Goal: Information Seeking & Learning: Check status

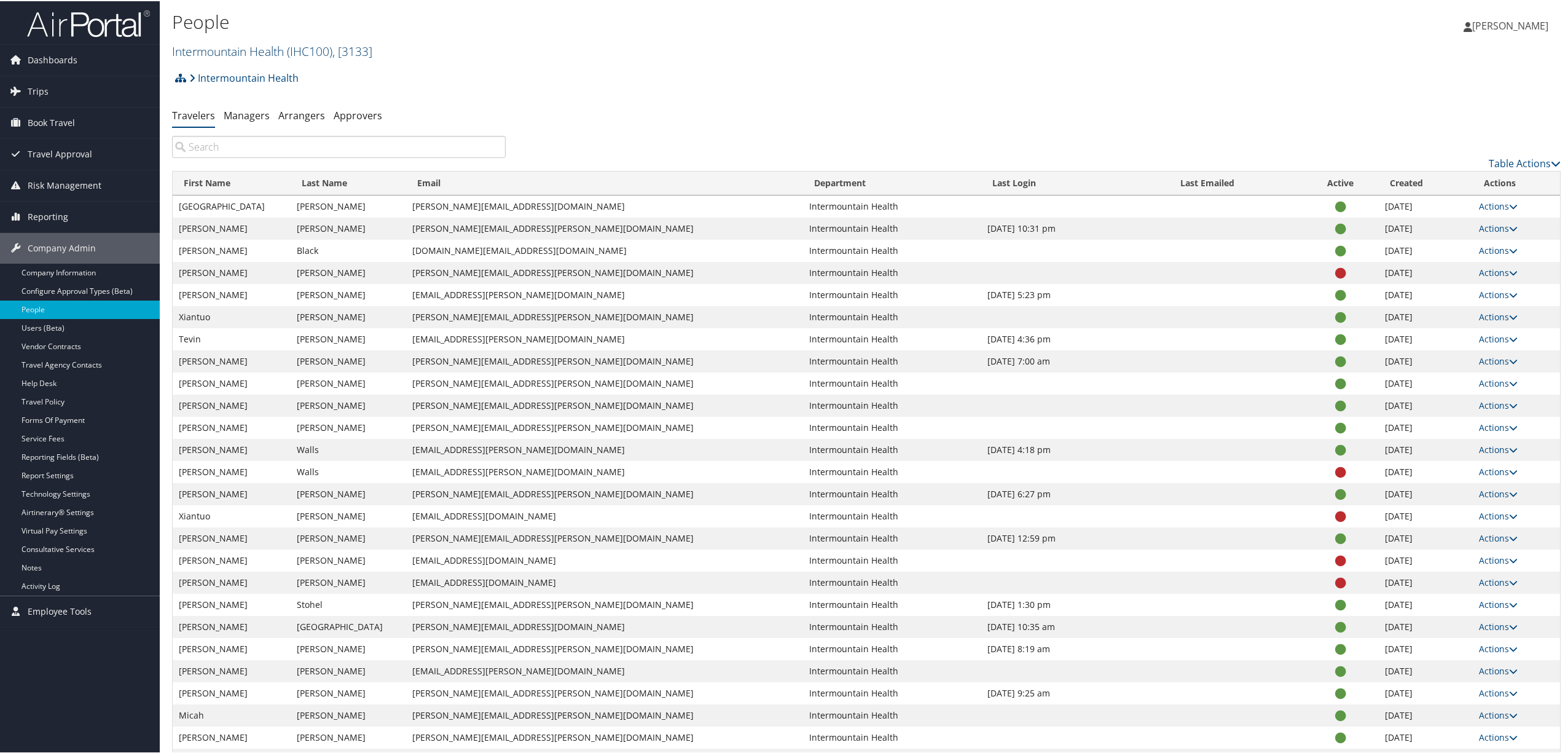
click at [255, 54] on link "Intermountain Health ( IHC100 ) , [ 3133 ]" at bounding box center [272, 50] width 200 height 16
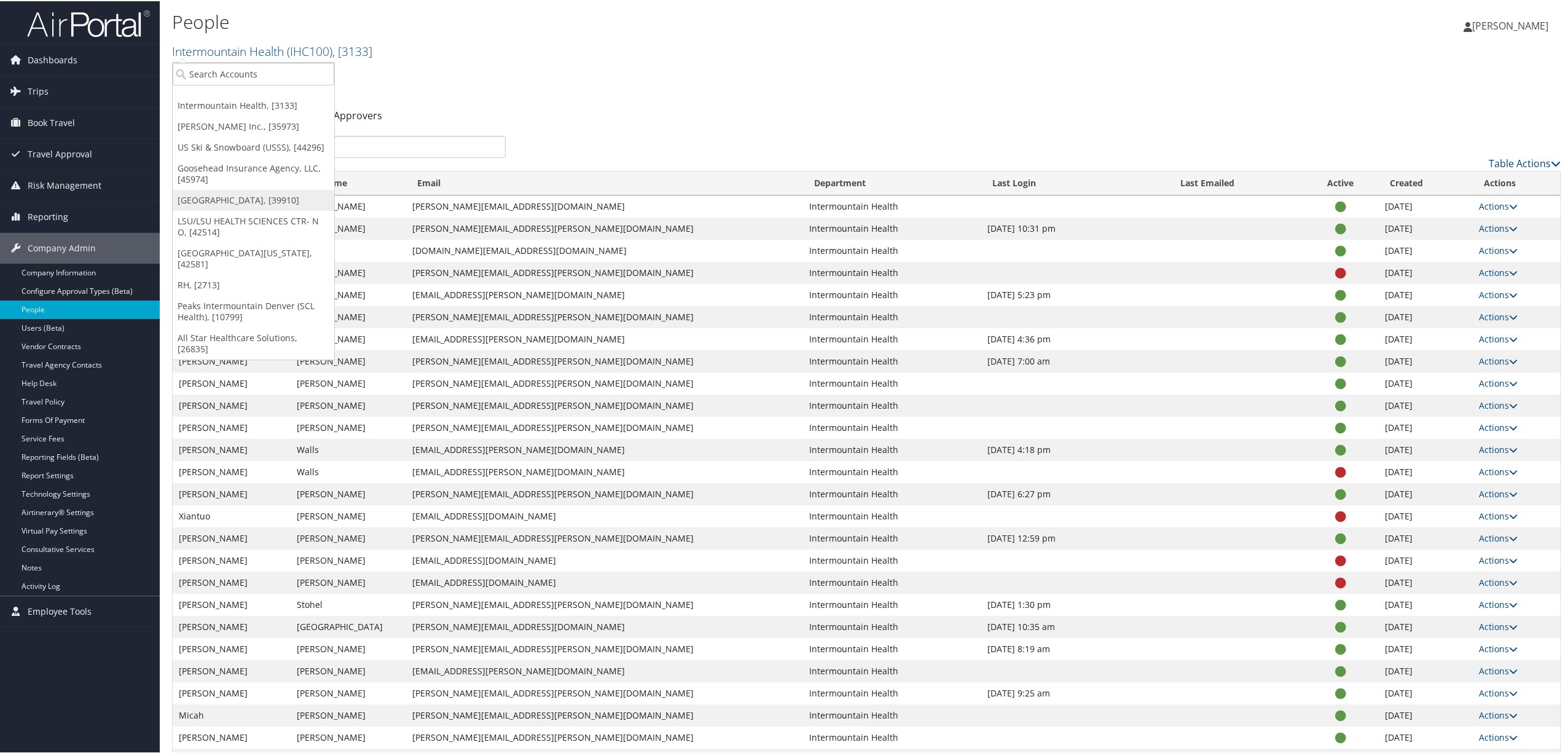
click at [212, 202] on link "[GEOGRAPHIC_DATA], [39910]" at bounding box center [253, 199] width 162 height 21
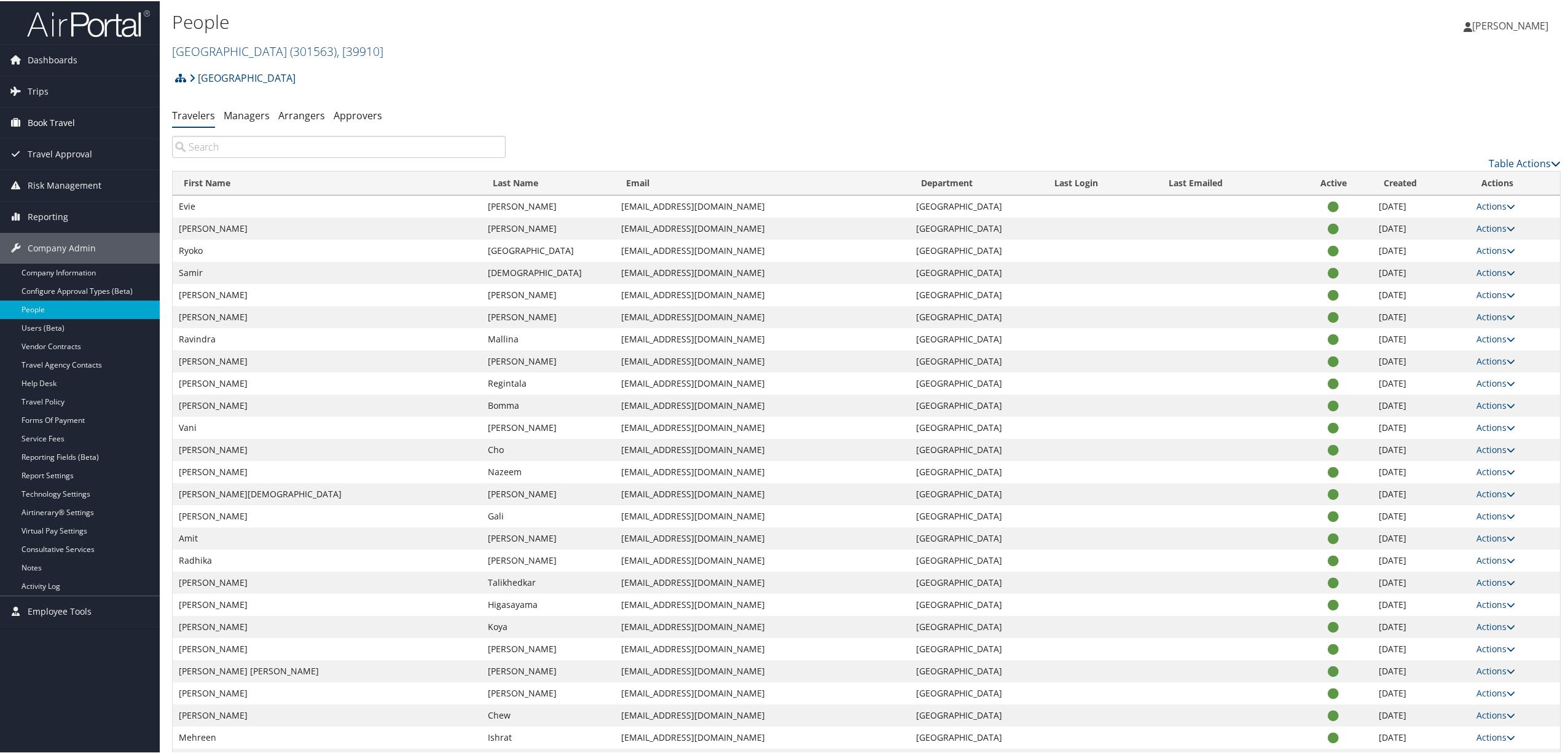
click at [59, 118] on span "Book Travel" at bounding box center [51, 122] width 47 height 31
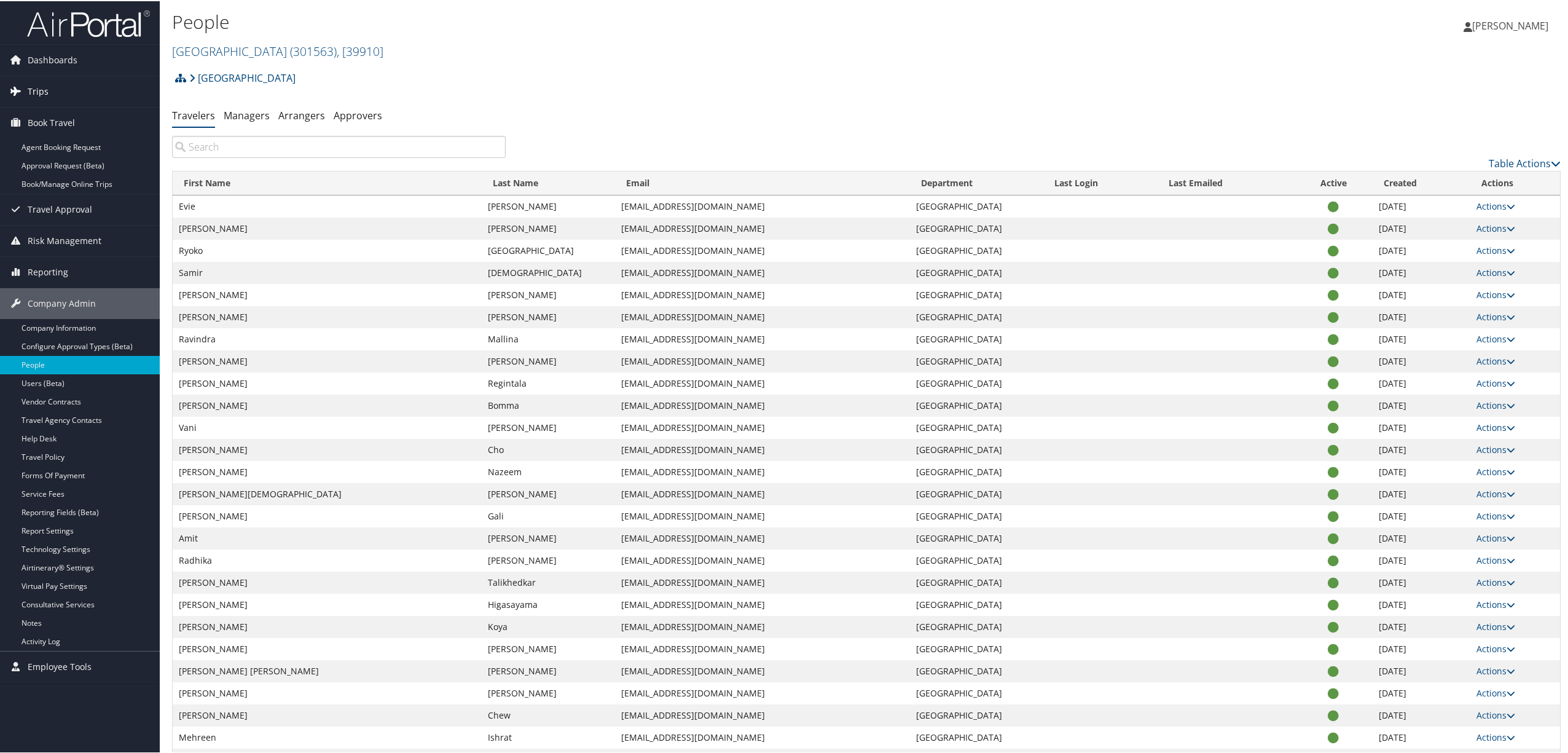
click at [40, 88] on span "Trips" at bounding box center [38, 91] width 21 height 31
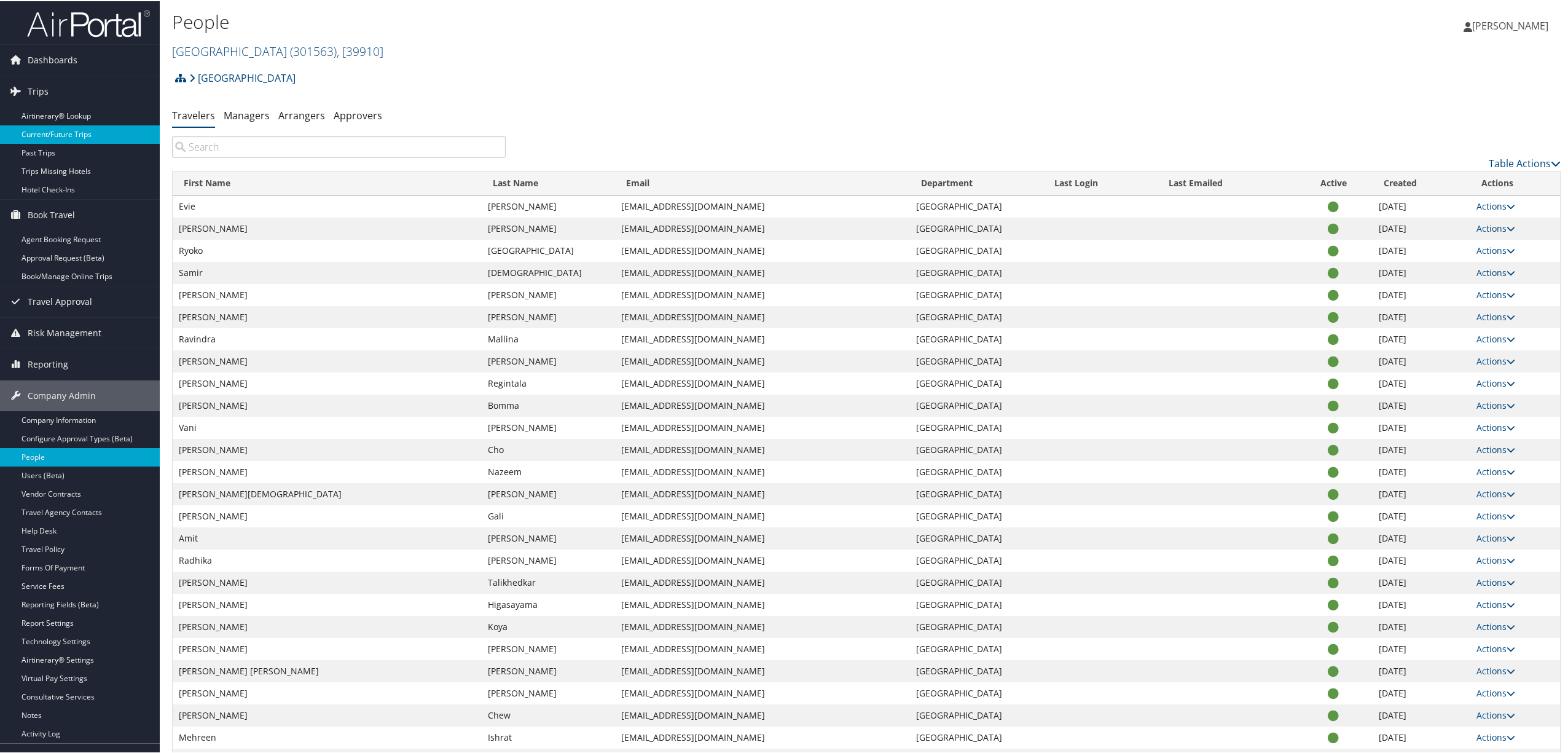
click at [45, 128] on link "Current/Future Trips" at bounding box center [80, 133] width 160 height 19
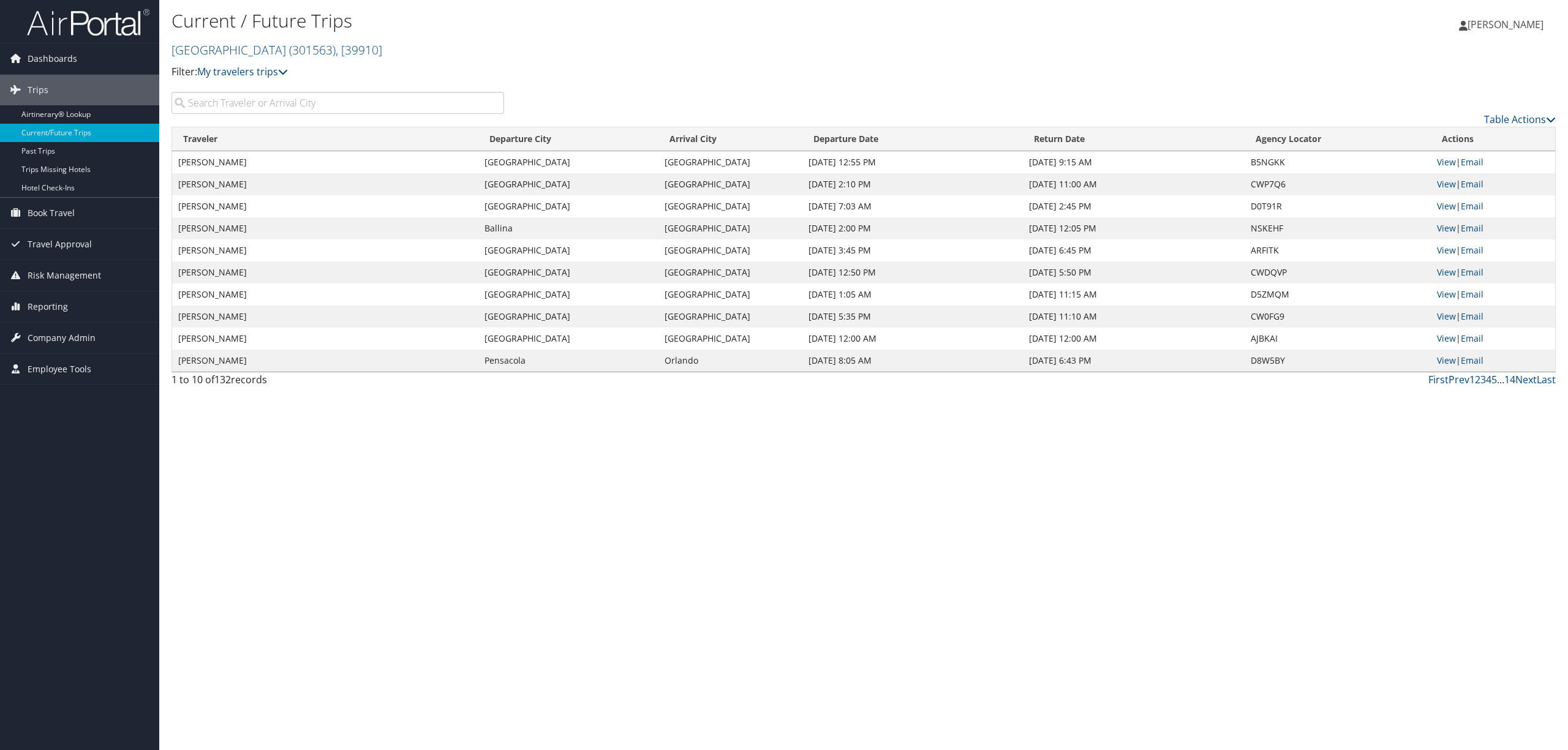
drag, startPoint x: 220, startPoint y: 102, endPoint x: 220, endPoint y: 110, distance: 8.0
click at [220, 102] on input "search" at bounding box center [337, 103] width 332 height 22
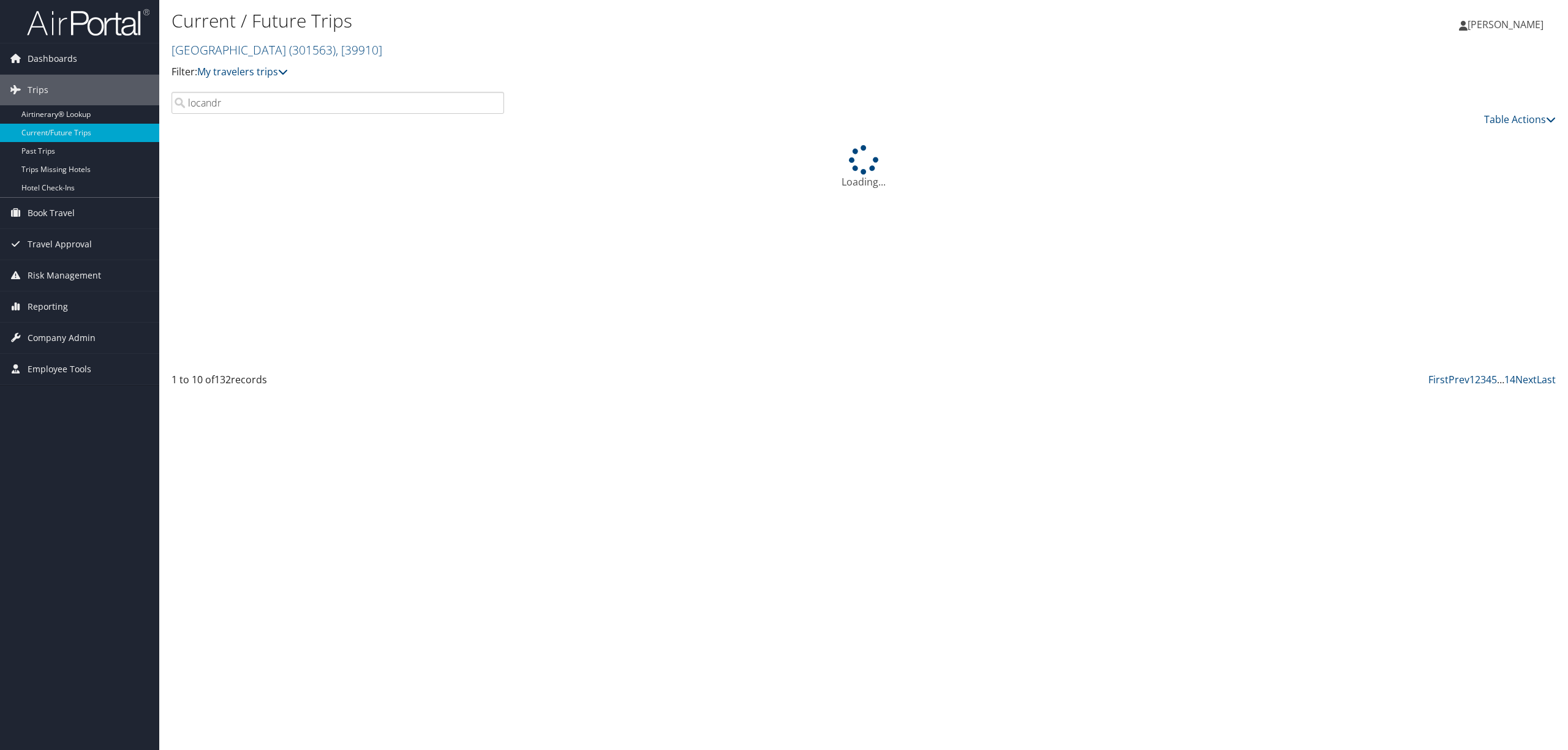
type input "locandro"
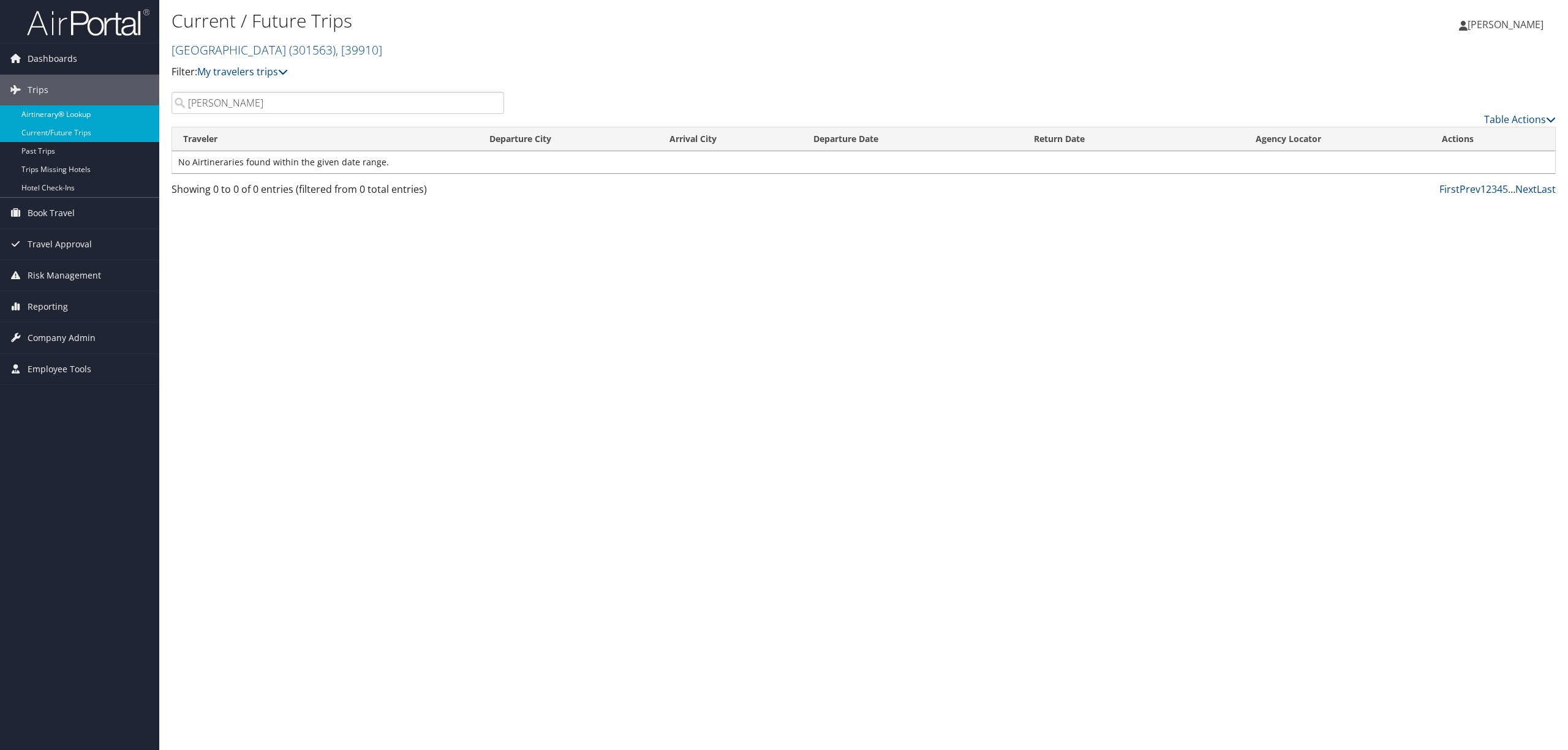
drag, startPoint x: 252, startPoint y: 106, endPoint x: 28, endPoint y: 111, distance: 224.1
click at [28, 111] on div "Dashboards AirPortal 360™ (Manager) AirPortal 360™ (Agent) My Travel Dashboard …" at bounding box center [784, 375] width 1568 height 750
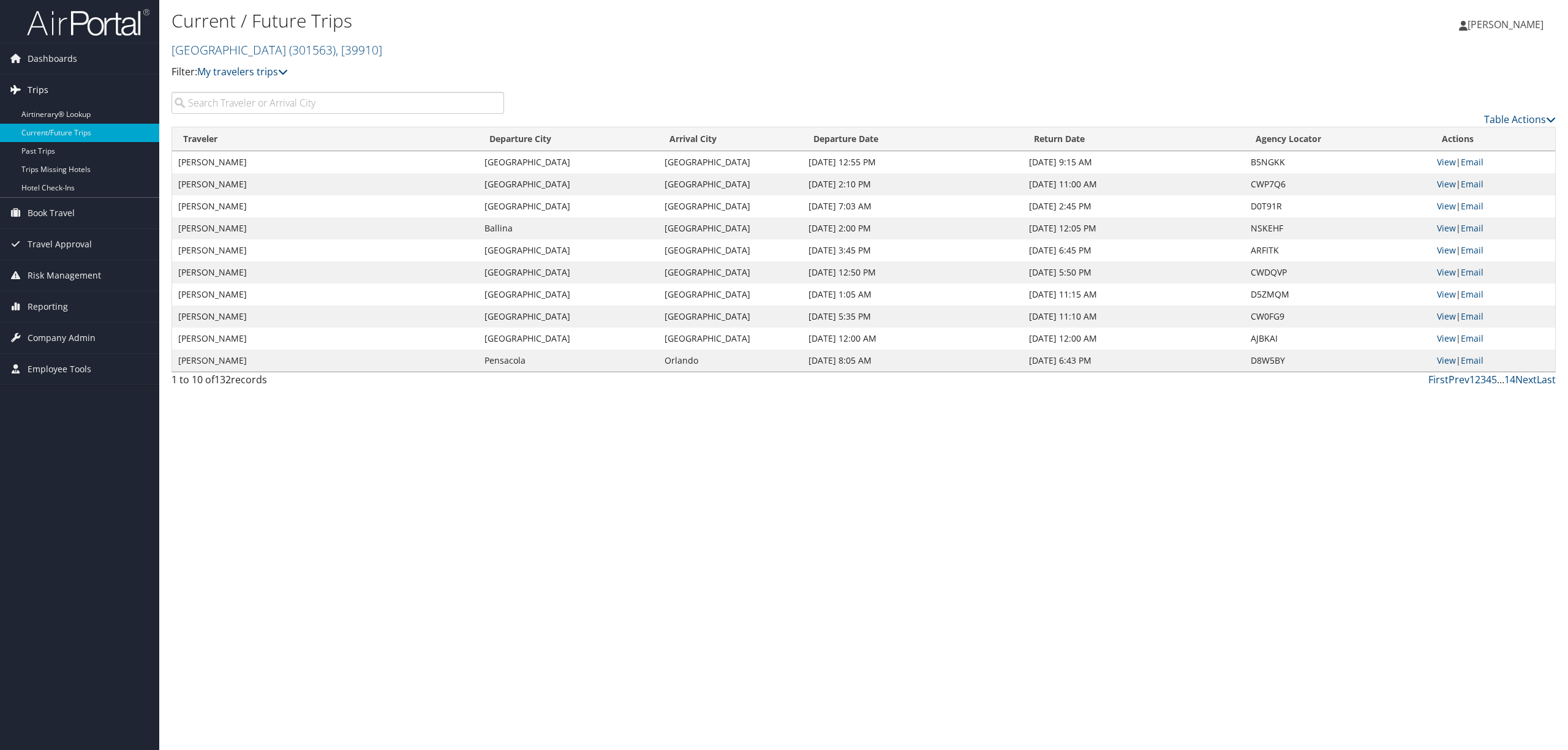
click at [28, 84] on span "Trips" at bounding box center [38, 90] width 21 height 31
click at [42, 114] on link "Airtinerary® Lookup" at bounding box center [79, 115] width 160 height 18
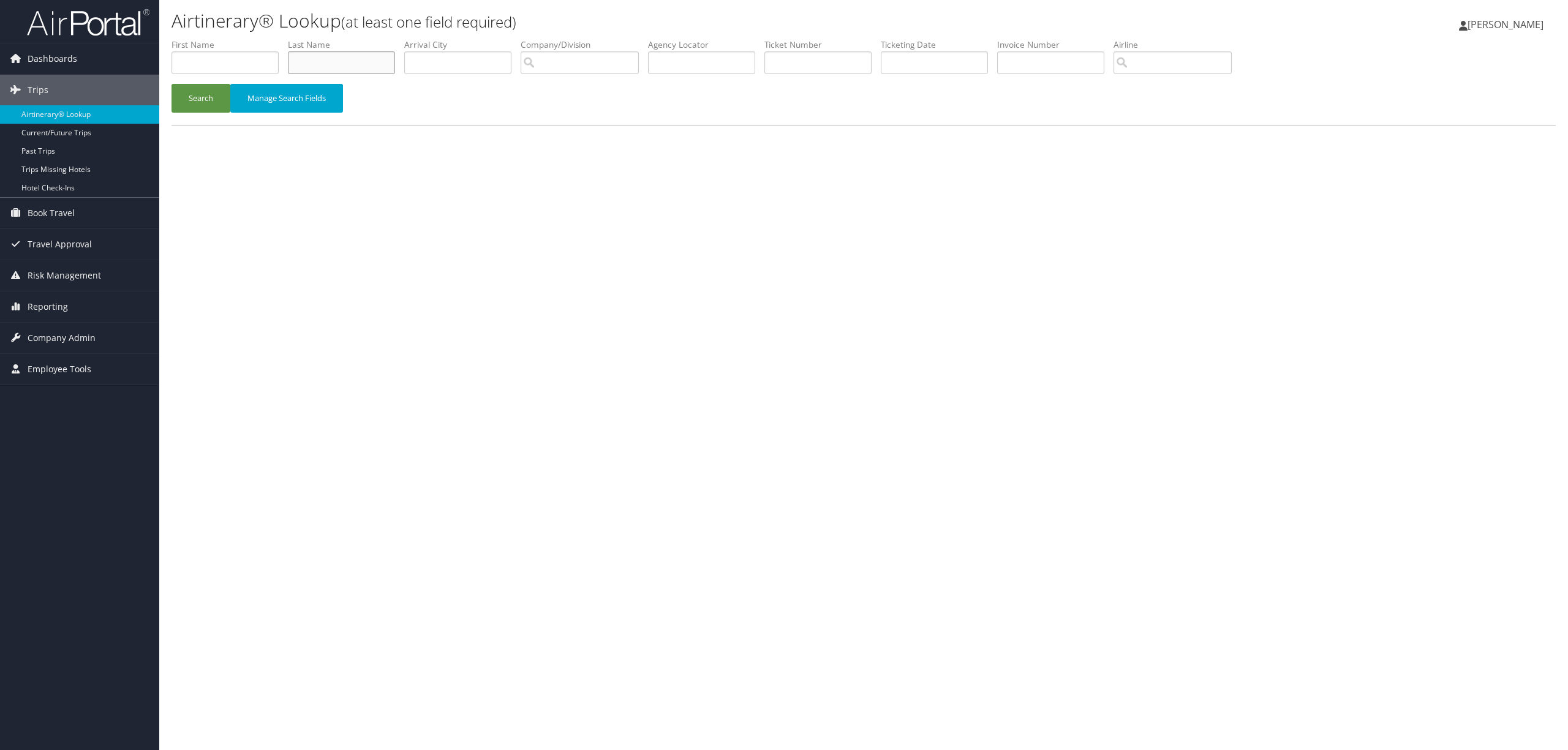
click at [319, 61] on input "text" at bounding box center [341, 62] width 107 height 22
type input "locandro"
type input "t"
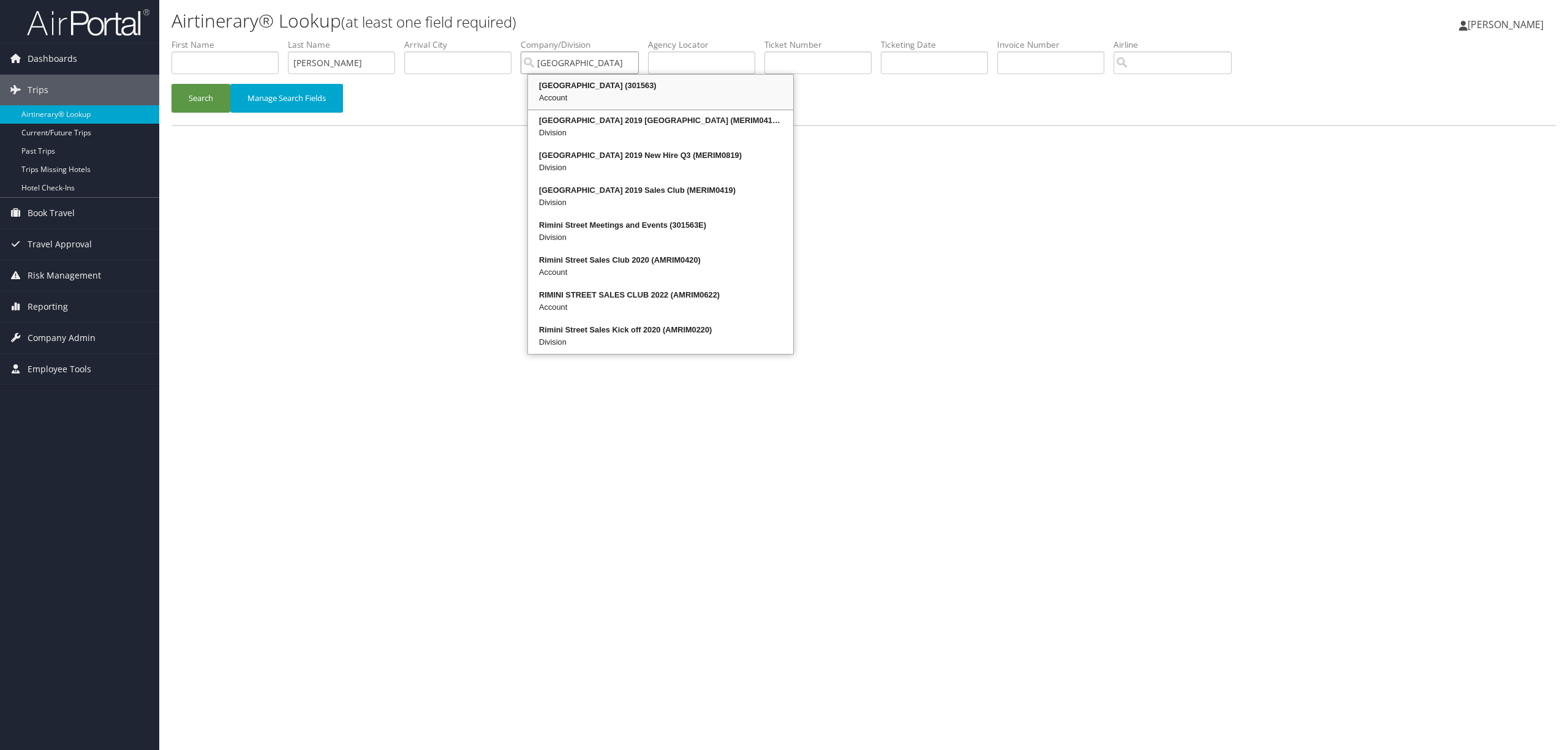
click at [549, 92] on div "Account" at bounding box center [660, 98] width 261 height 12
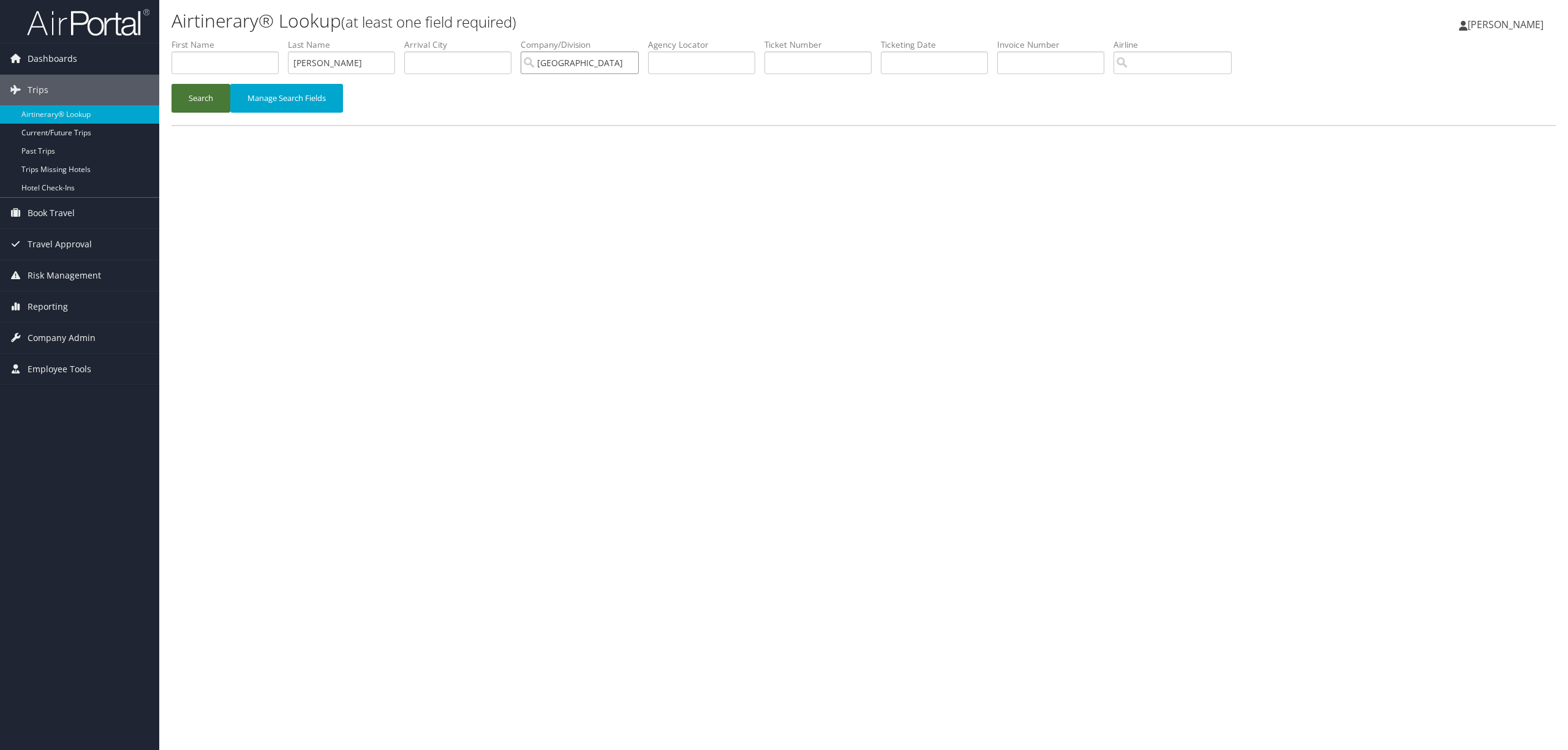
type input "[GEOGRAPHIC_DATA]"
click at [192, 99] on button "Search" at bounding box center [200, 98] width 59 height 29
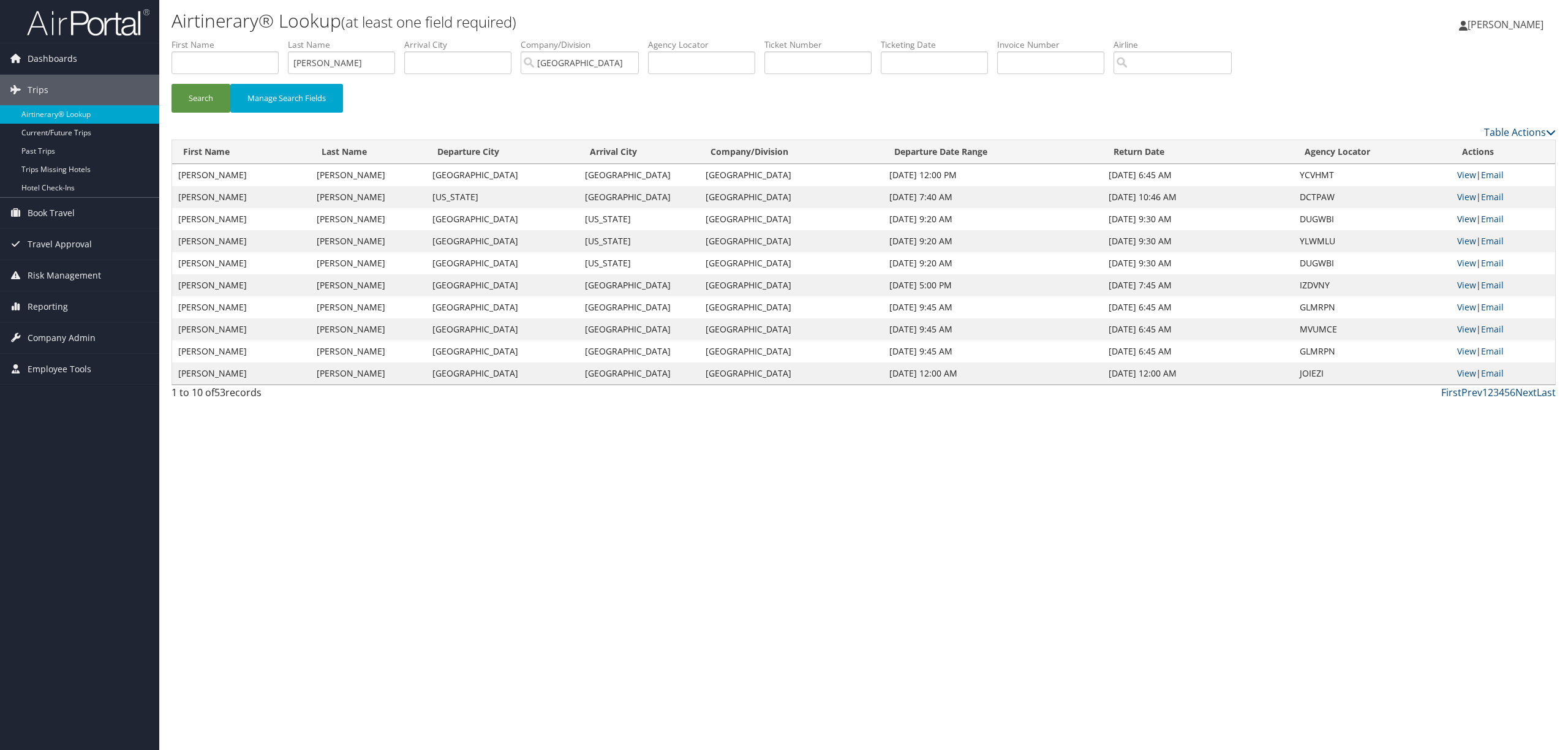
click at [1460, 214] on link "View" at bounding box center [1466, 218] width 19 height 12
click at [1466, 240] on link "View" at bounding box center [1466, 240] width 19 height 12
click at [67, 335] on span "Company Admin" at bounding box center [62, 338] width 68 height 31
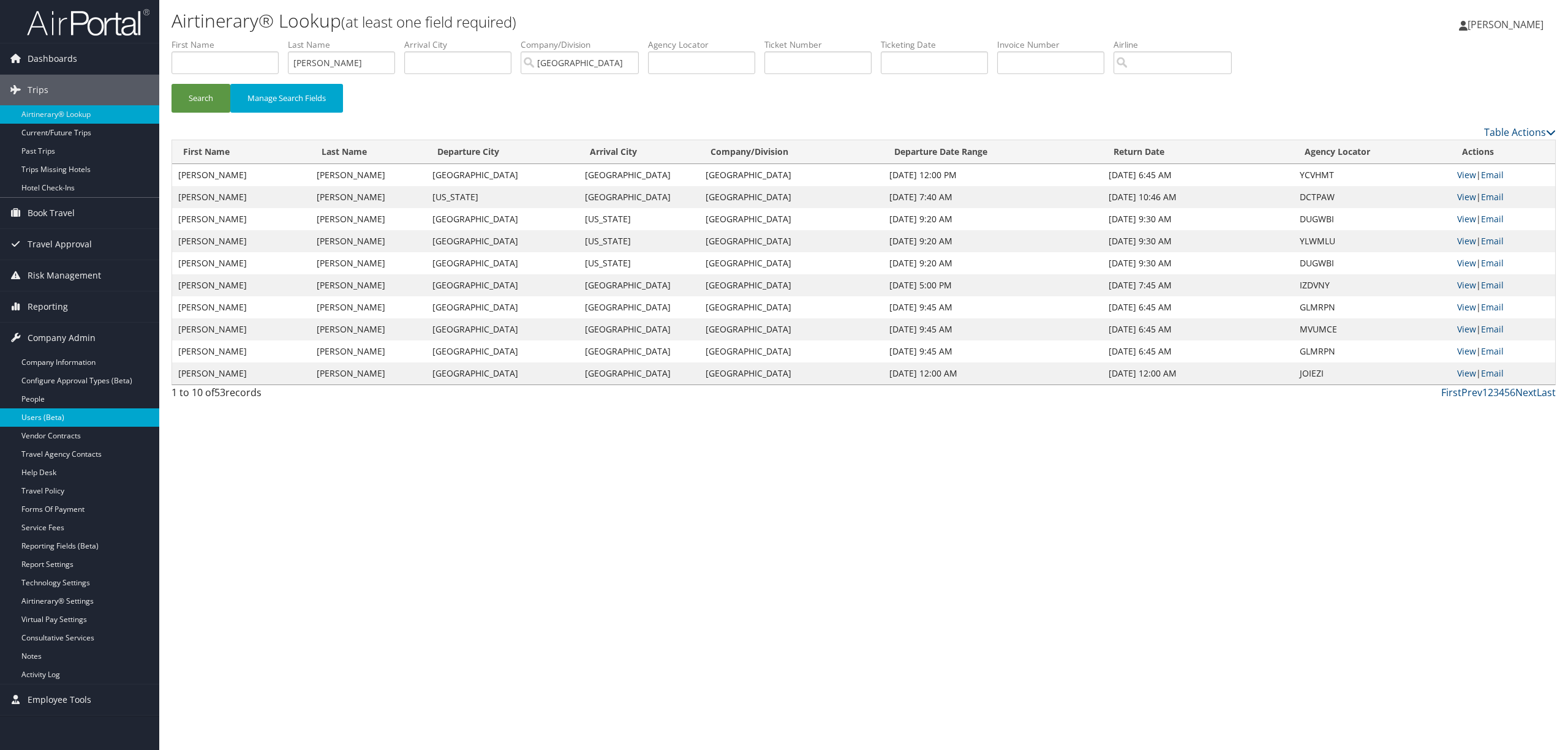
click at [37, 412] on link "Users (Beta)" at bounding box center [79, 418] width 160 height 18
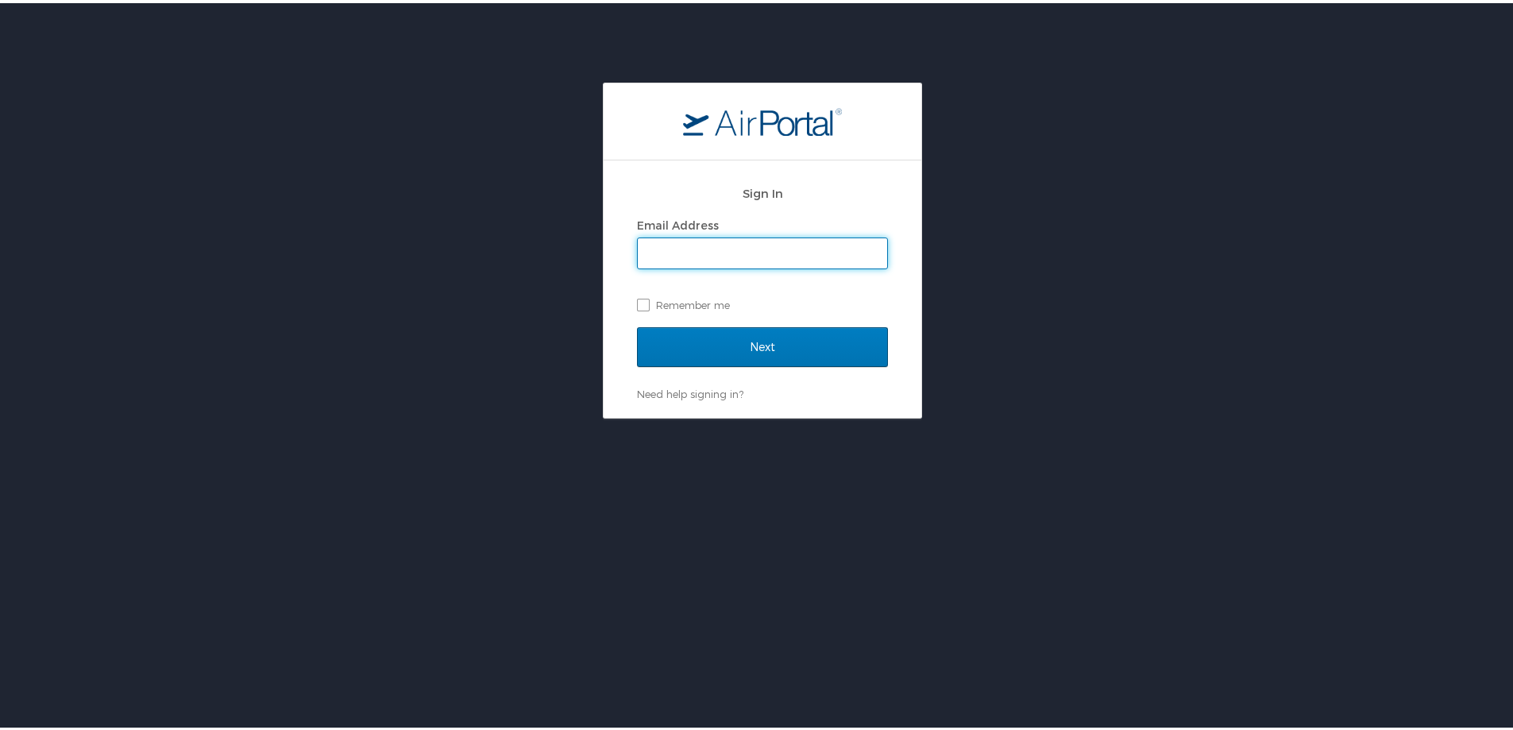
type input "[PERSON_NAME][EMAIL_ADDRESS][DOMAIN_NAME]"
click at [729, 467] on div "Sign In Email Address [PERSON_NAME][EMAIL_ADDRESS][DOMAIN_NAME] Remember me Nex…" at bounding box center [762, 444] width 1525 height 730
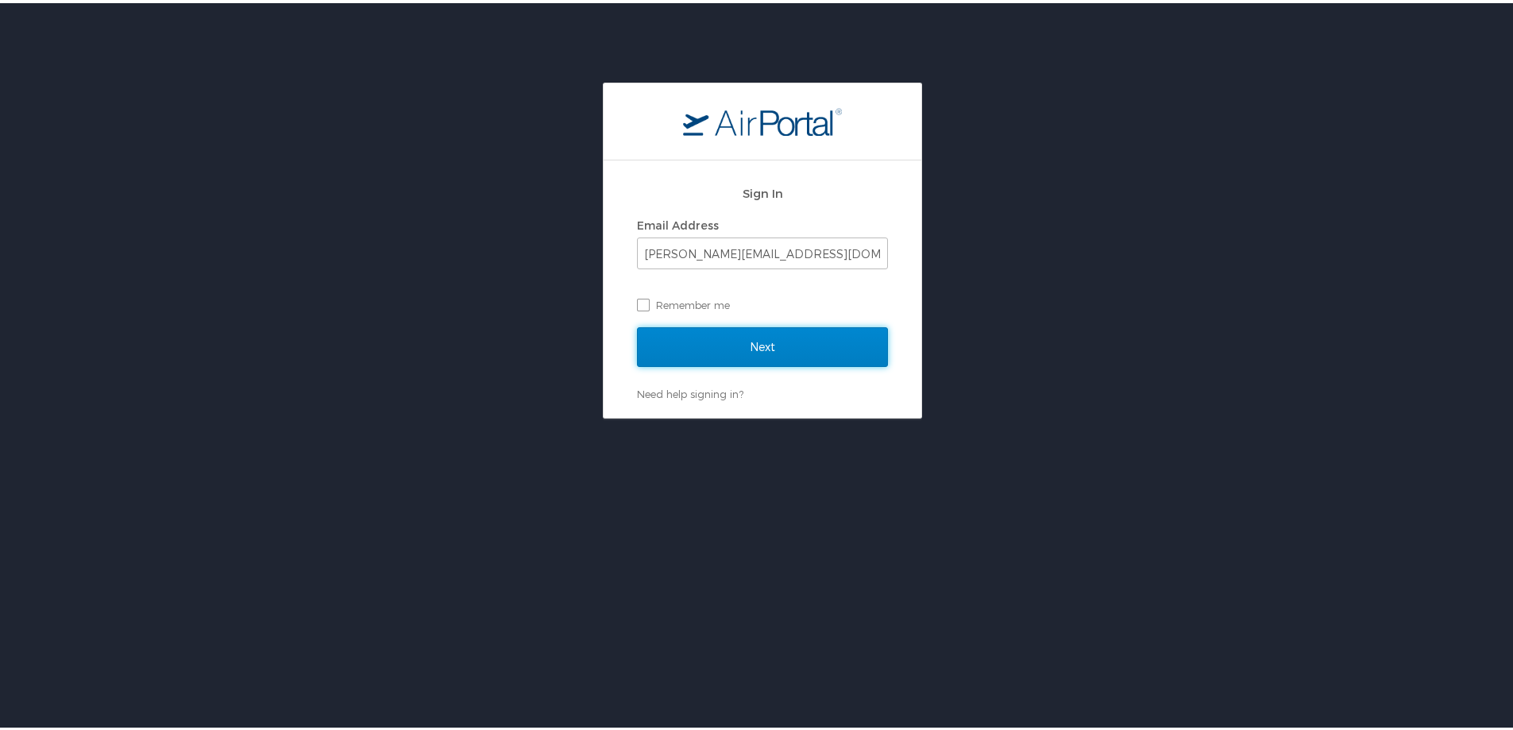
click at [716, 341] on input "Next" at bounding box center [762, 344] width 251 height 40
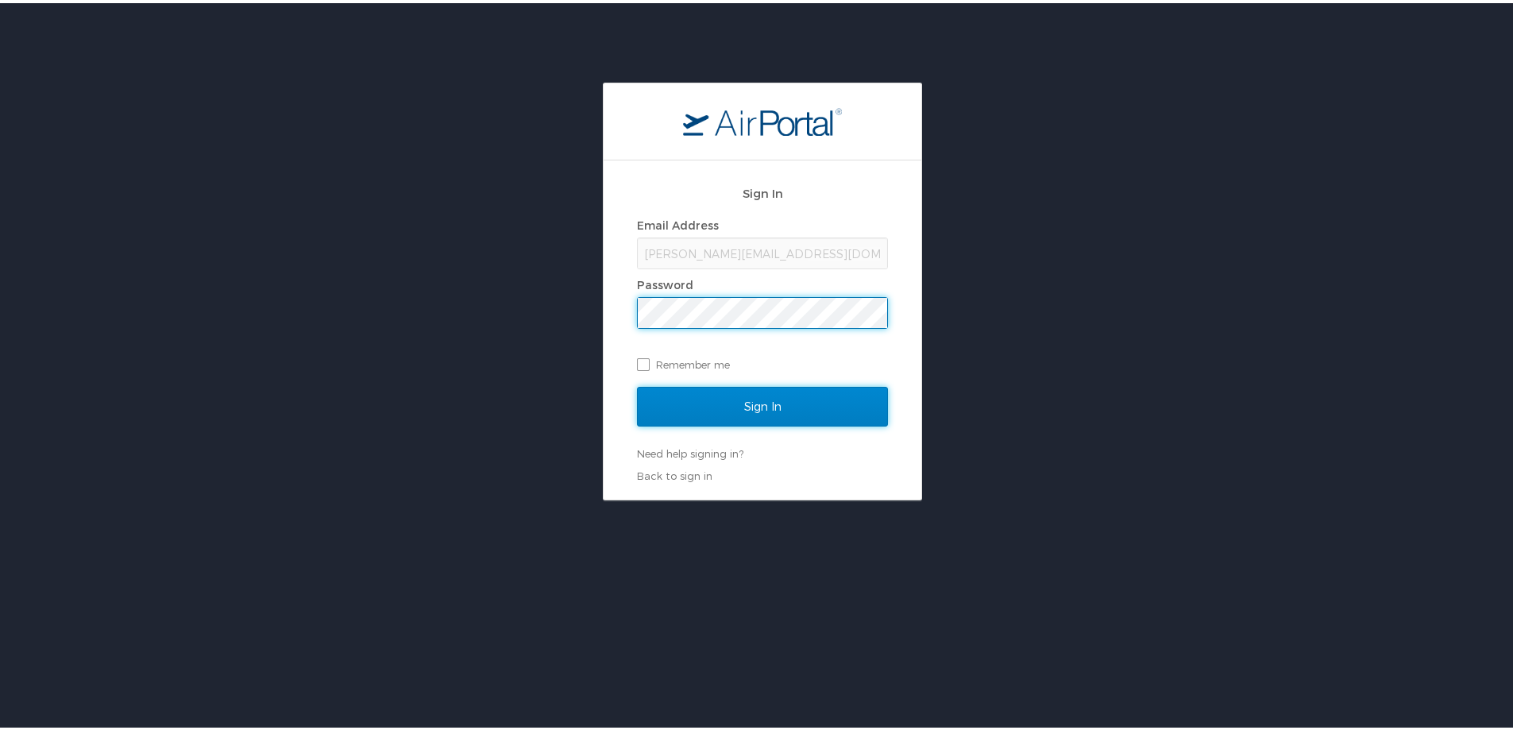
click at [721, 392] on input "Sign In" at bounding box center [762, 404] width 251 height 40
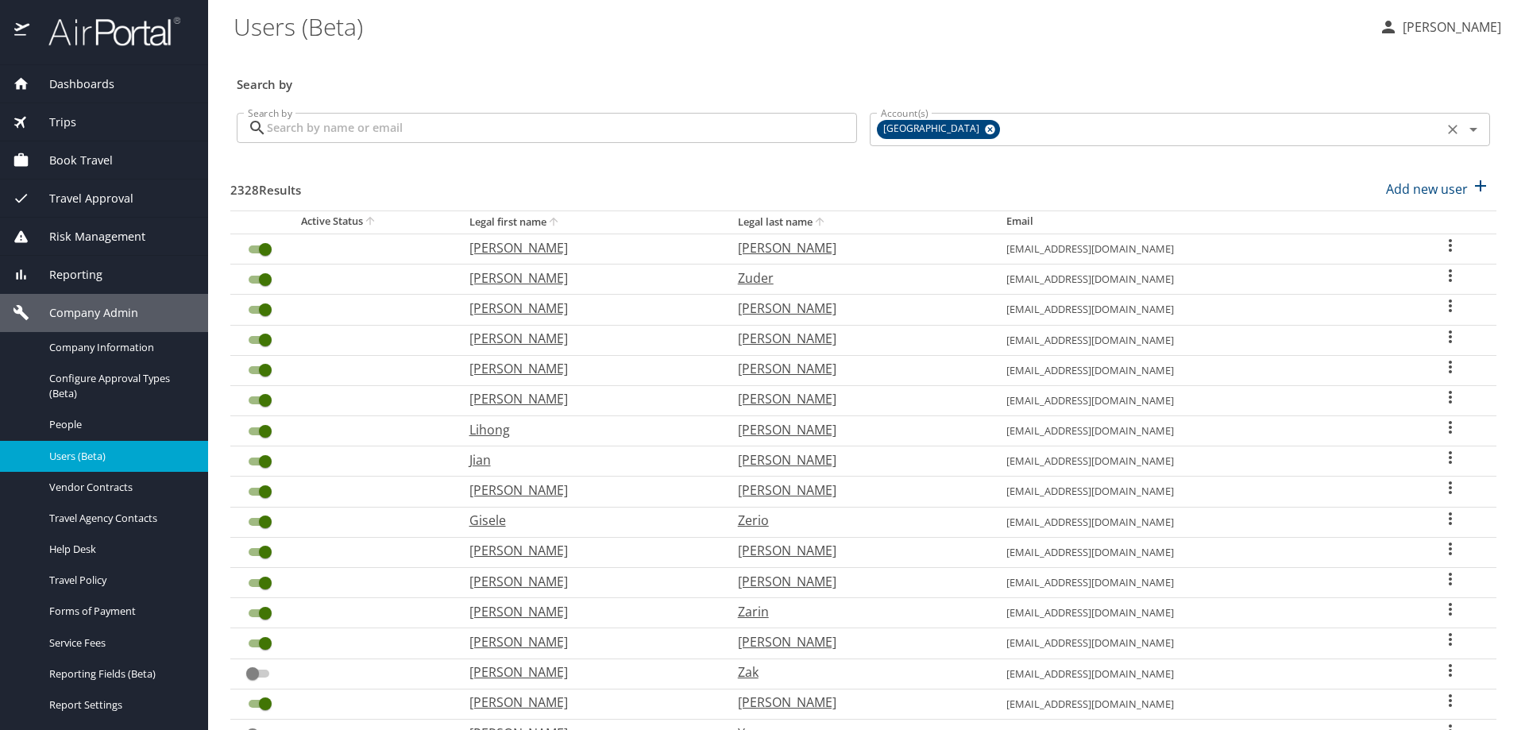
click at [985, 126] on icon at bounding box center [990, 130] width 10 height 10
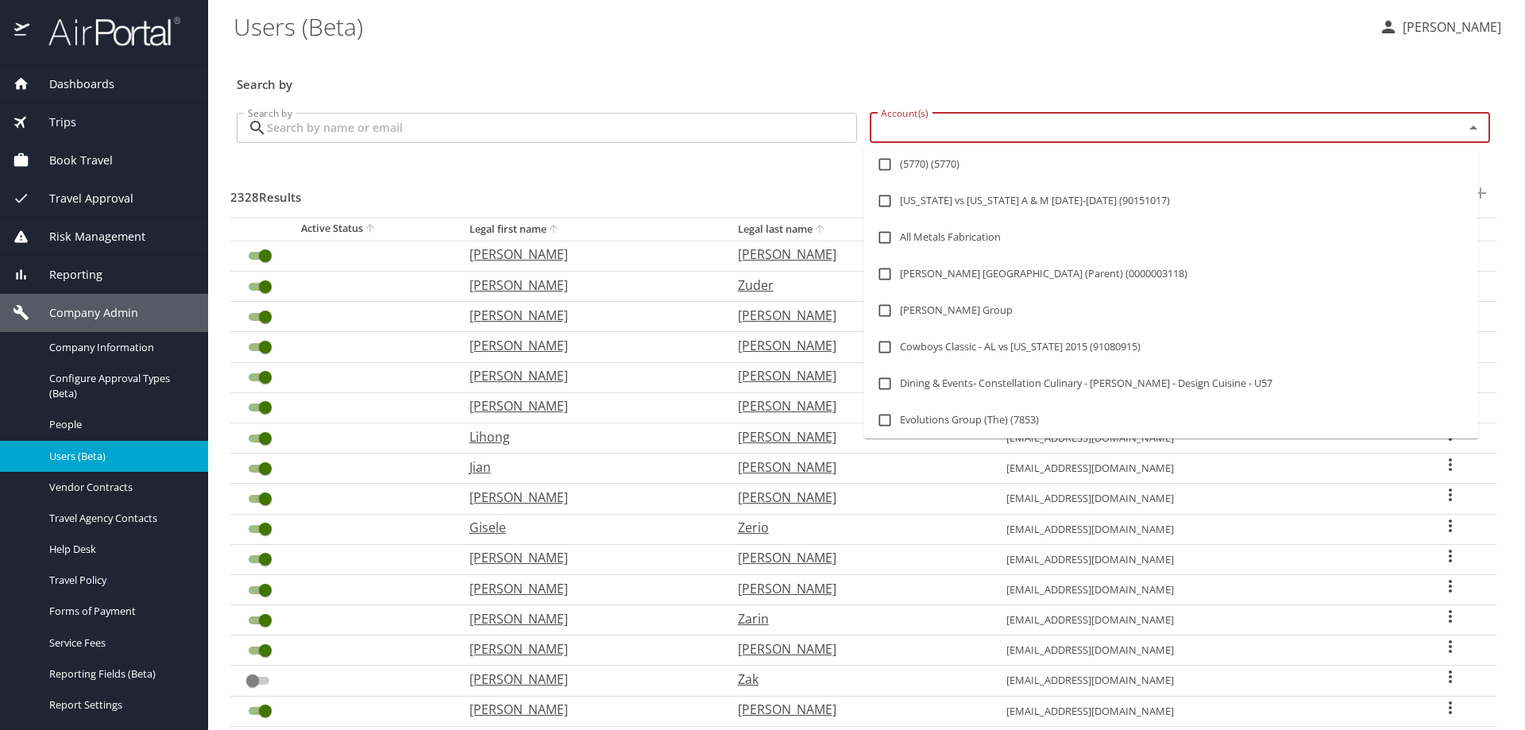
click at [944, 126] on input "Account(s)" at bounding box center [1157, 128] width 564 height 21
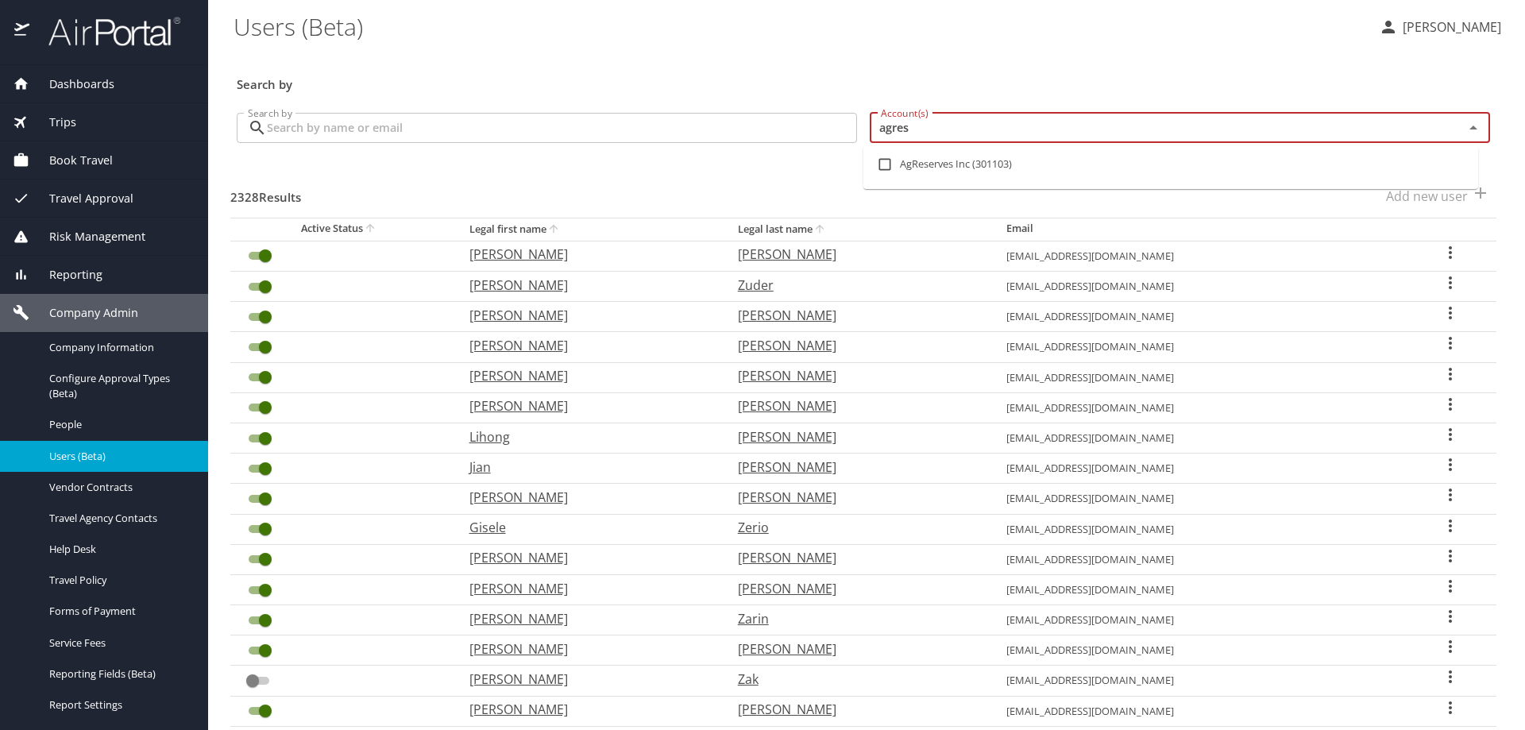
type input "agrese"
click at [883, 168] on input "checkbox" at bounding box center [885, 164] width 30 height 30
checkbox input "true"
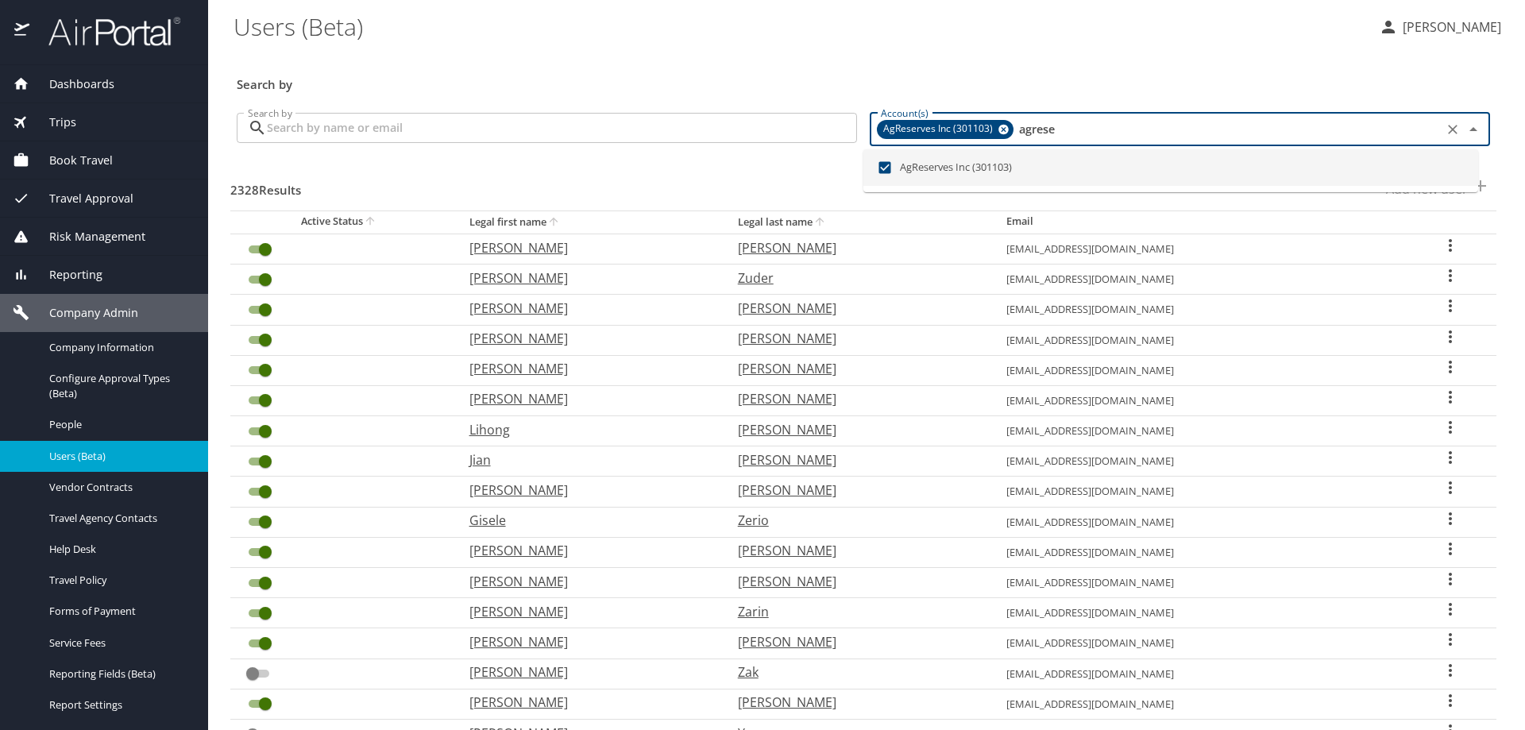
checkbox input "false"
checkbox input "true"
checkbox input "false"
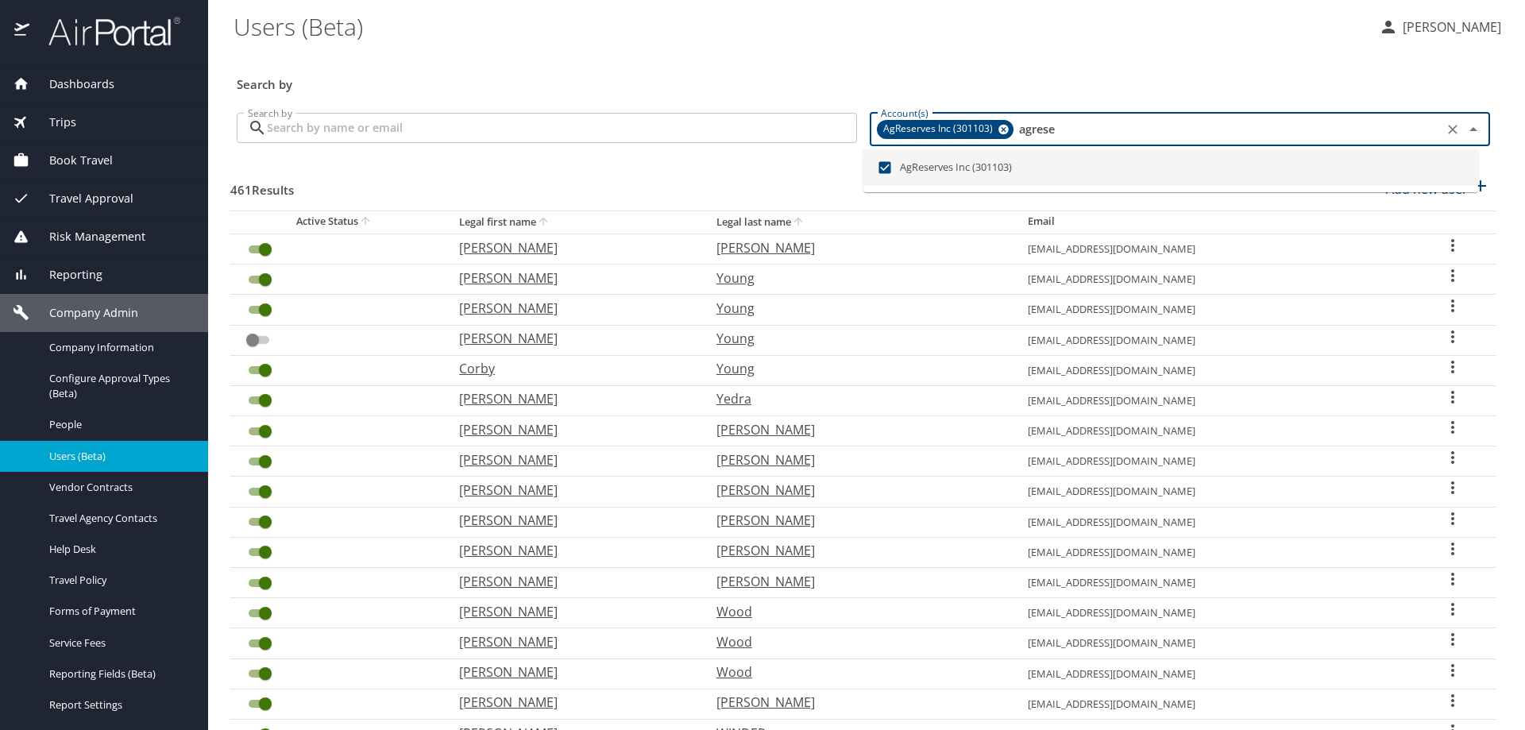
type input "agrese"
click at [412, 128] on input "Search by" at bounding box center [562, 128] width 590 height 30
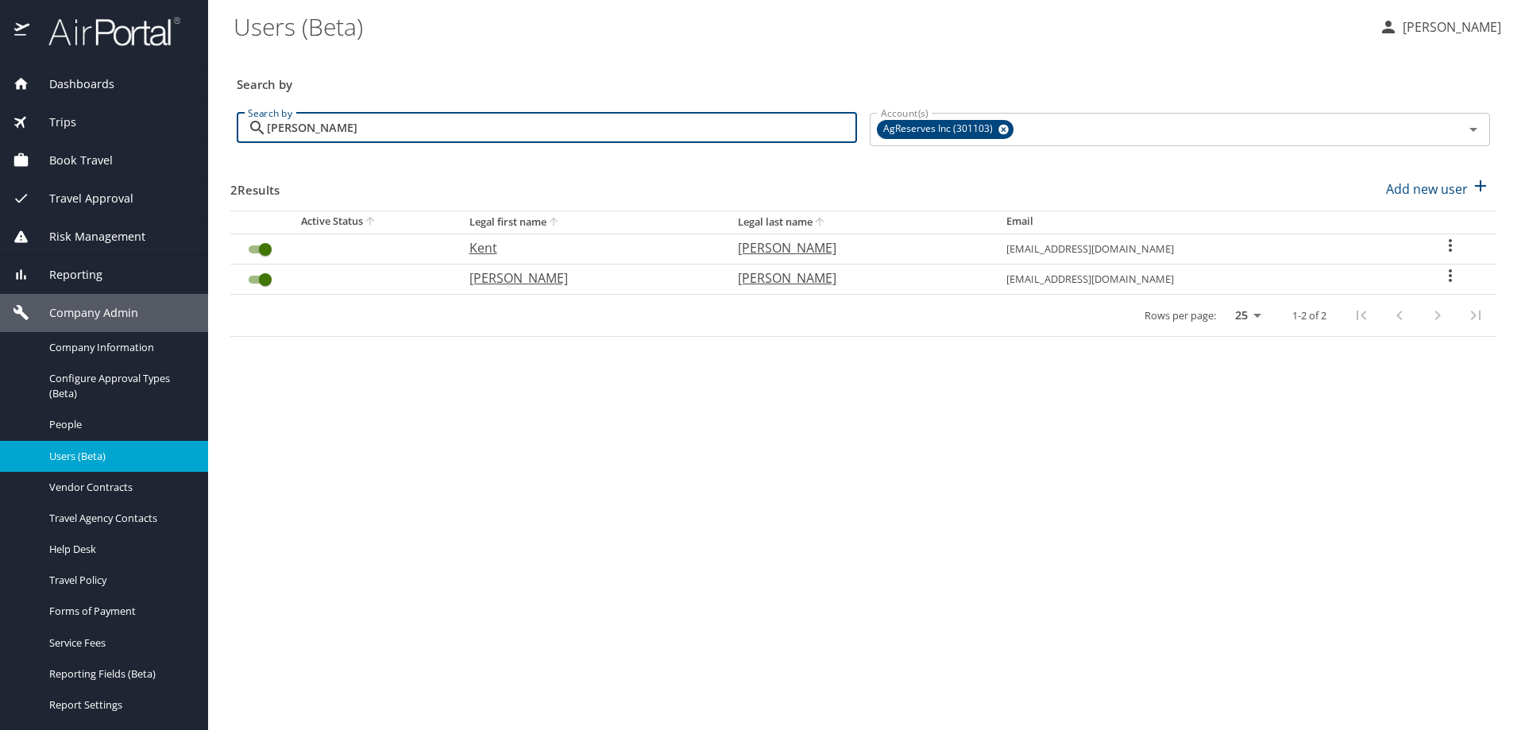
type input "jorgensen"
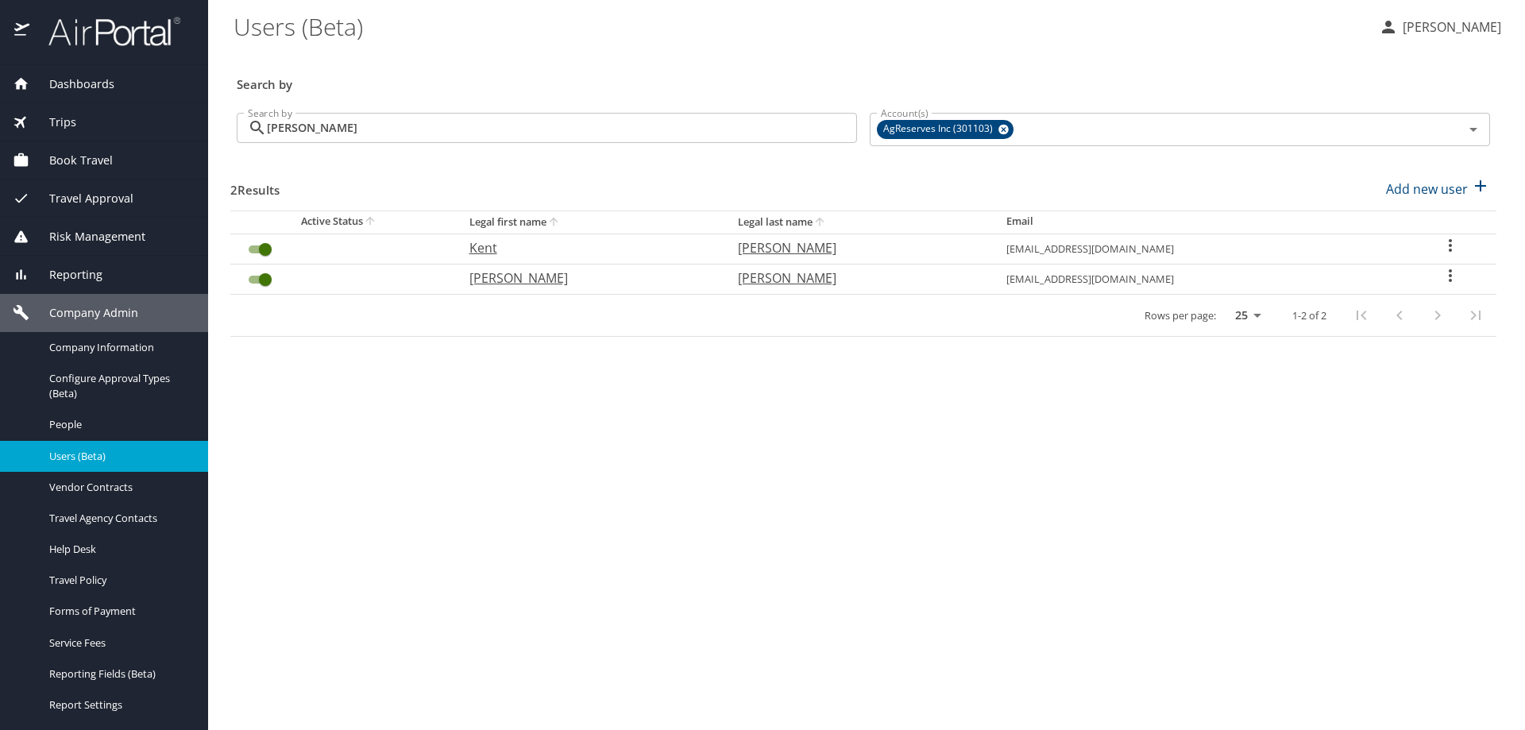
click at [1446, 241] on icon "User Search Table" at bounding box center [1450, 245] width 19 height 19
click at [1380, 247] on p "View profile" at bounding box center [1358, 247] width 70 height 19
select select "US"
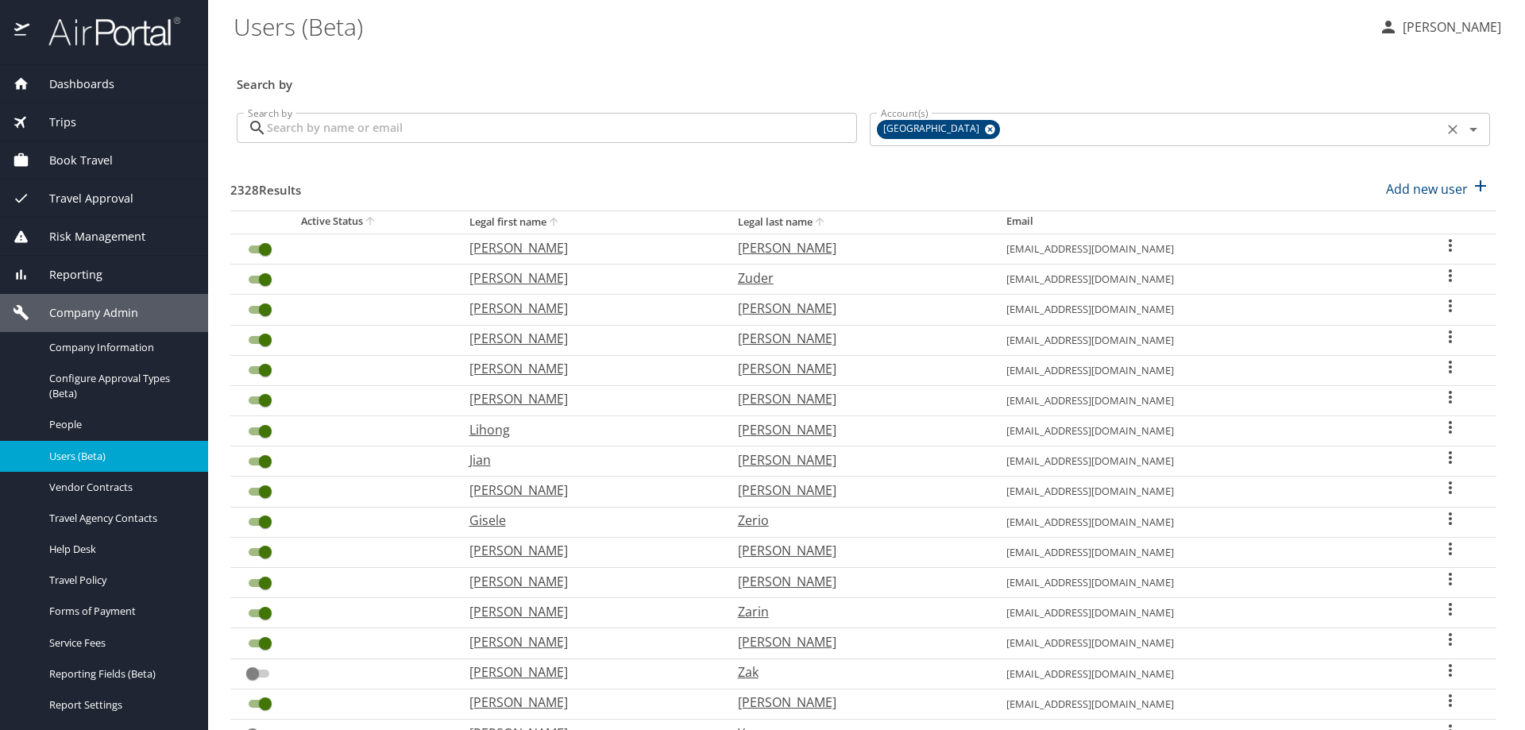
click at [984, 129] on icon at bounding box center [990, 129] width 12 height 17
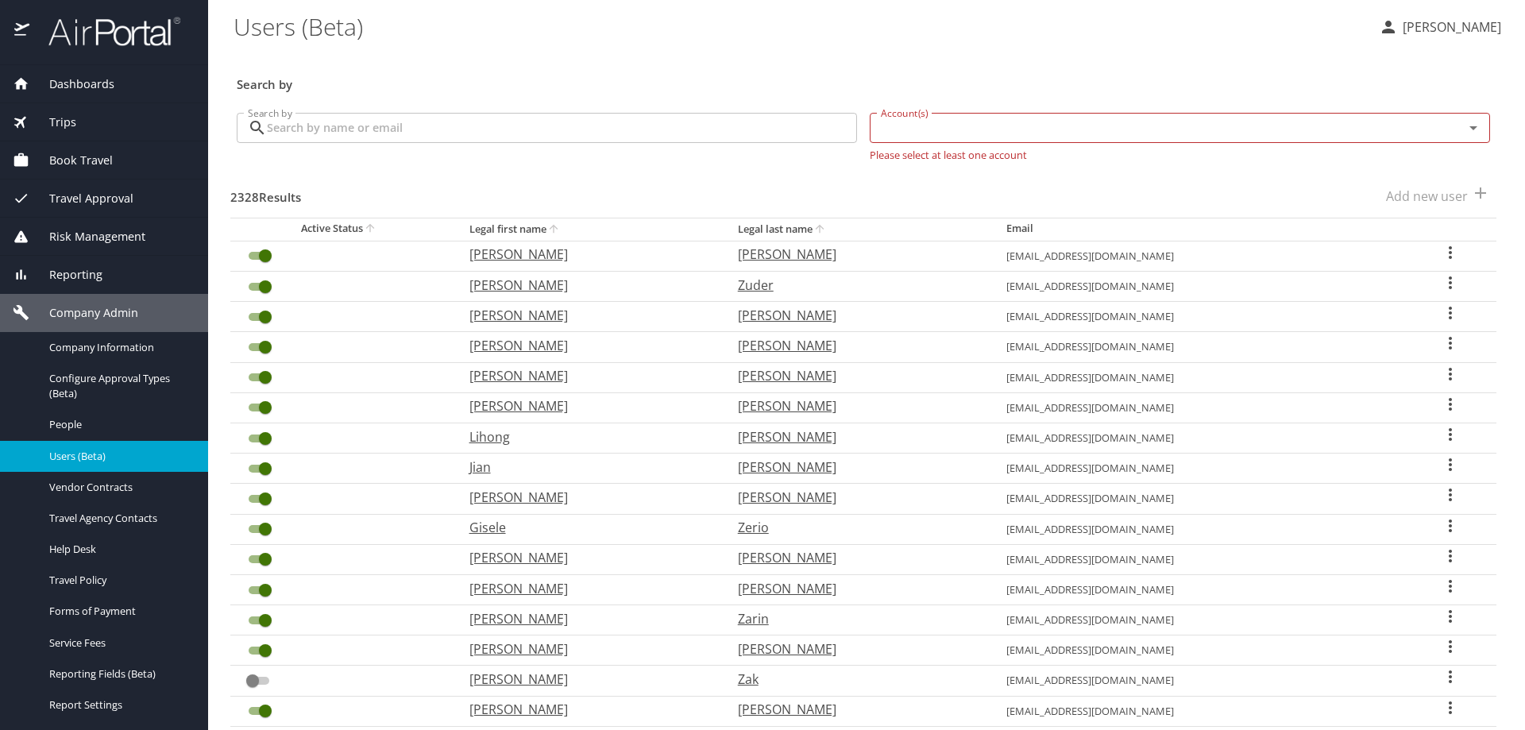
click at [942, 129] on input "Account(s)" at bounding box center [1157, 128] width 564 height 21
type input "agreserves"
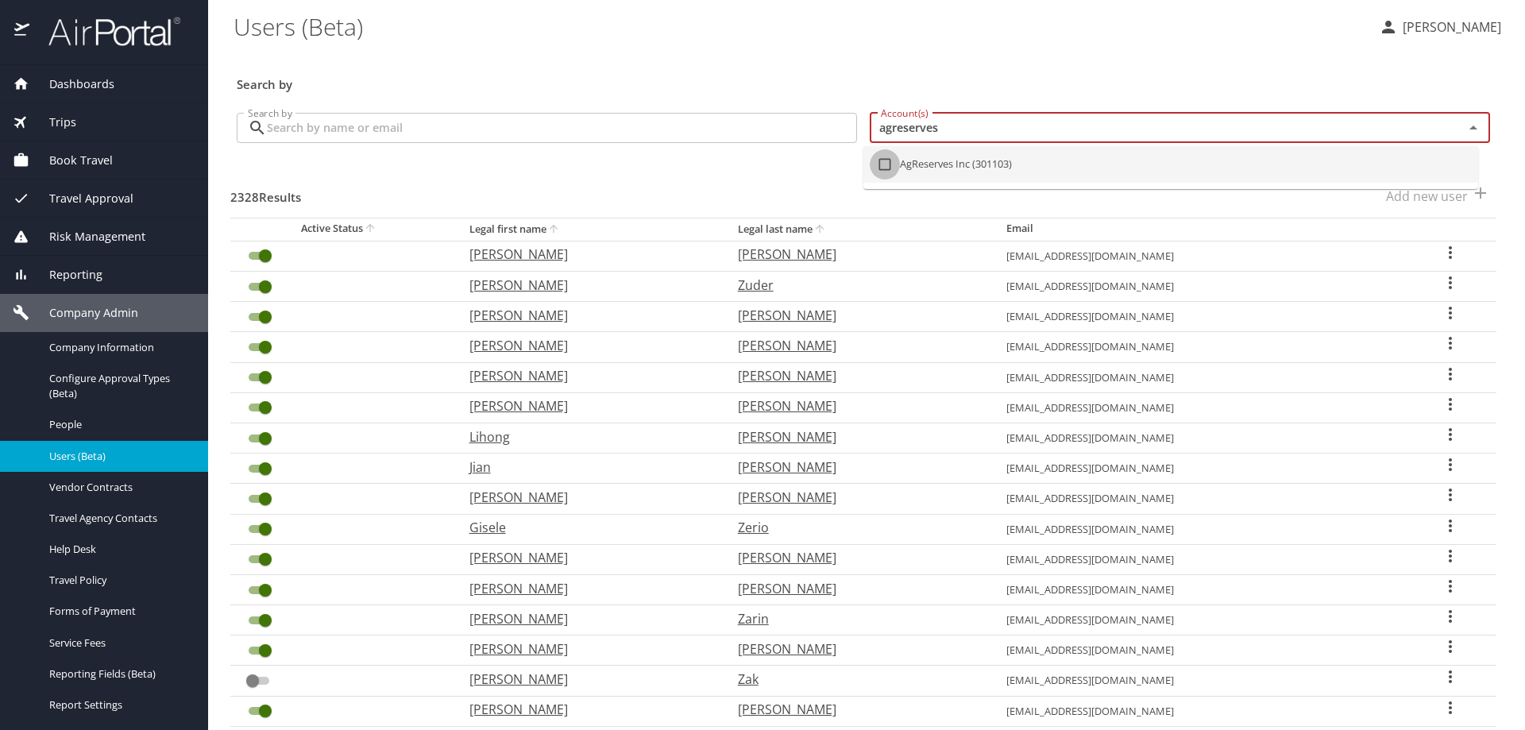
click at [881, 162] on input "checkbox" at bounding box center [885, 164] width 30 height 30
checkbox input "true"
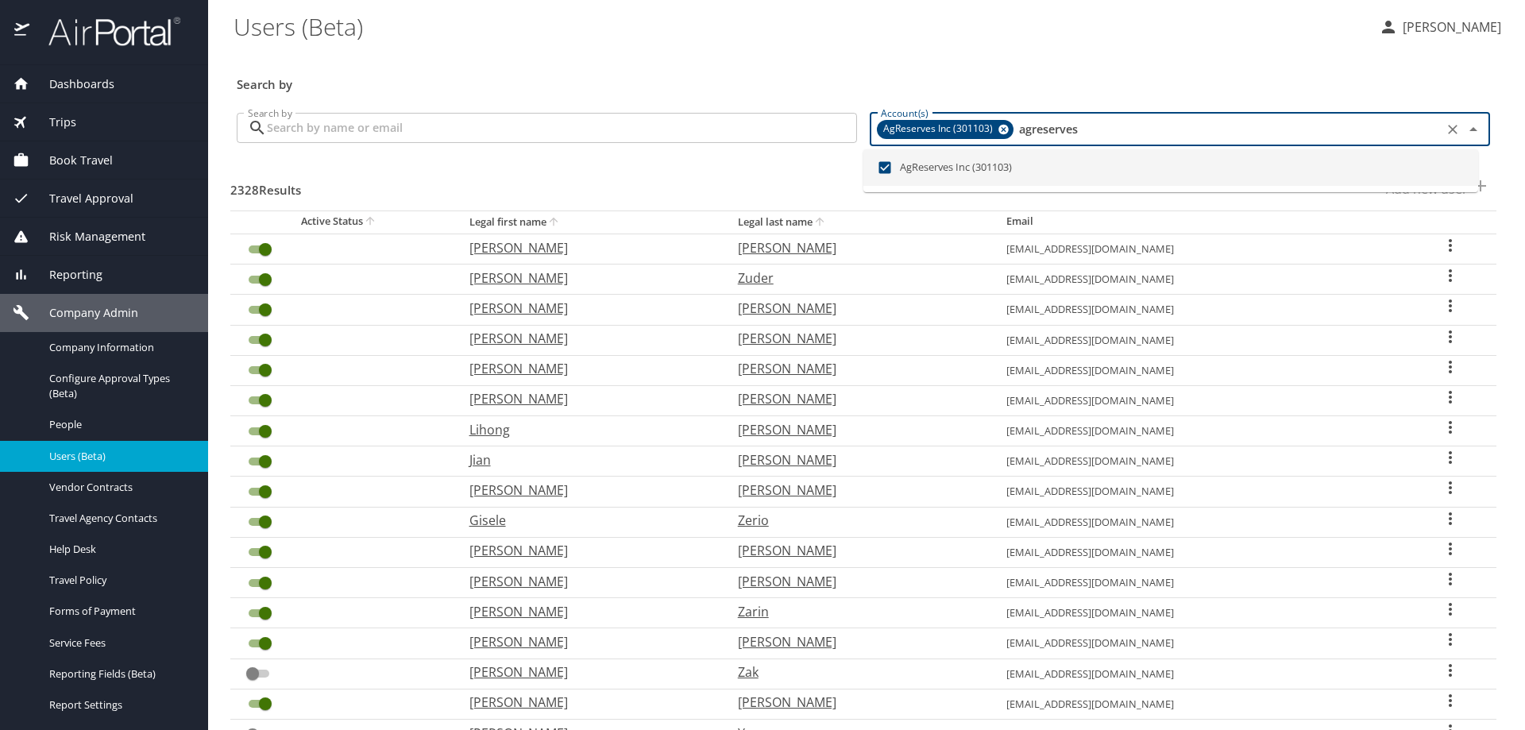
checkbox input "false"
checkbox input "true"
checkbox input "false"
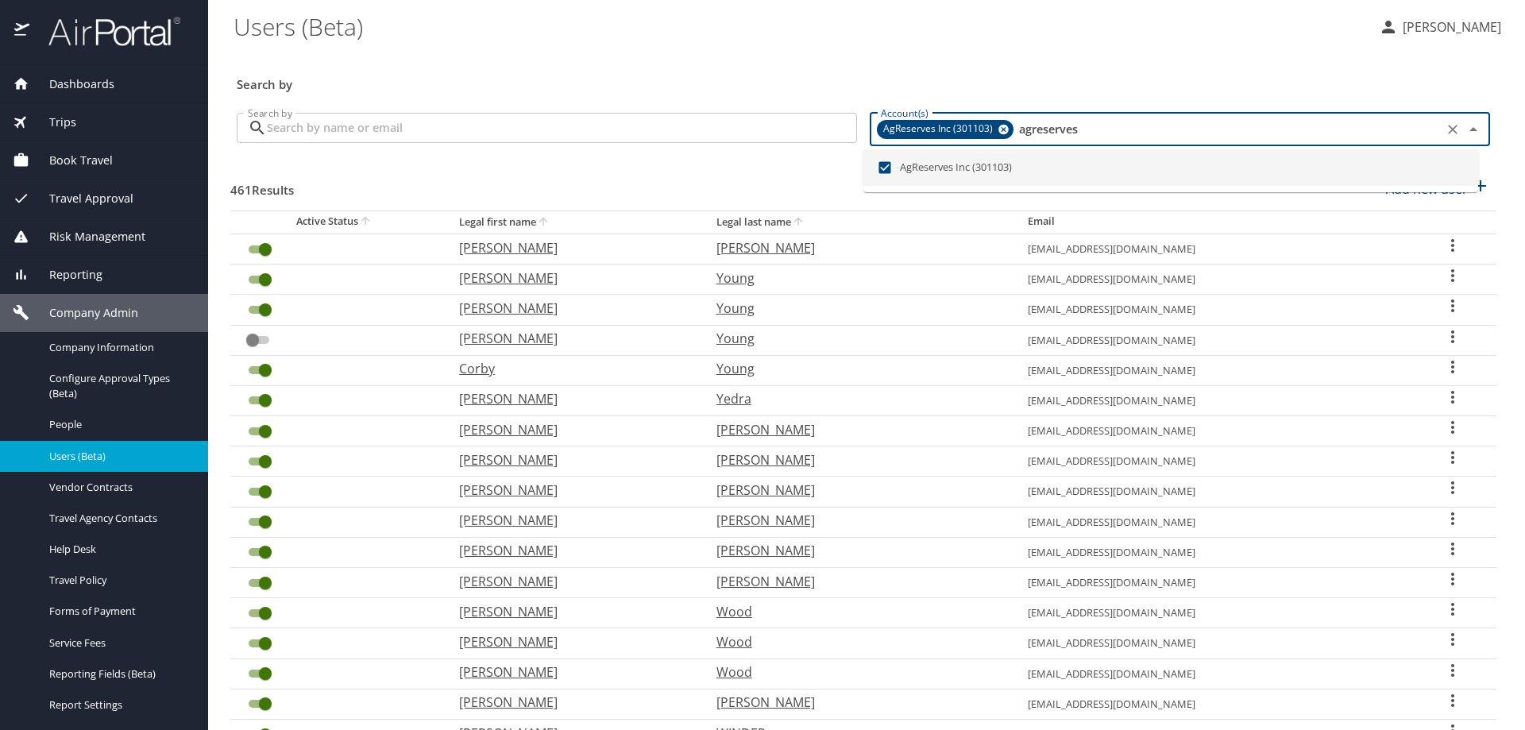
type input "agreserves"
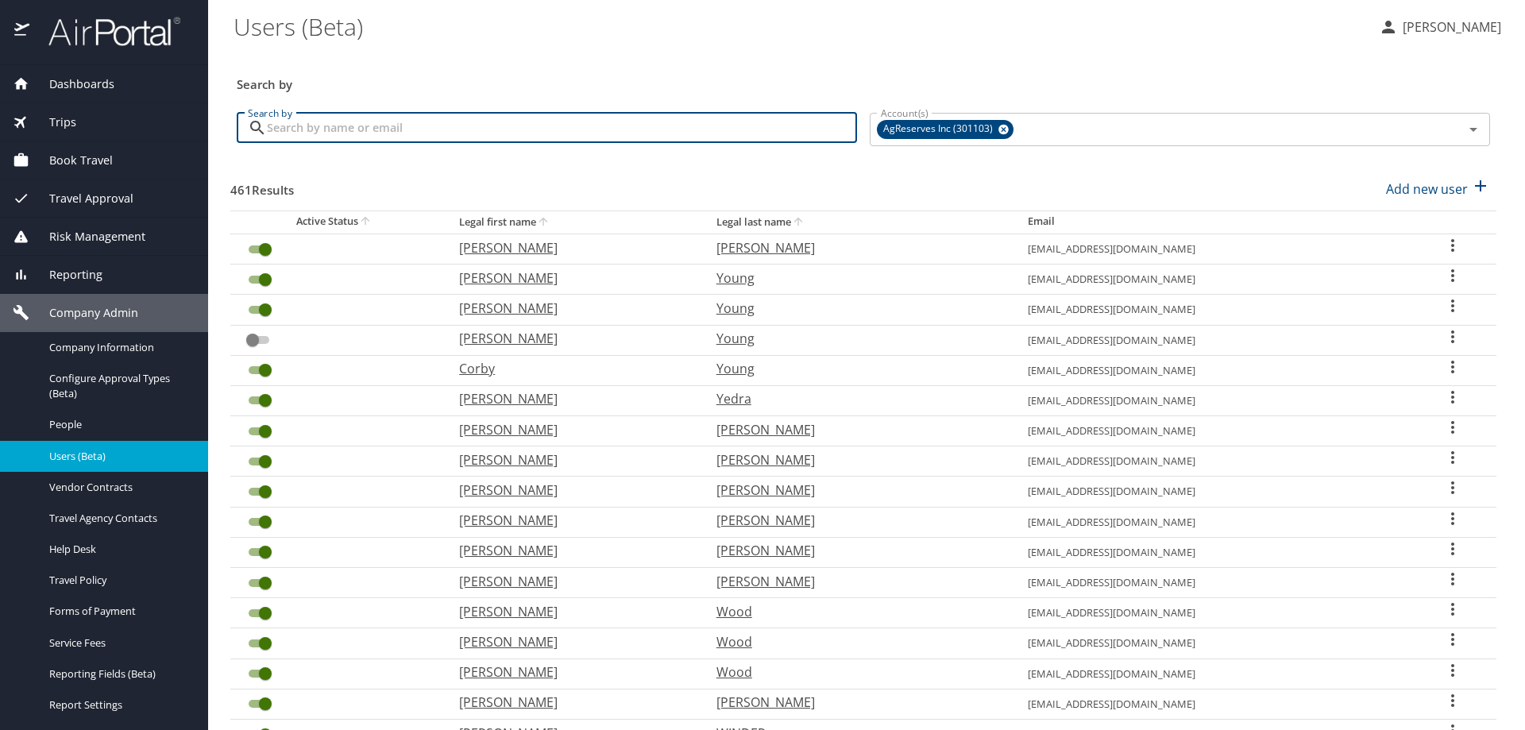
click at [431, 125] on input "Search by" at bounding box center [562, 128] width 590 height 30
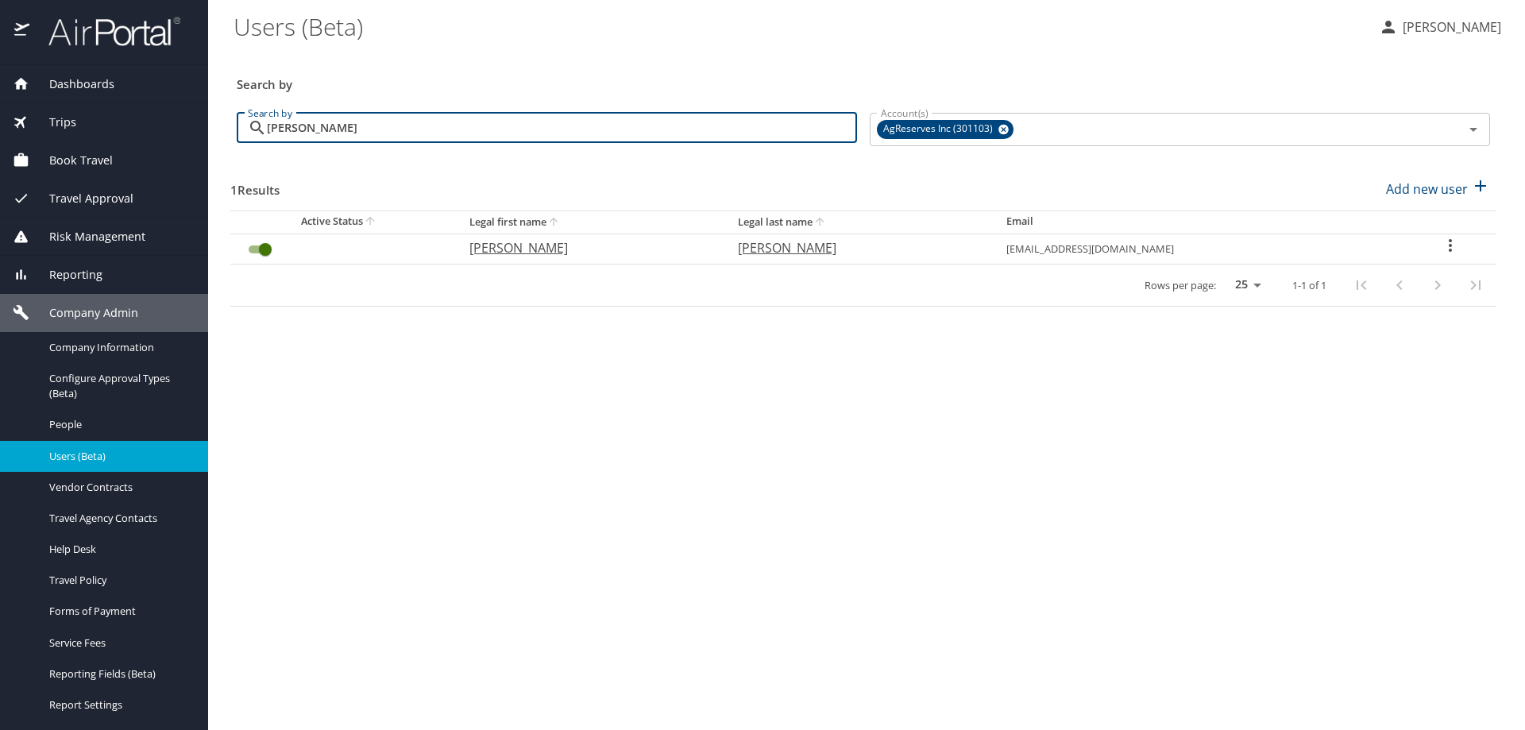
type input "jacobsen"
click at [1447, 244] on icon "User Search Table" at bounding box center [1450, 245] width 19 height 19
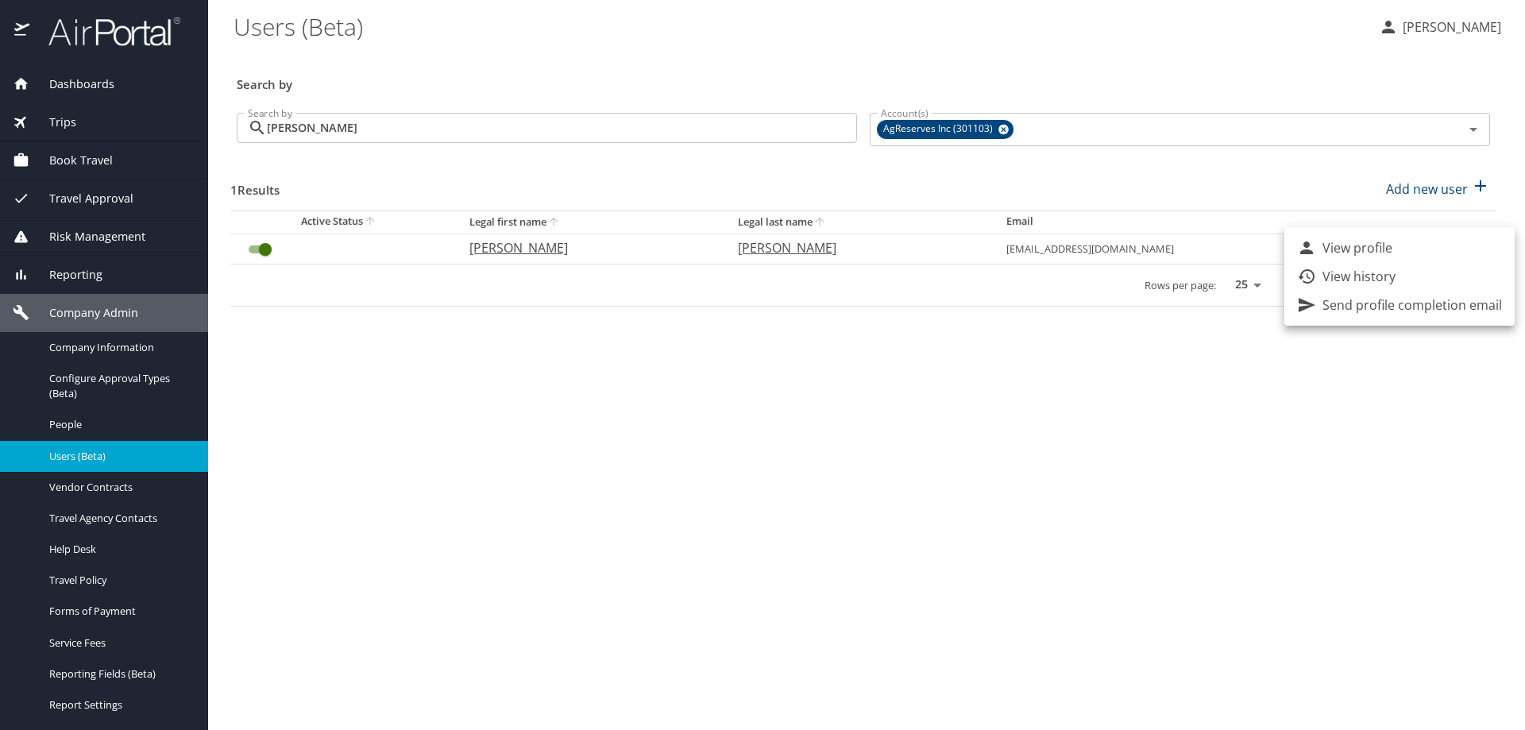
click at [1366, 245] on p "View profile" at bounding box center [1358, 247] width 70 height 19
select select "US"
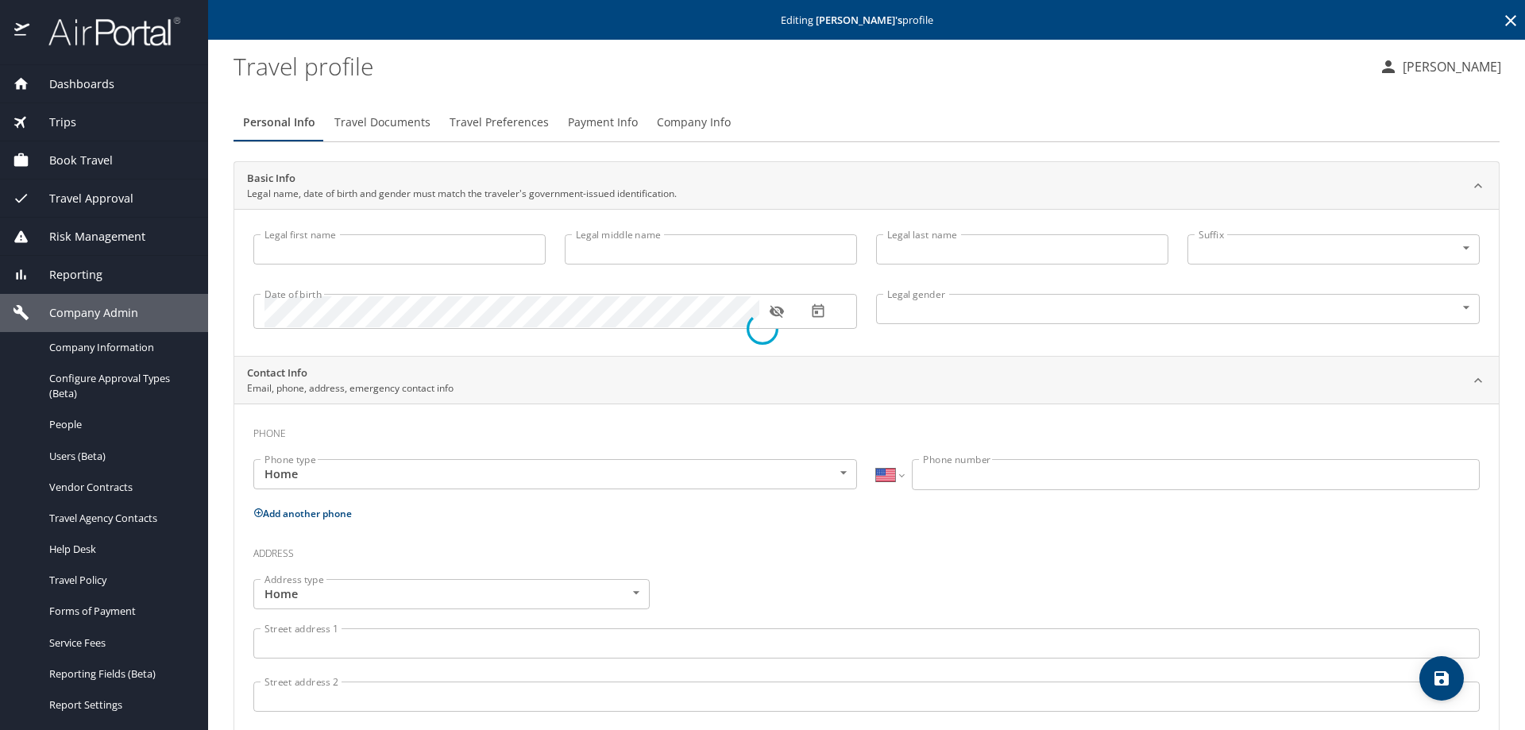
type input "Kenneth"
type input "Erik"
type input "Jacobsen"
type input "Male"
type input "Renee"
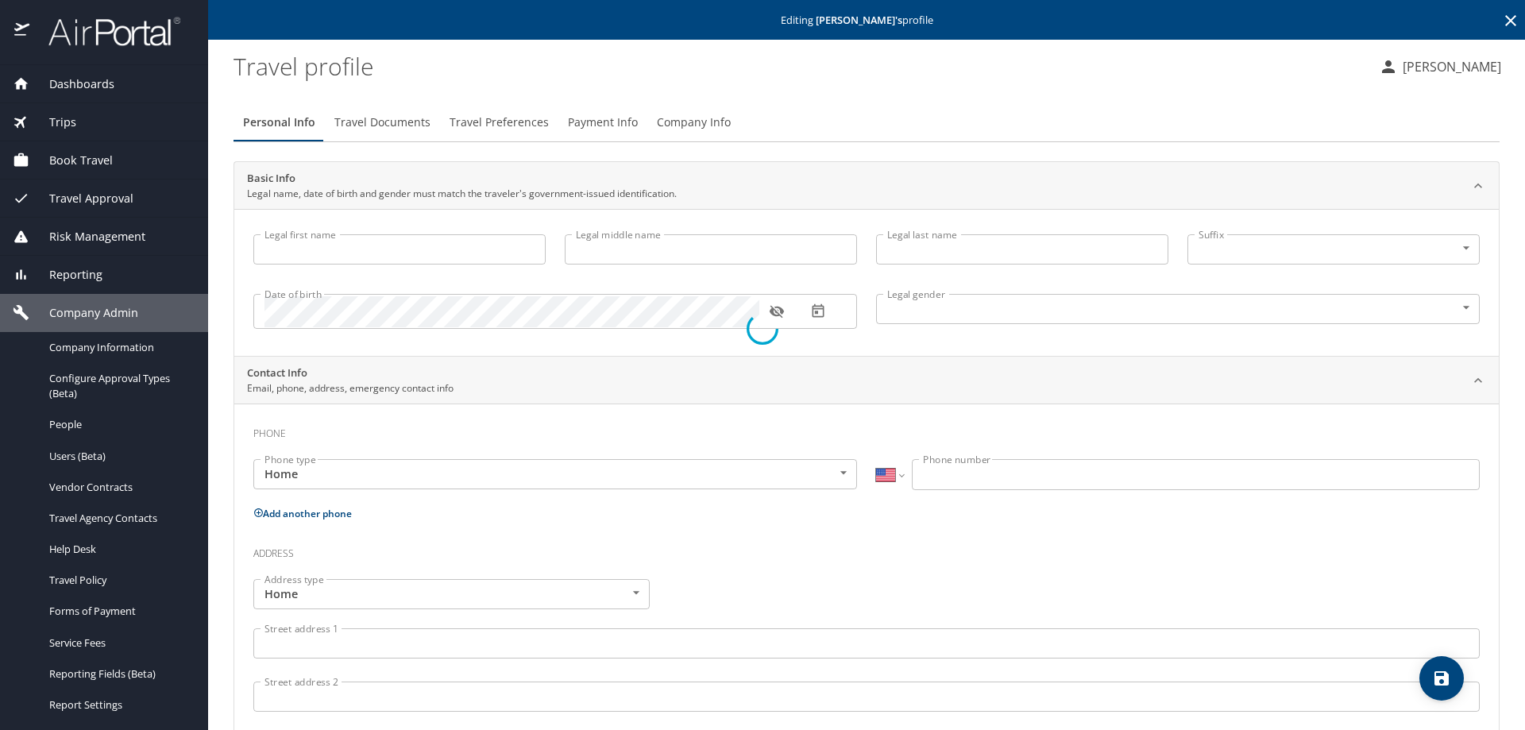
type input "Jacobsen"
type input "(407) 590-3058"
select select "US"
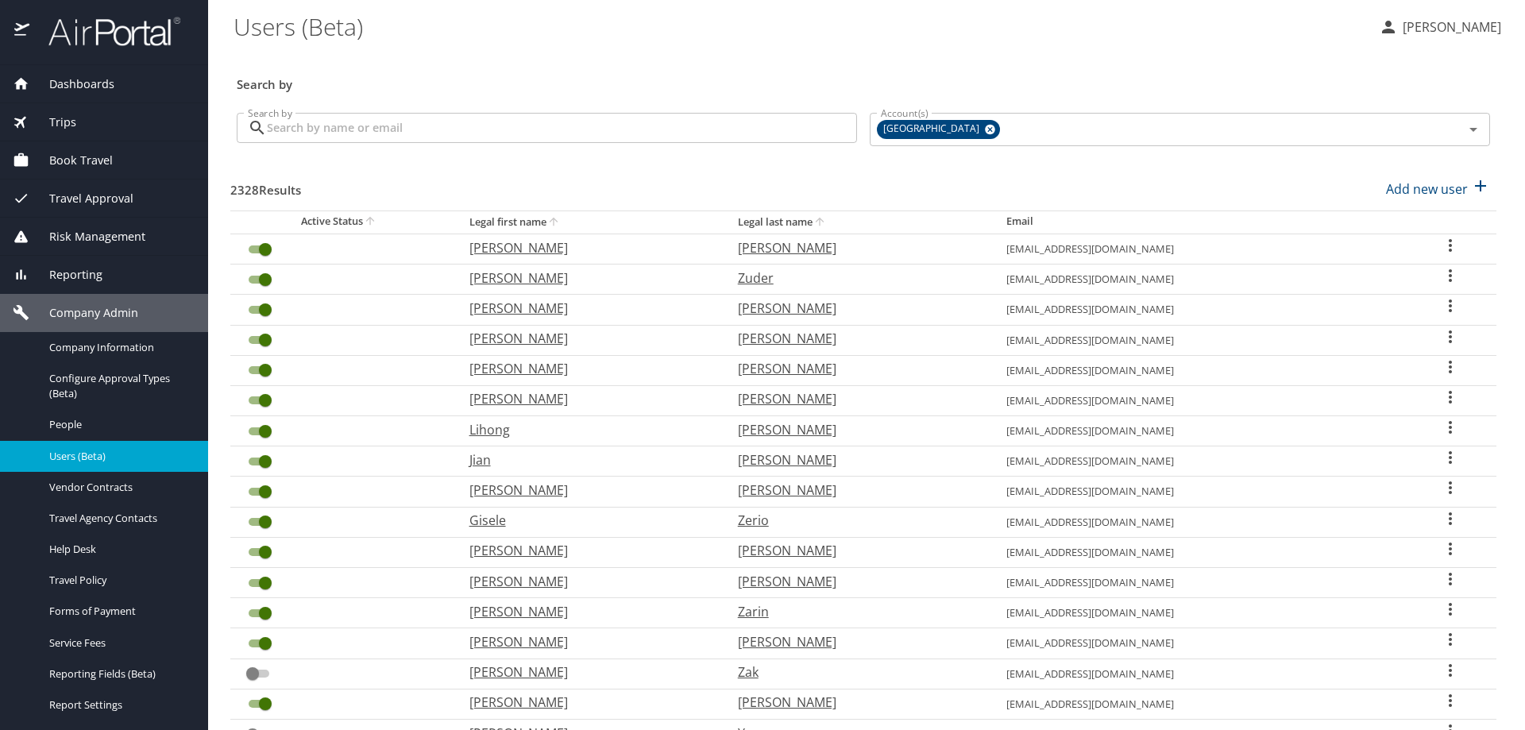
click at [471, 118] on input "Search by" at bounding box center [562, 128] width 590 height 30
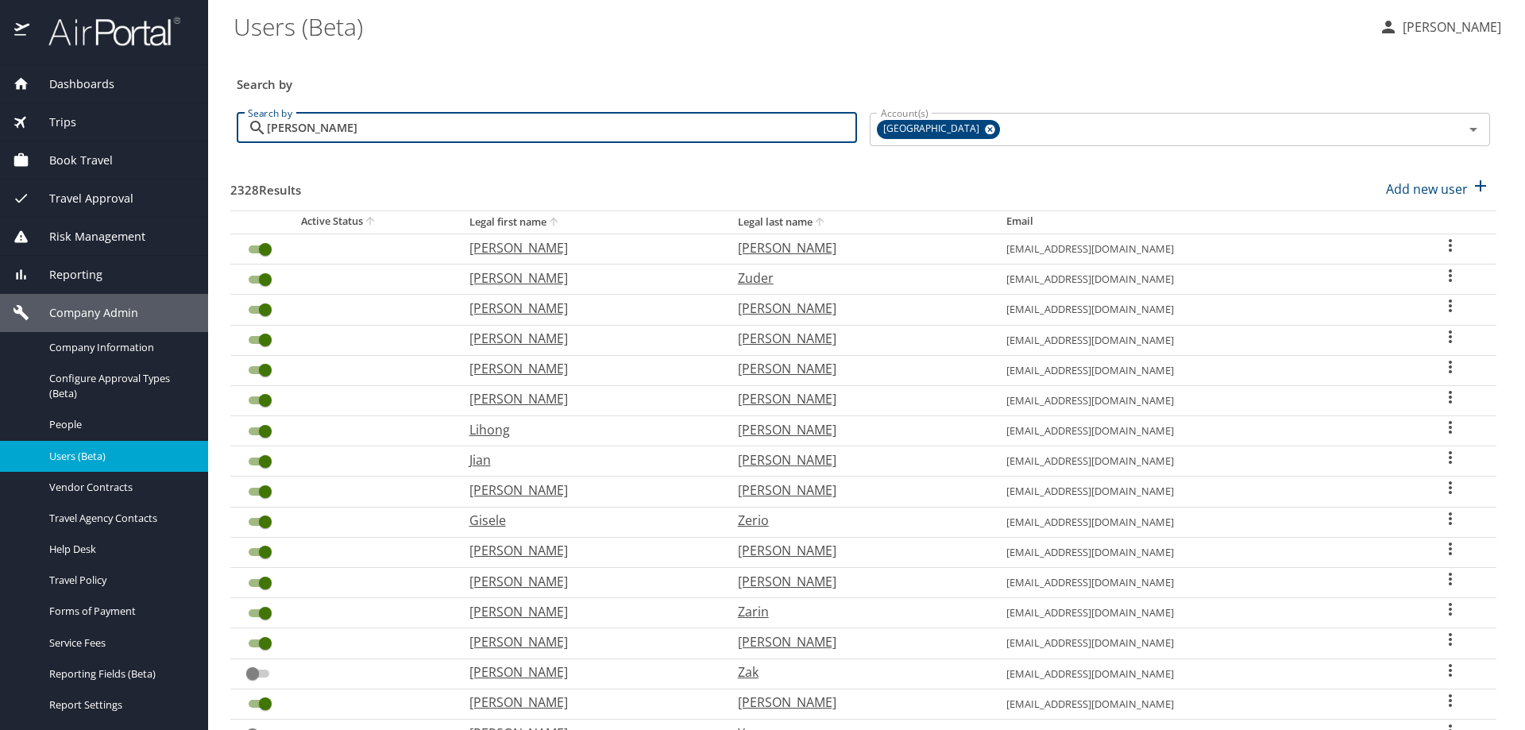
type input "jorgensen"
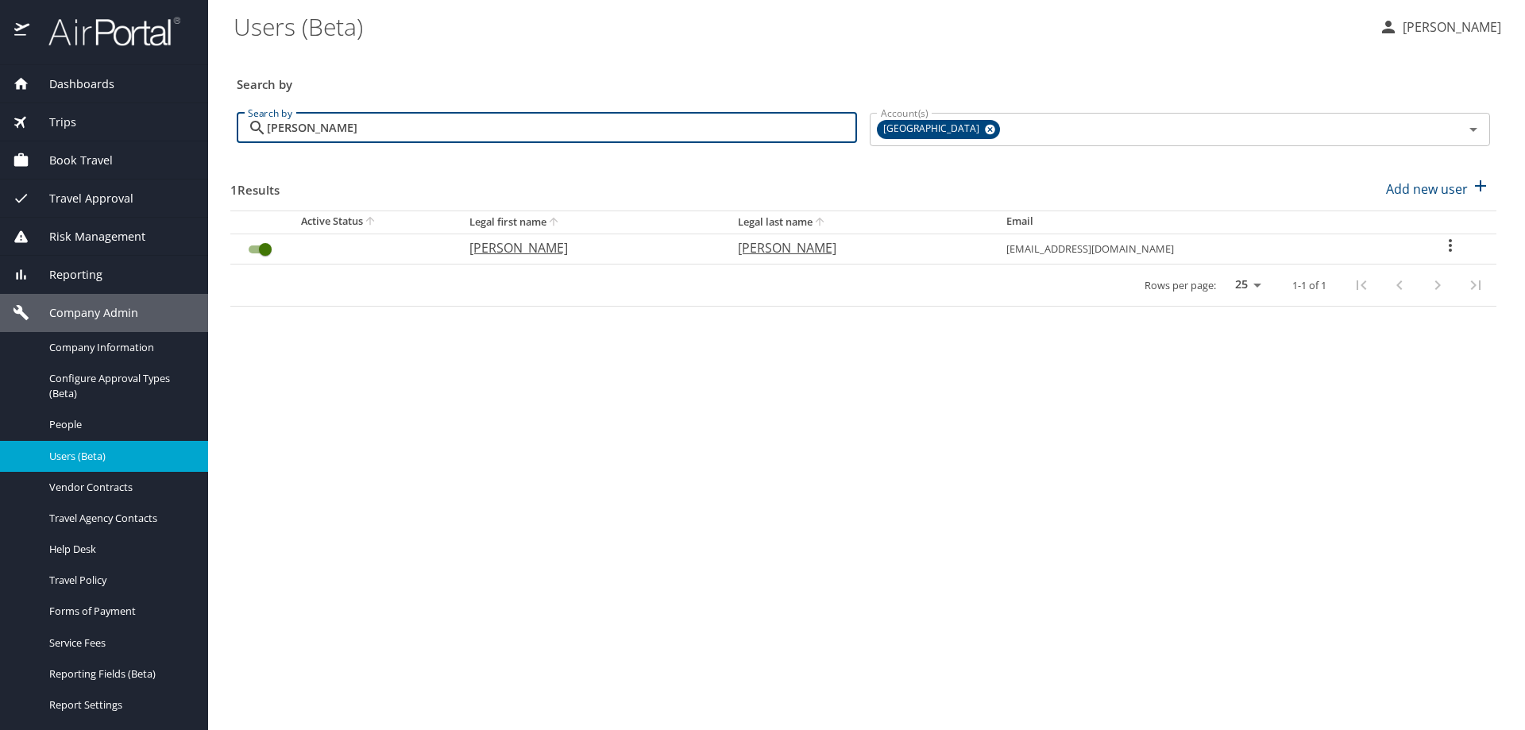
drag, startPoint x: 361, startPoint y: 137, endPoint x: 56, endPoint y: 89, distance: 308.0
click at [56, 89] on div "Dashboards AirPortal 360™ Manager AirPortal 360™ Agent My Travel Dashboard Trip…" at bounding box center [762, 365] width 1525 height 730
click at [985, 126] on icon at bounding box center [990, 130] width 10 height 10
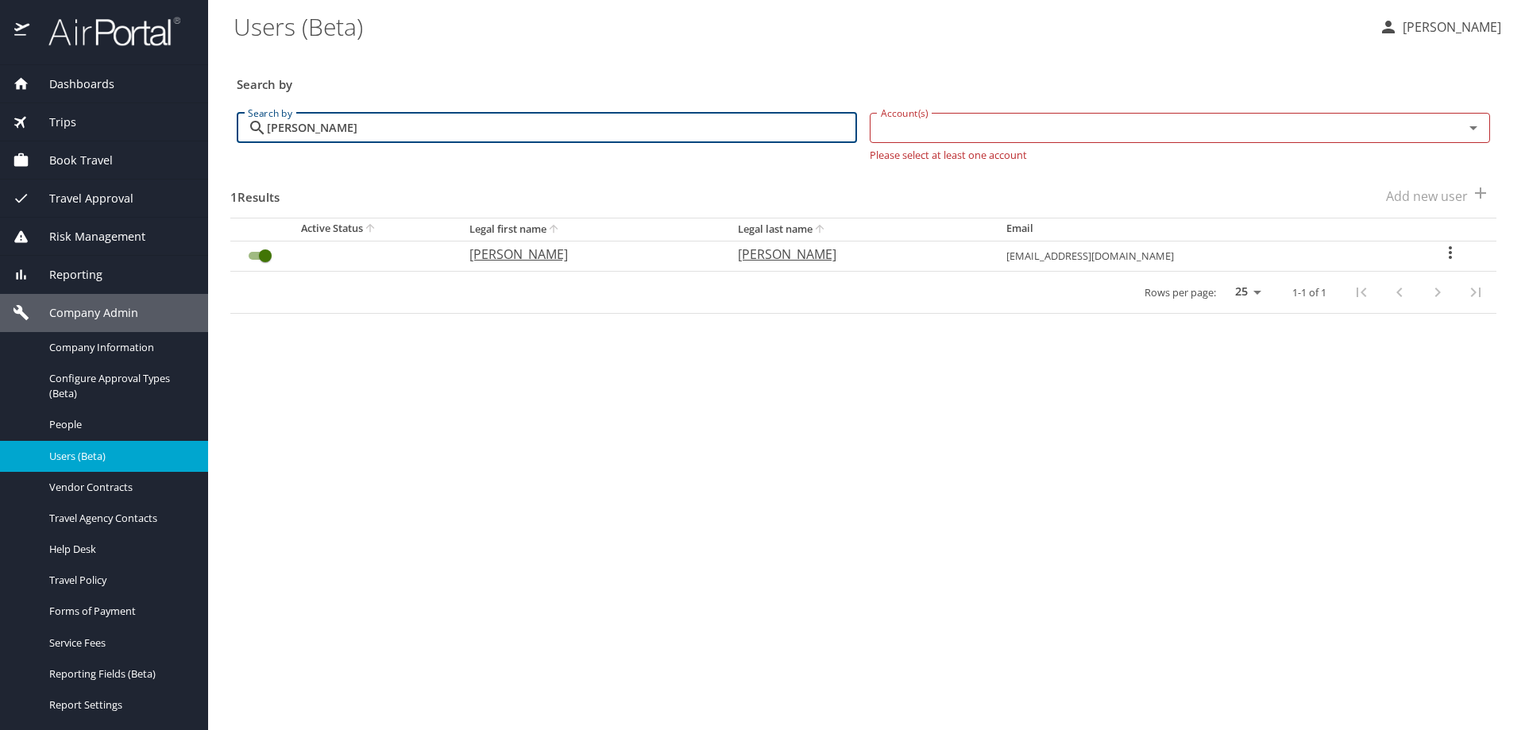
click at [949, 134] on input "Account(s)" at bounding box center [1157, 128] width 564 height 21
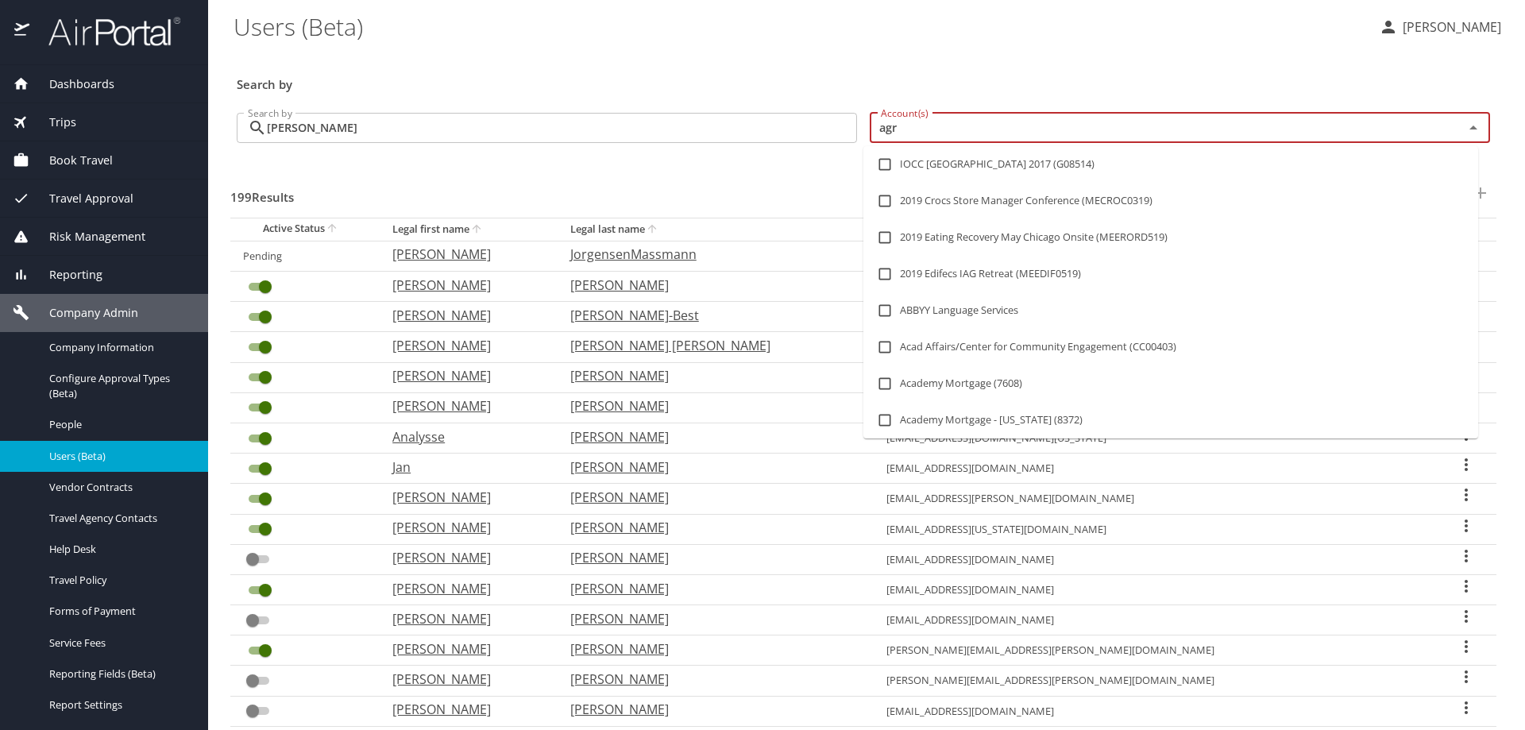
type input "agre"
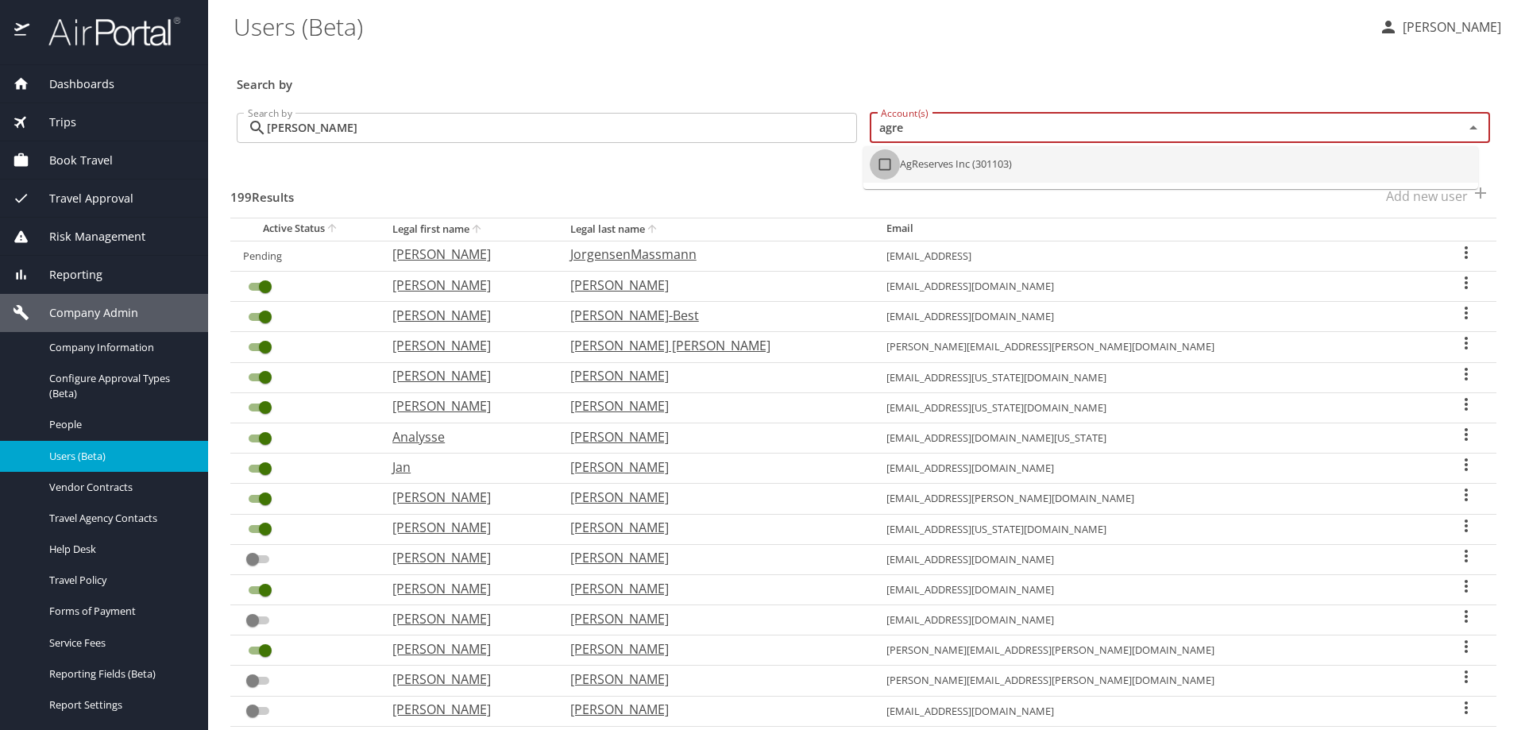
click at [887, 160] on input "checkbox" at bounding box center [885, 164] width 30 height 30
checkbox input "true"
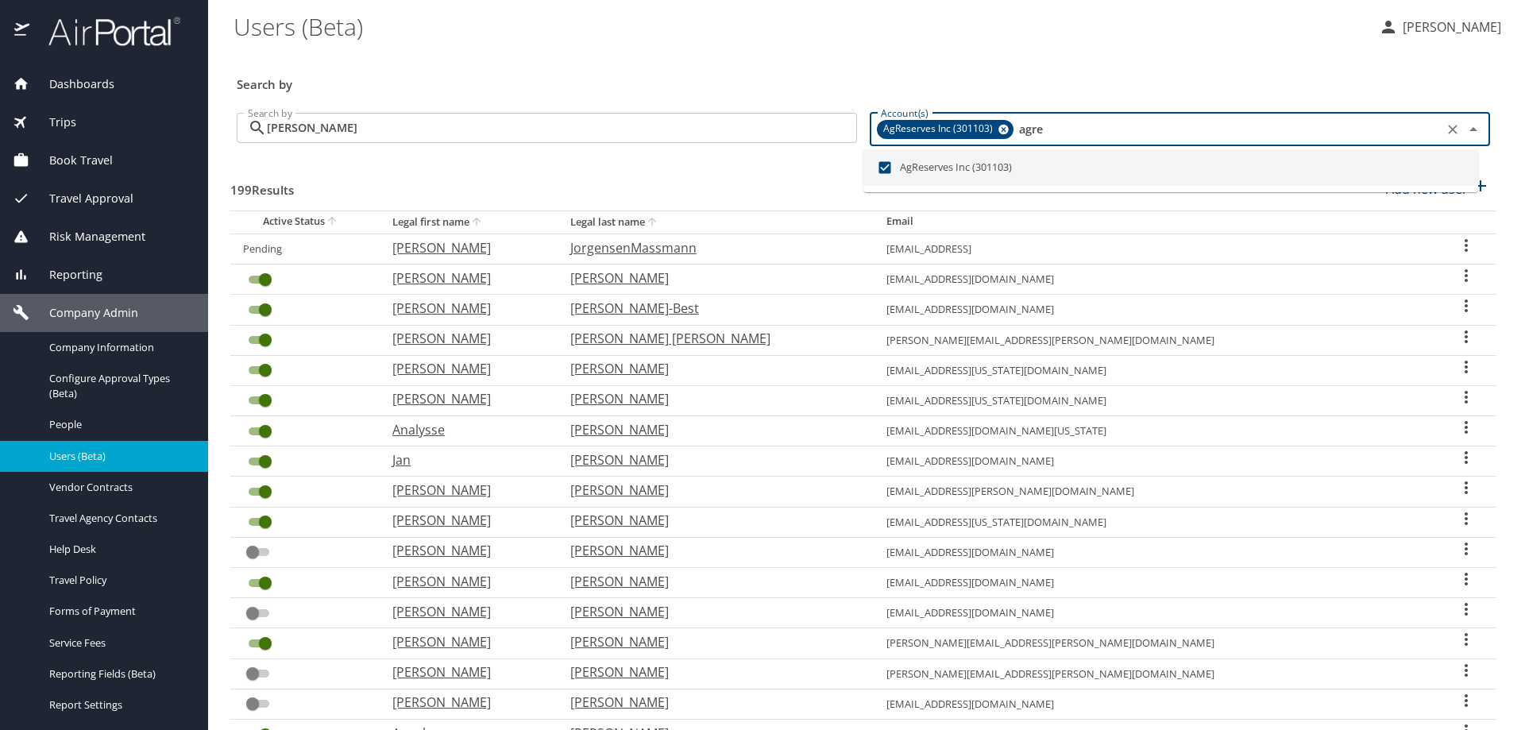
type input "agre"
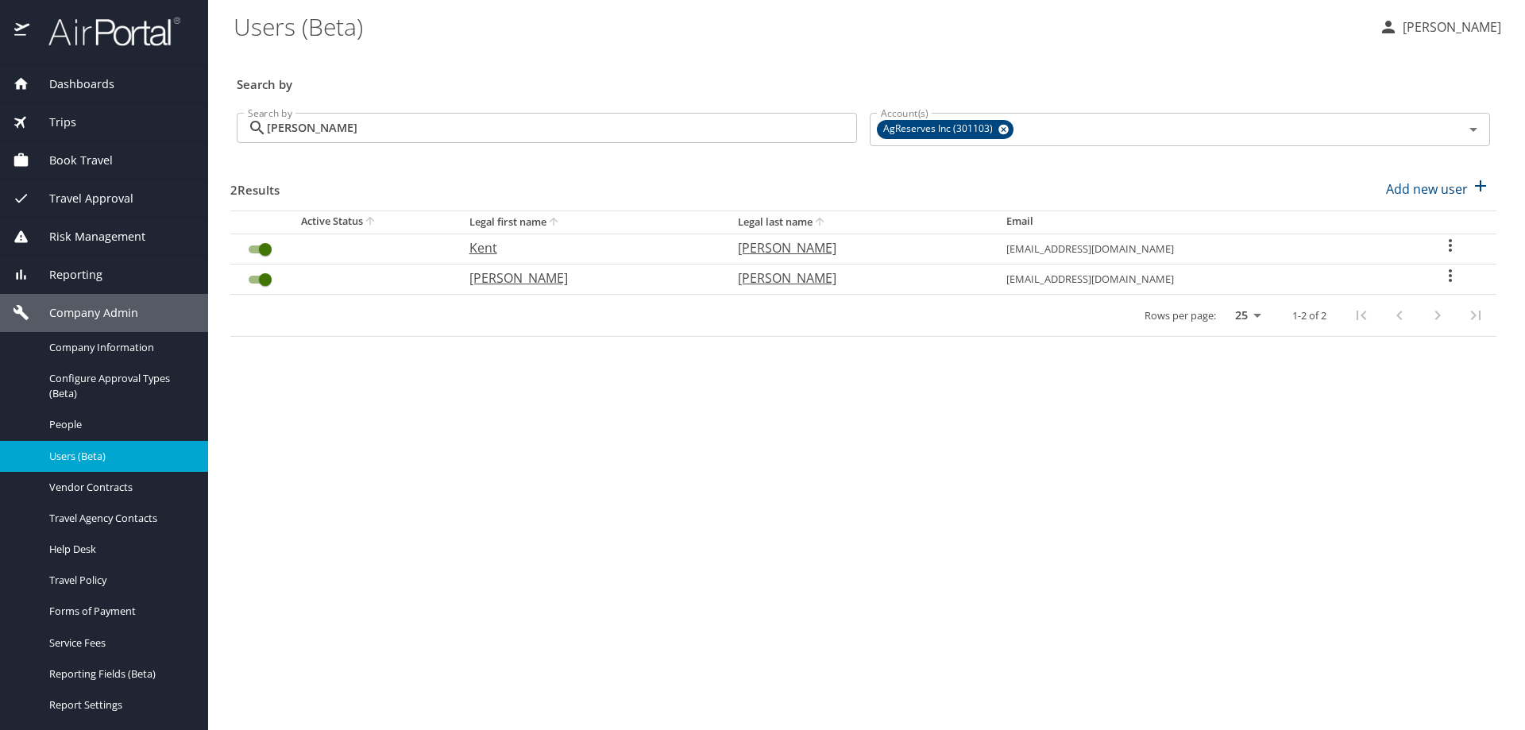
click at [593, 78] on h3 "Search by" at bounding box center [864, 80] width 1254 height 28
click at [514, 131] on input "jorgensen" at bounding box center [562, 128] width 590 height 30
click at [1445, 240] on icon "User Search Table" at bounding box center [1450, 245] width 19 height 19
click at [1407, 266] on li "View history" at bounding box center [1400, 276] width 230 height 29
click at [1235, 385] on div at bounding box center [762, 365] width 1525 height 730
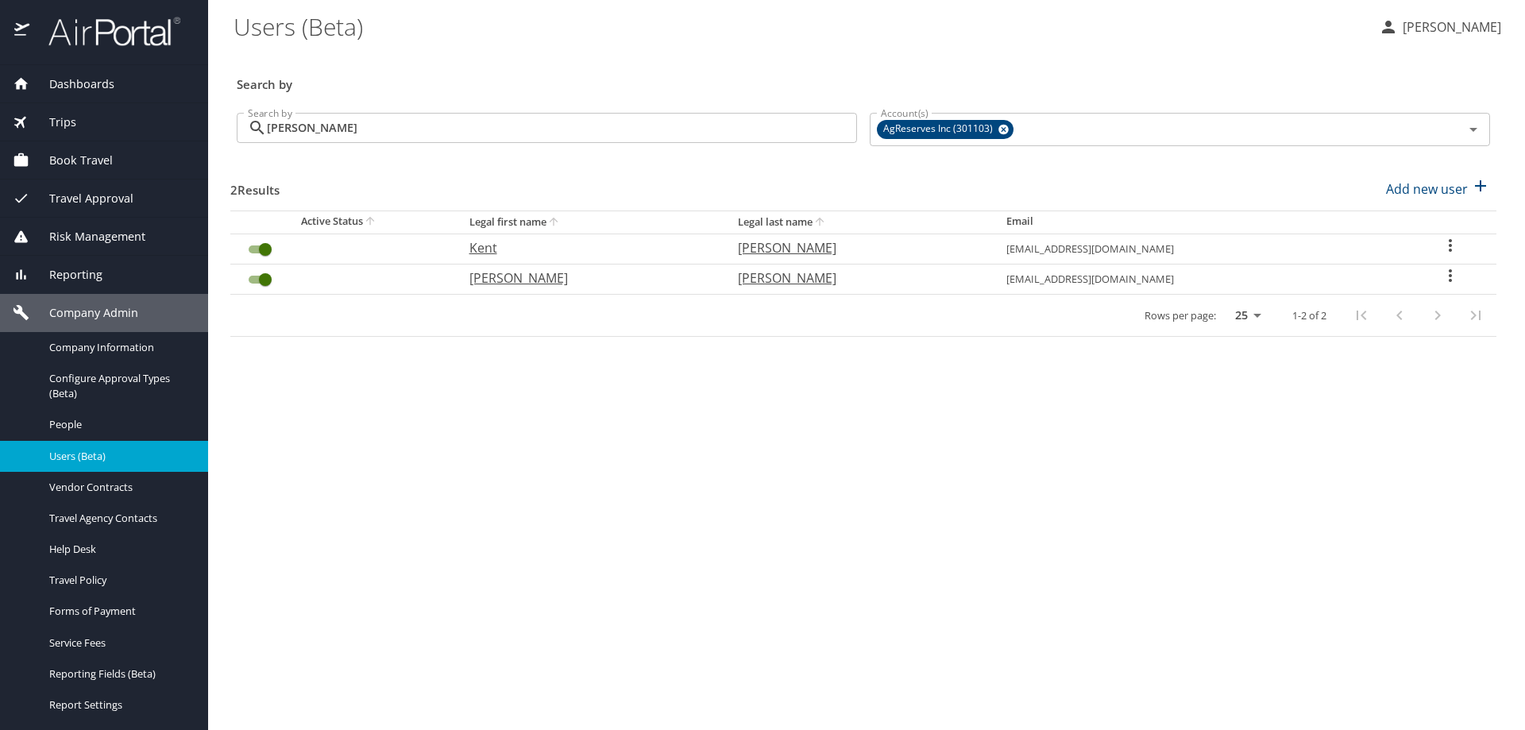
click at [1445, 236] on icon "User Search Table" at bounding box center [1450, 245] width 19 height 19
click at [1425, 250] on li "View profile" at bounding box center [1400, 248] width 230 height 29
select select "US"
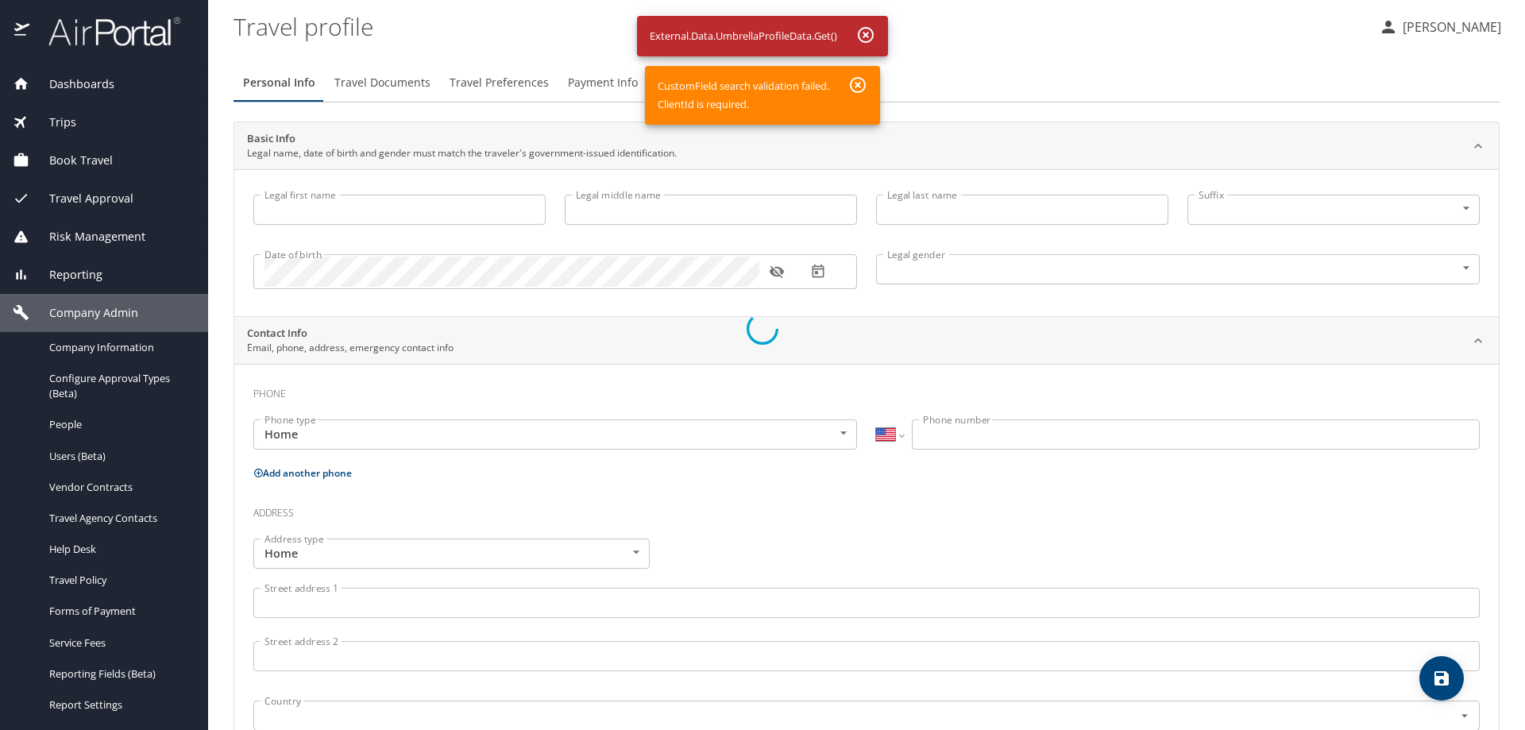
click at [861, 35] on div at bounding box center [762, 328] width 1525 height 803
click at [860, 86] on div at bounding box center [762, 328] width 1525 height 803
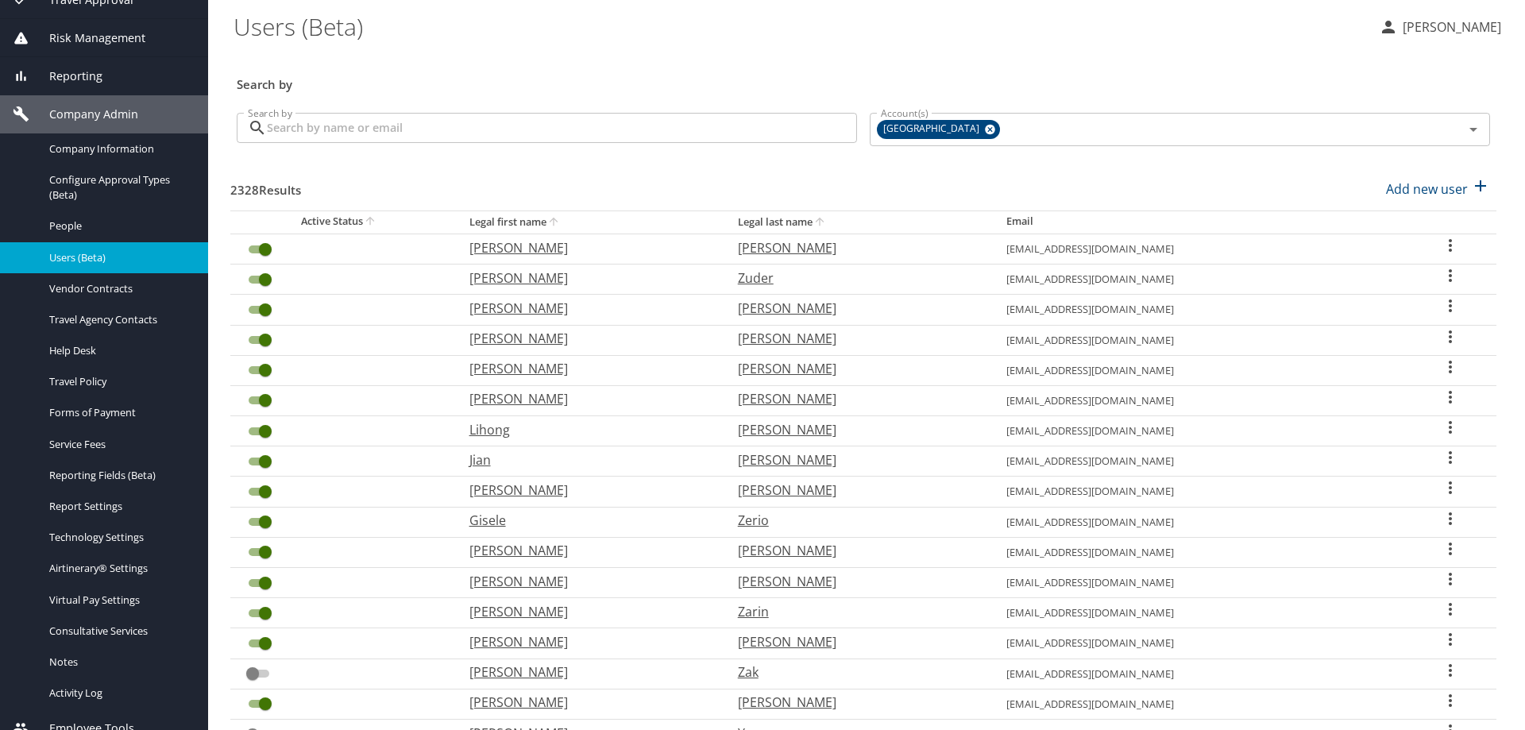
scroll to position [215, 0]
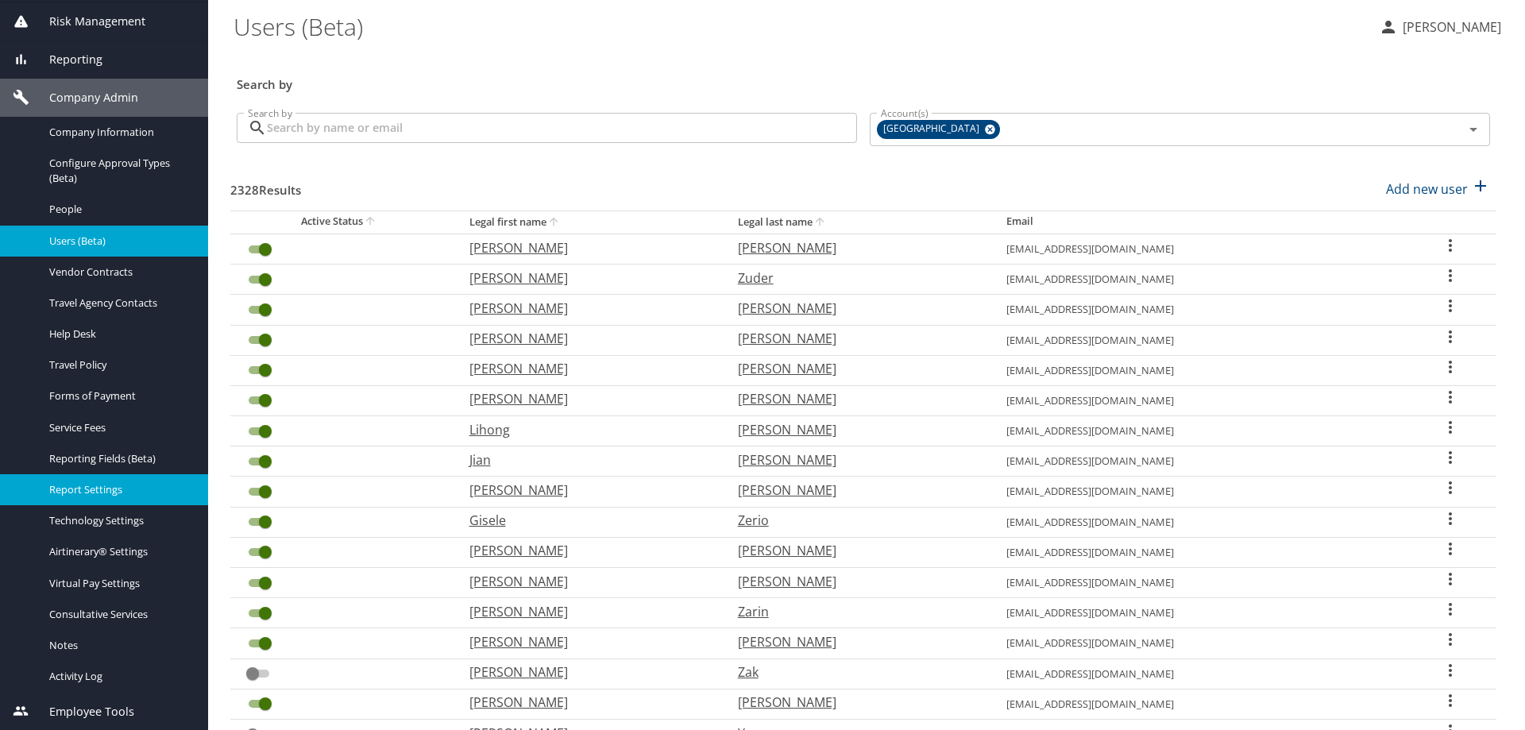
click at [143, 485] on span "Report Settings" at bounding box center [119, 489] width 140 height 15
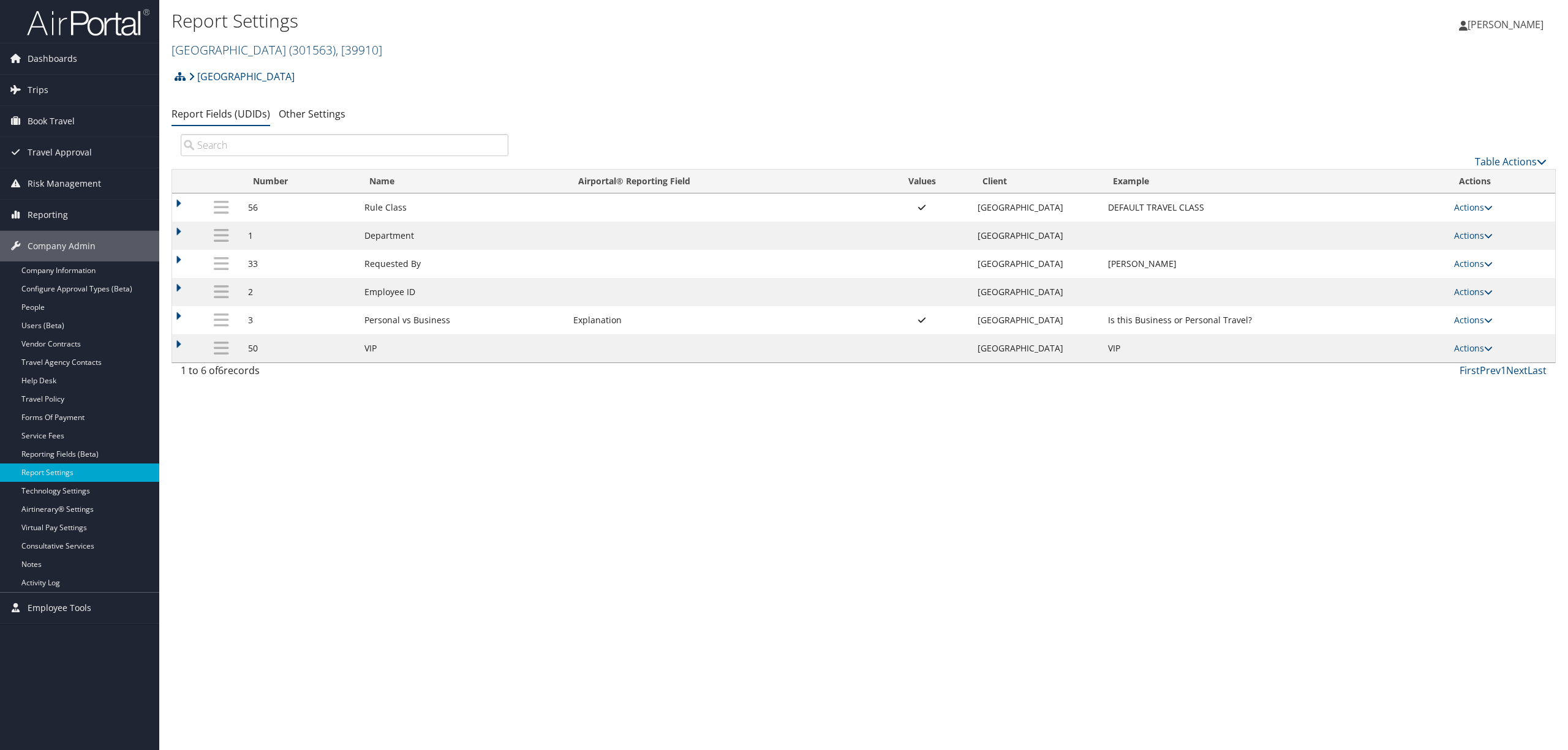
click at [289, 52] on span "( 301563 )" at bounding box center [312, 49] width 46 height 16
click at [273, 76] on input "search" at bounding box center [252, 72] width 161 height 22
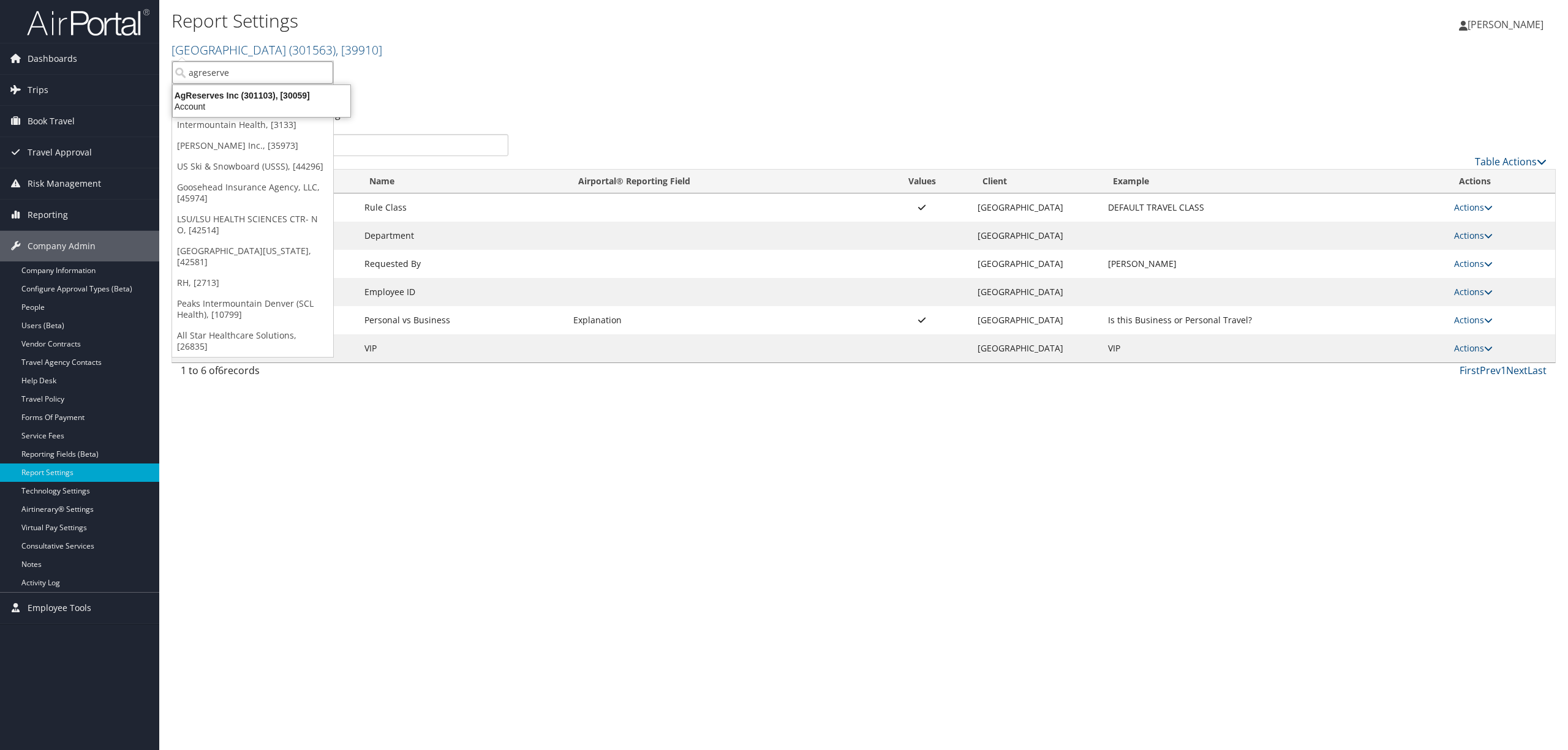
type input "agreserves"
click at [260, 103] on div "Account" at bounding box center [261, 106] width 192 height 11
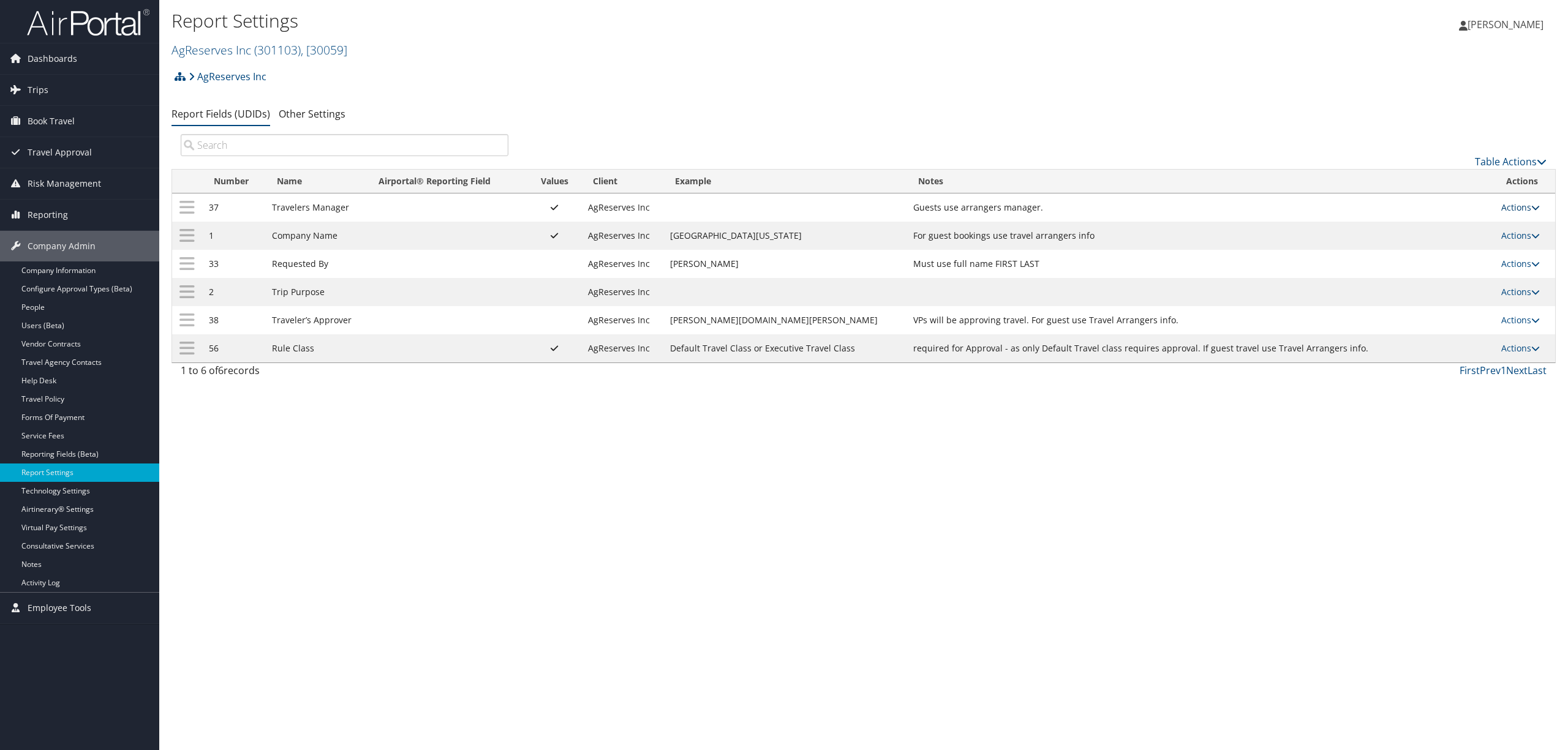
click at [1512, 204] on link "Actions" at bounding box center [1520, 207] width 39 height 12
click at [1422, 222] on link "Update Report Field Values" at bounding box center [1472, 226] width 133 height 21
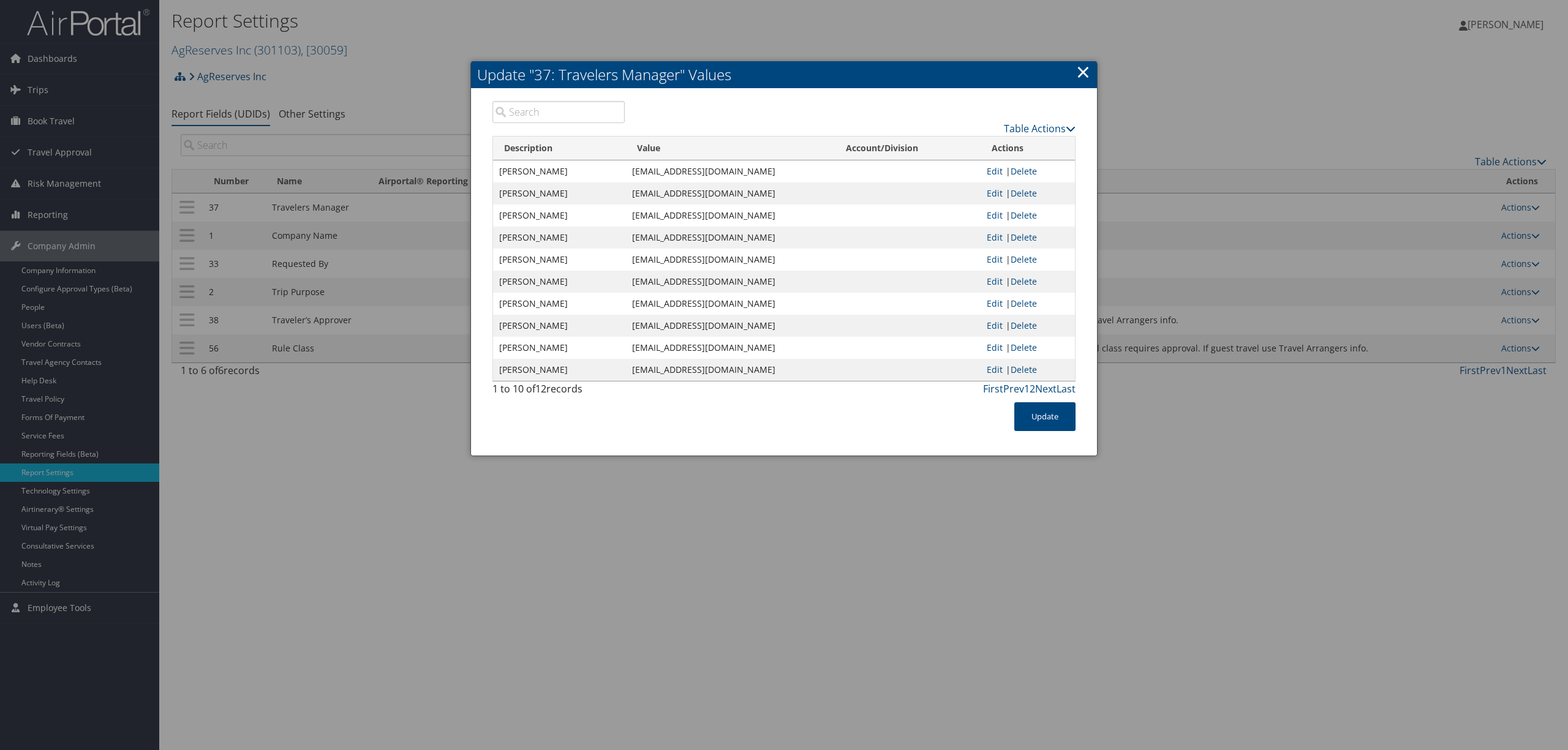
click at [1076, 70] on link "×" at bounding box center [1083, 72] width 14 height 25
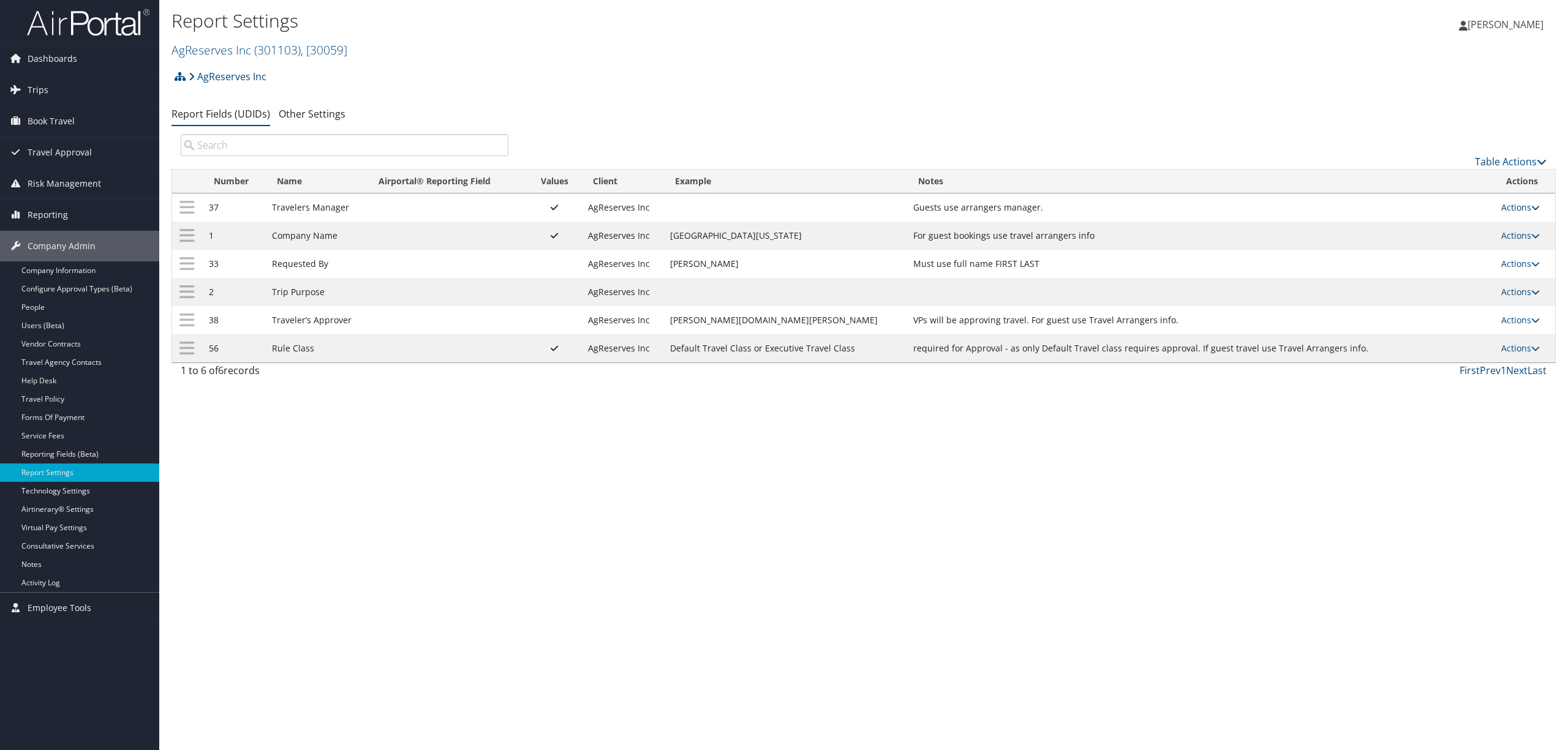
click at [1515, 203] on link "Actions" at bounding box center [1520, 207] width 39 height 12
click at [1441, 260] on link "Edit" at bounding box center [1472, 267] width 133 height 21
select select "both"
select select "profiled"
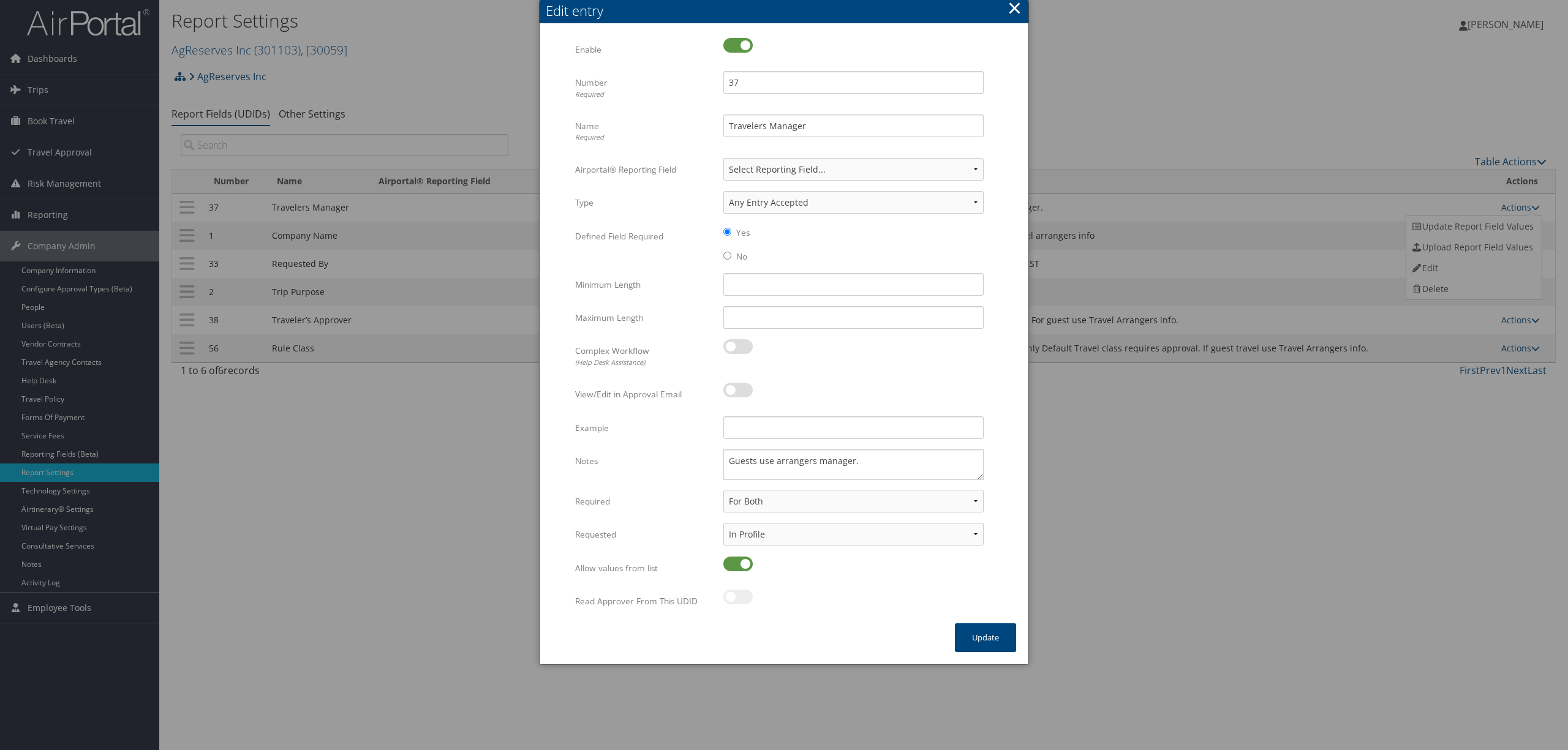
click at [1008, 8] on button "×" at bounding box center [1014, 8] width 14 height 25
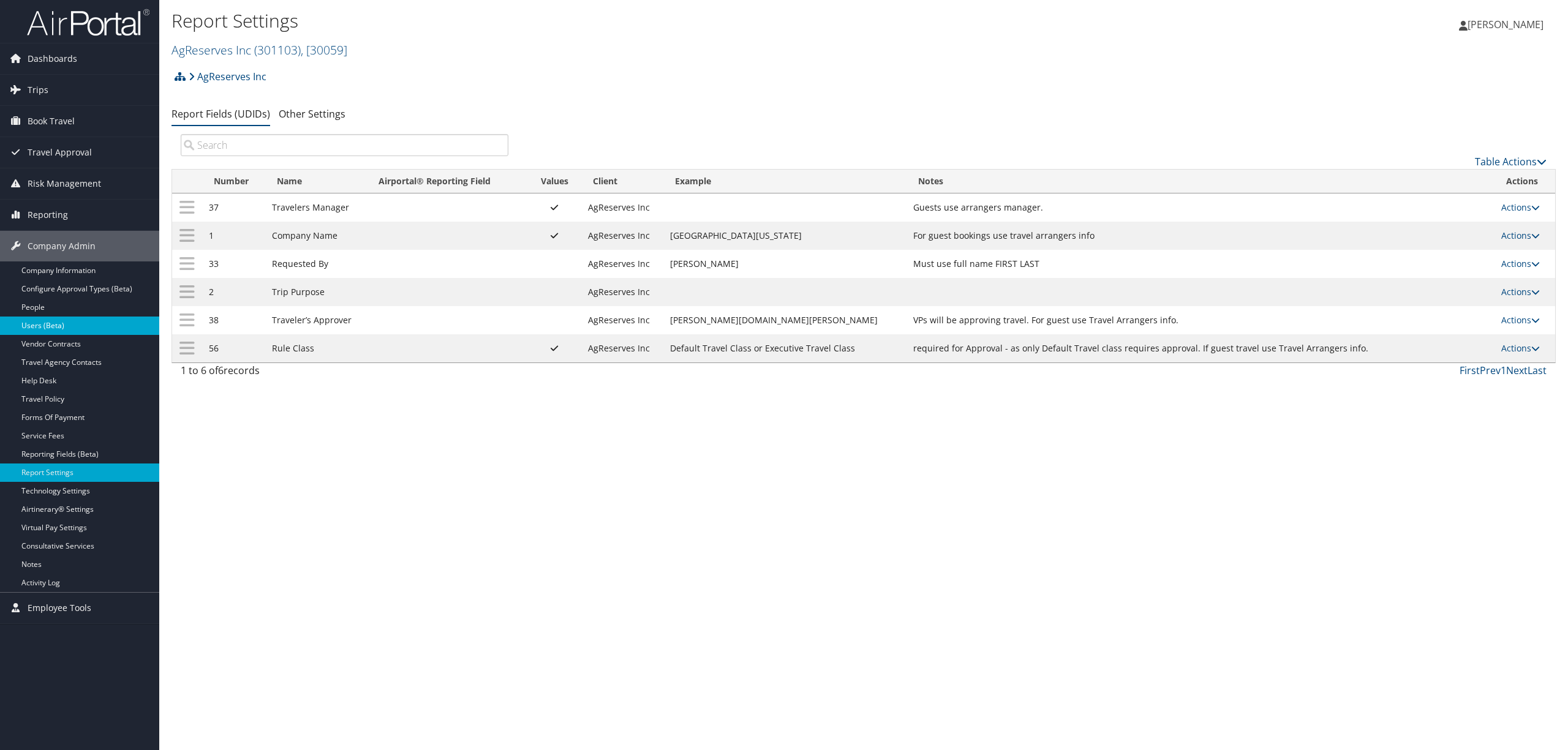
click at [70, 322] on link "Users (Beta)" at bounding box center [79, 326] width 160 height 18
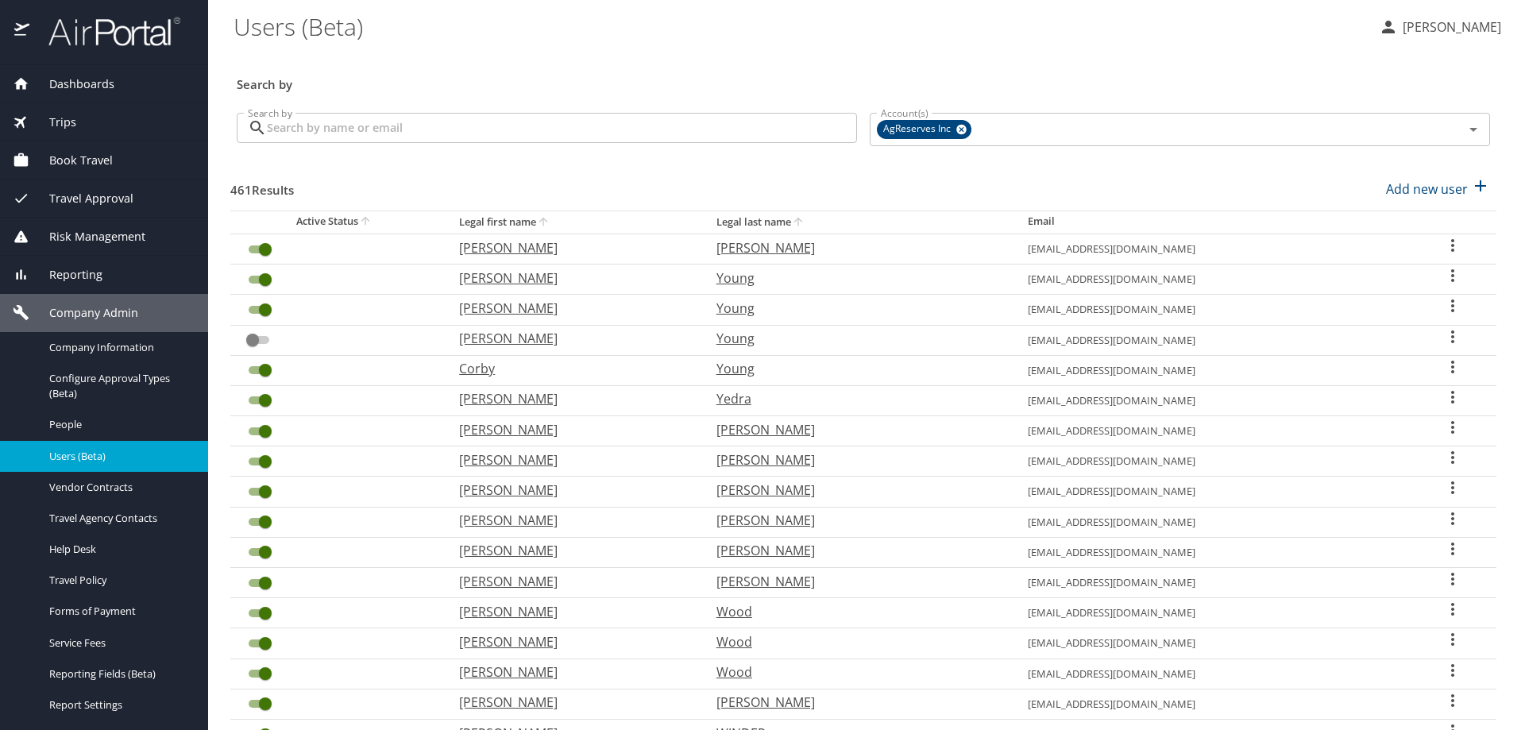
click at [551, 130] on input "Search by" at bounding box center [562, 128] width 590 height 30
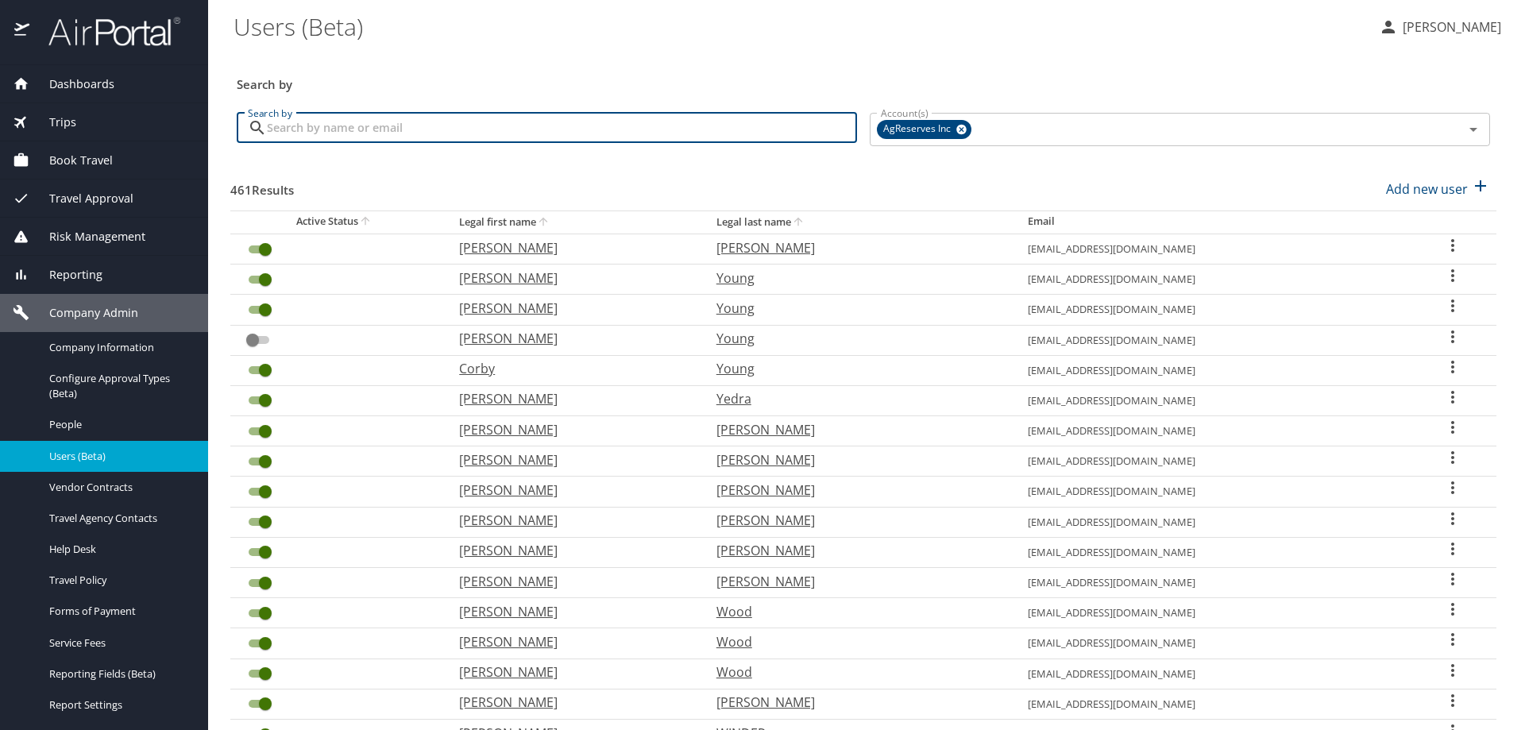
type input "e"
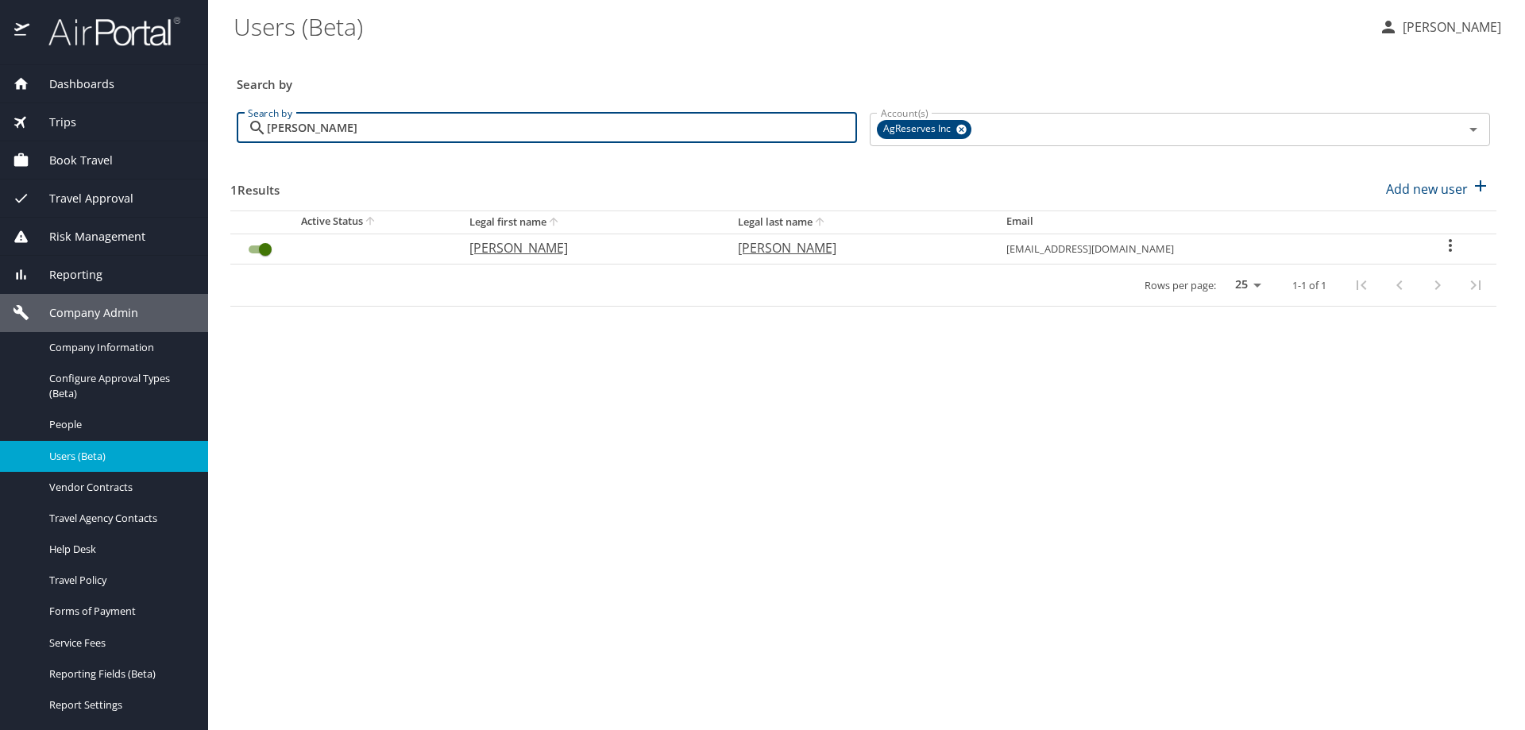
type input "[PERSON_NAME]"
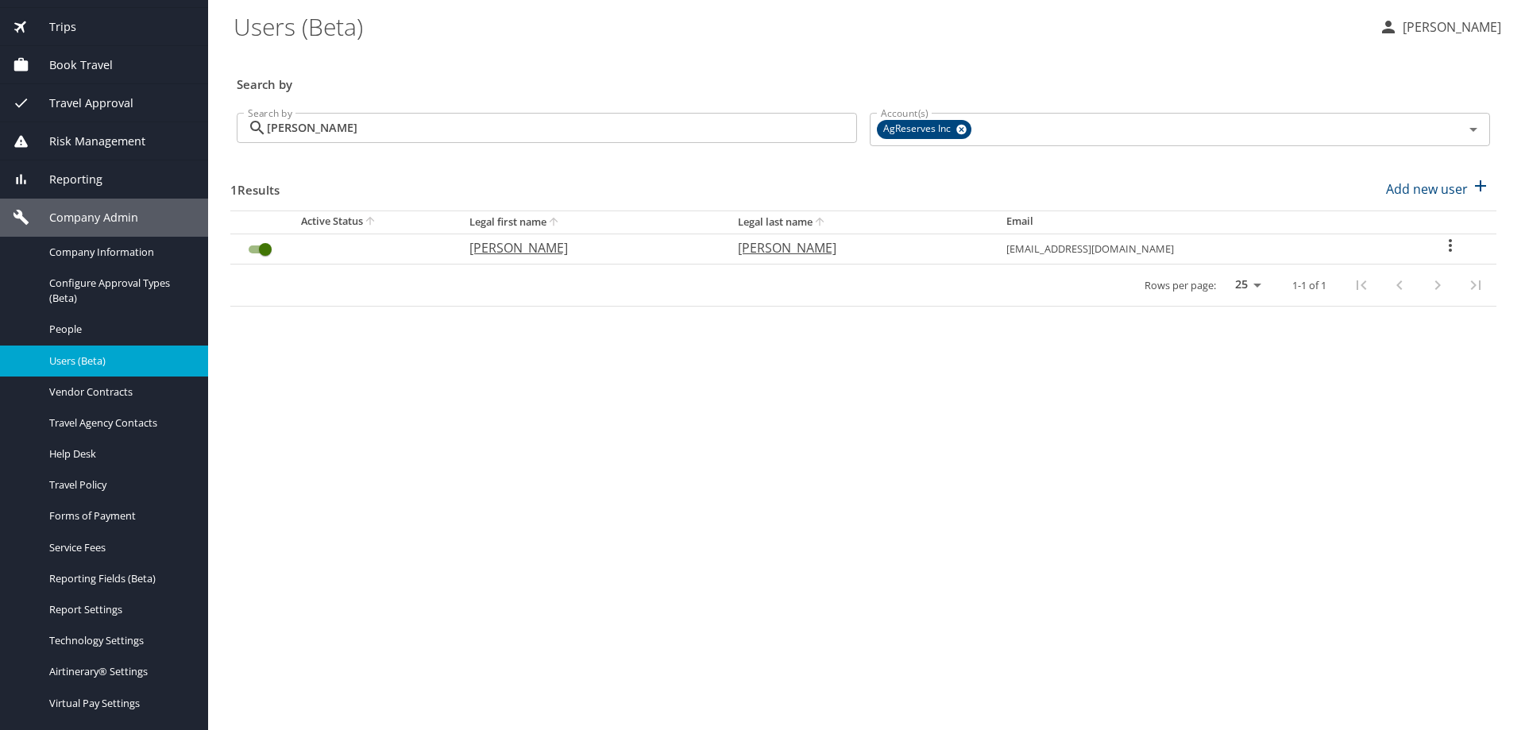
scroll to position [159, 0]
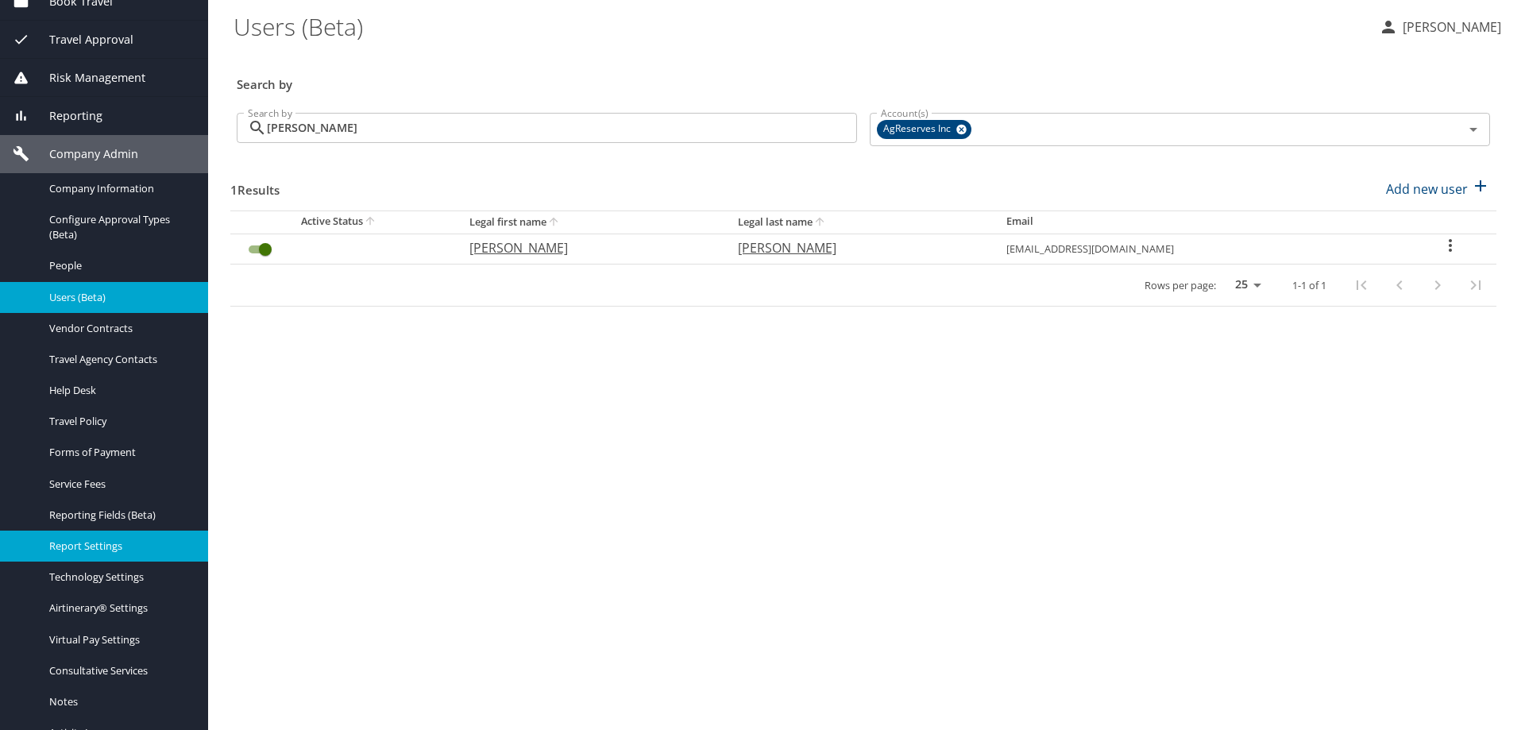
click at [132, 540] on span "Report Settings" at bounding box center [119, 546] width 140 height 15
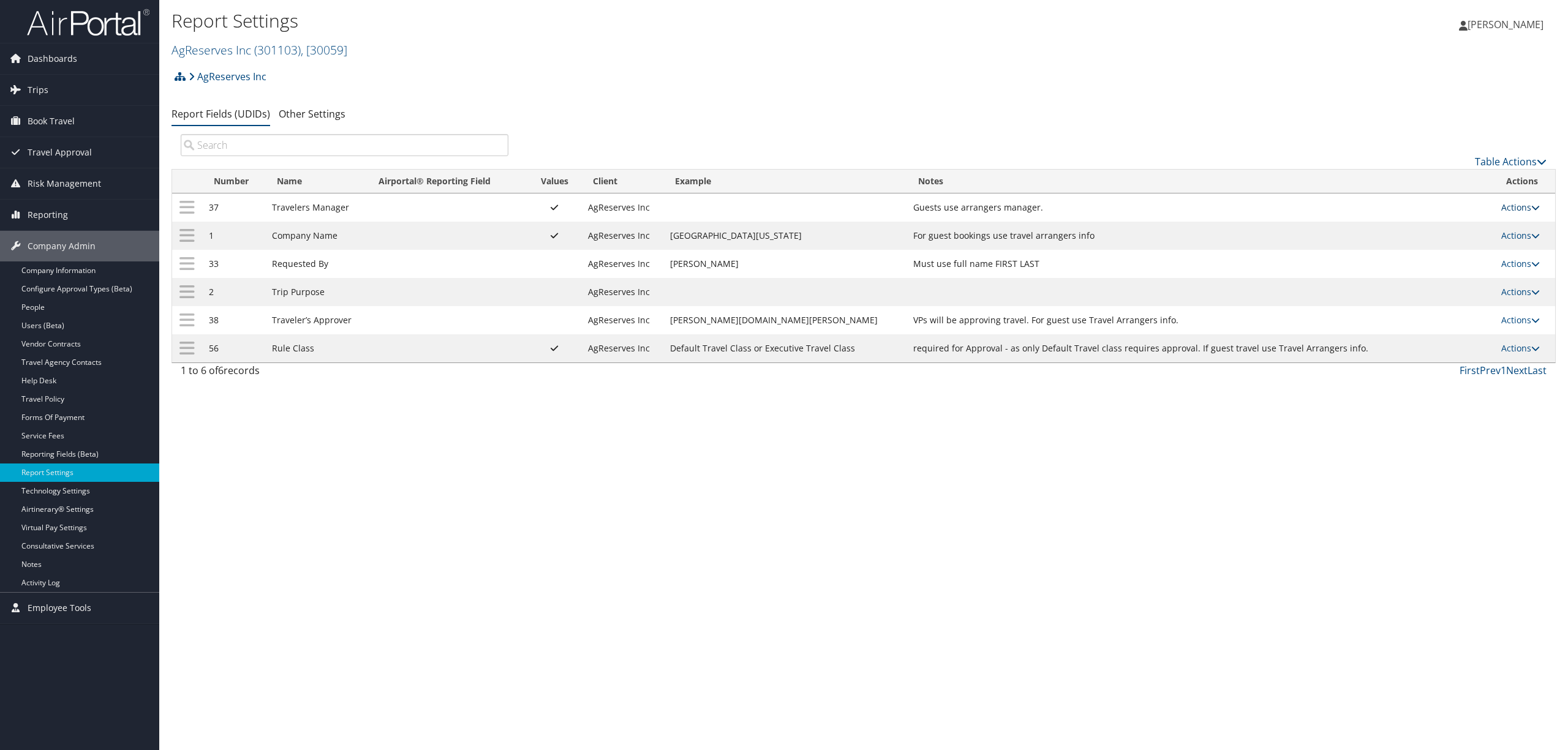
click at [1506, 209] on link "Actions" at bounding box center [1520, 207] width 39 height 12
click at [1417, 225] on icon at bounding box center [1416, 226] width 11 height 8
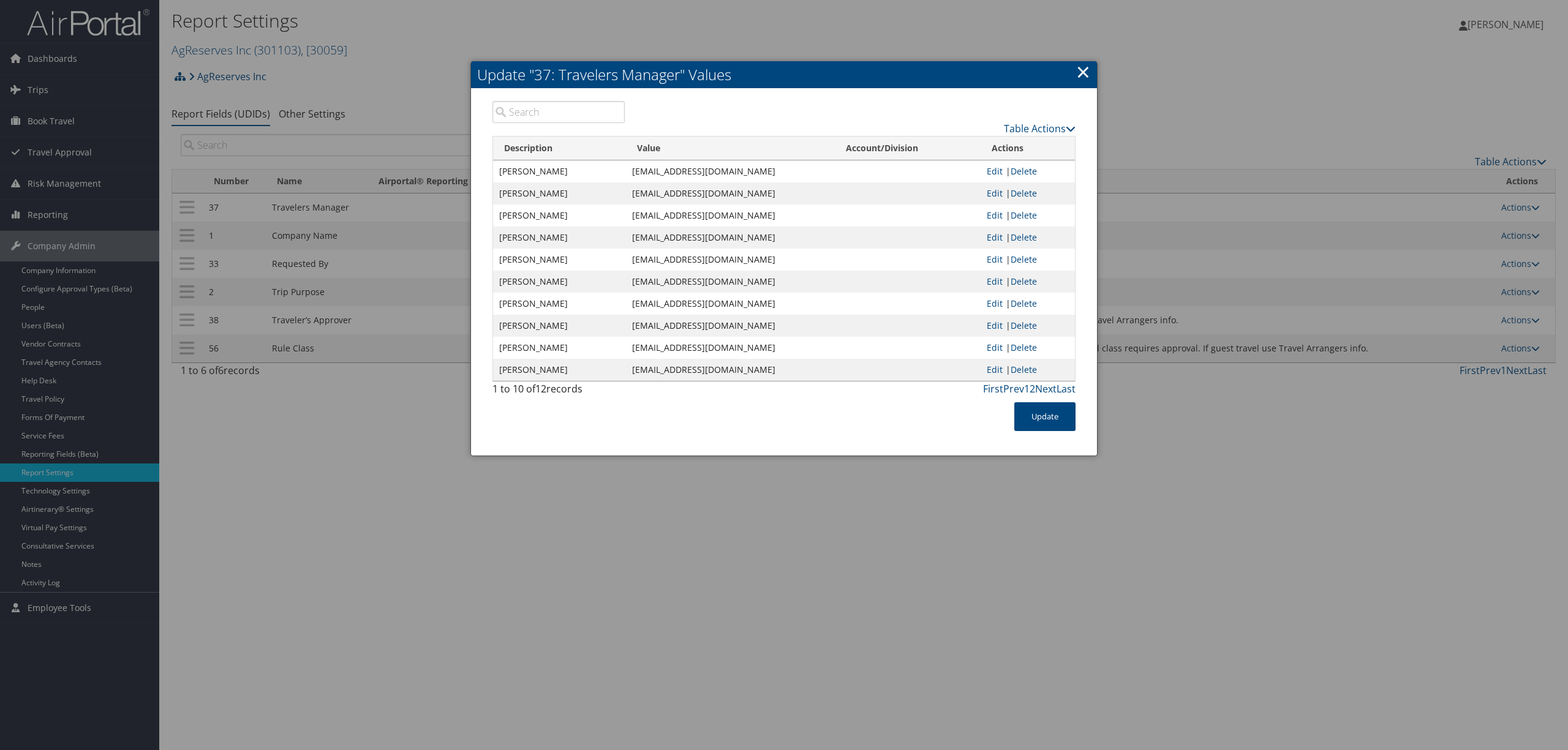
click at [1082, 72] on link "×" at bounding box center [1083, 72] width 14 height 25
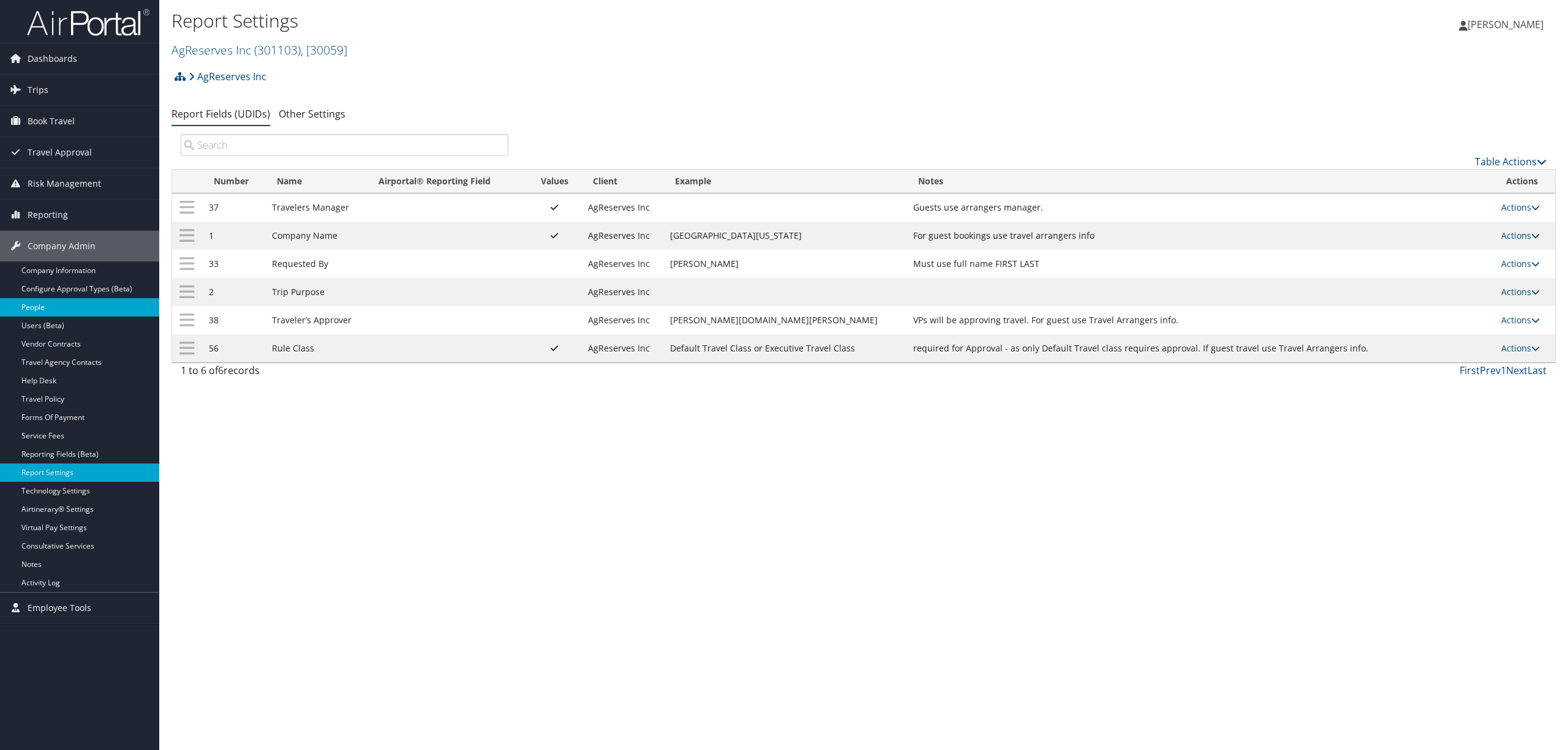
click at [64, 308] on link "People" at bounding box center [79, 308] width 160 height 18
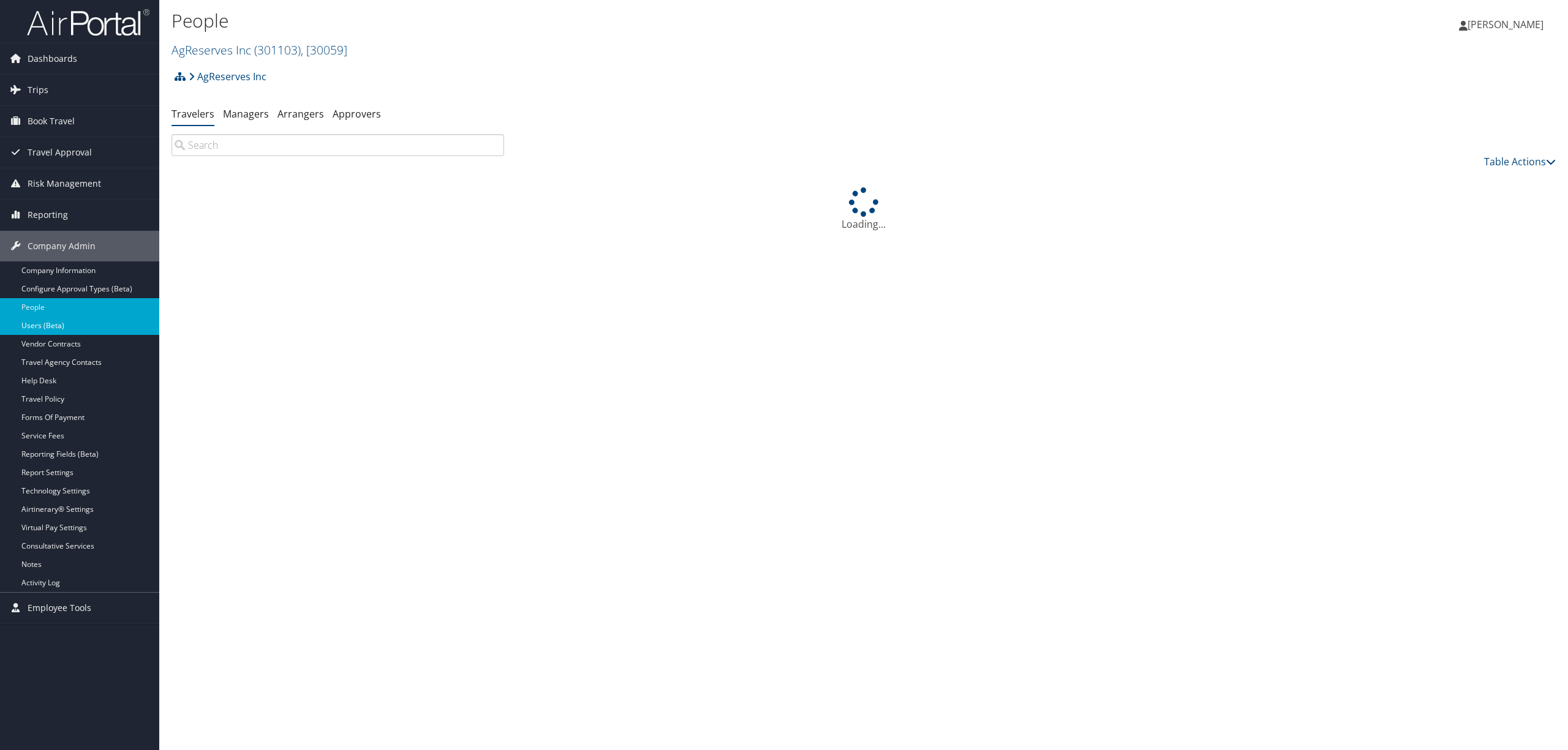
click at [62, 321] on link "Users (Beta)" at bounding box center [79, 326] width 160 height 18
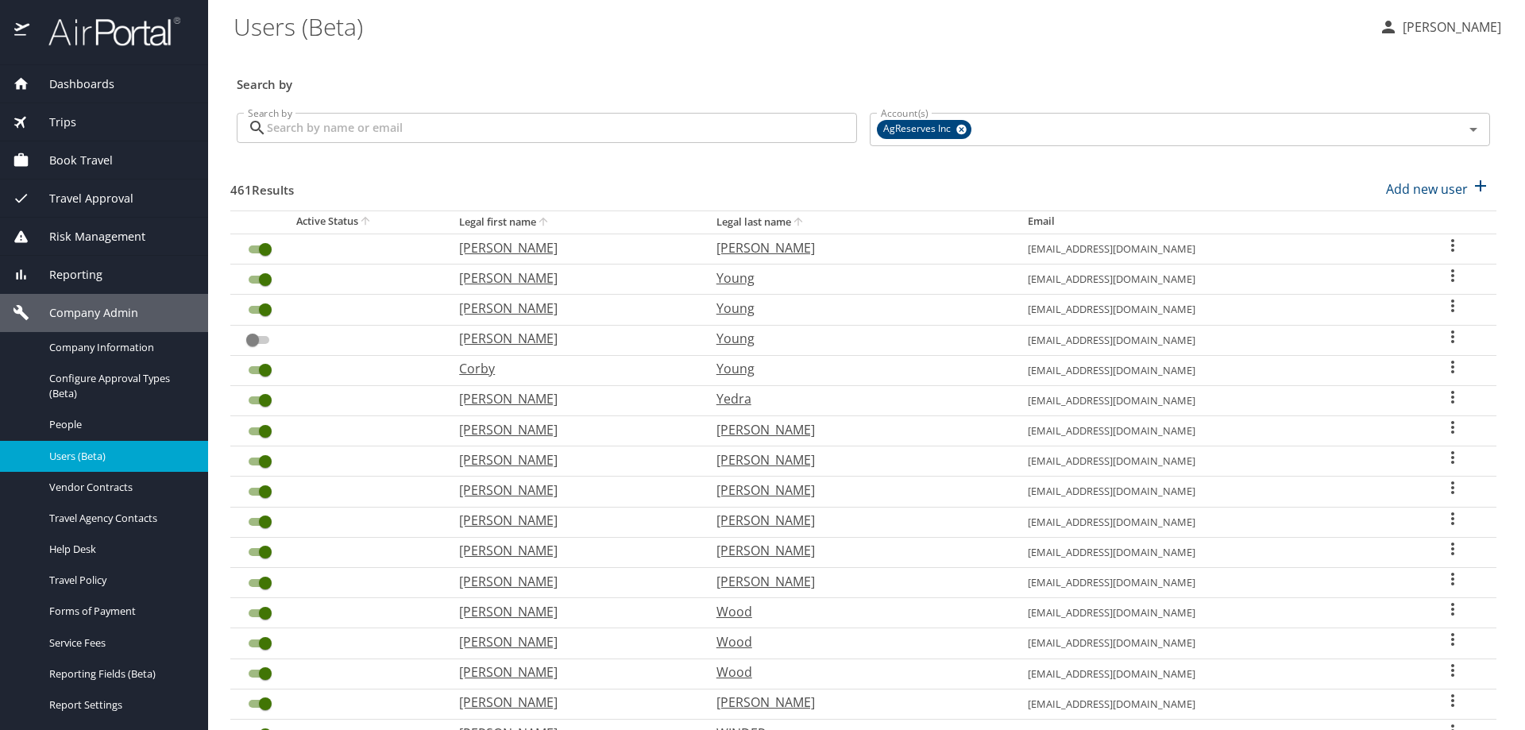
click at [373, 131] on input "Search by" at bounding box center [562, 128] width 590 height 30
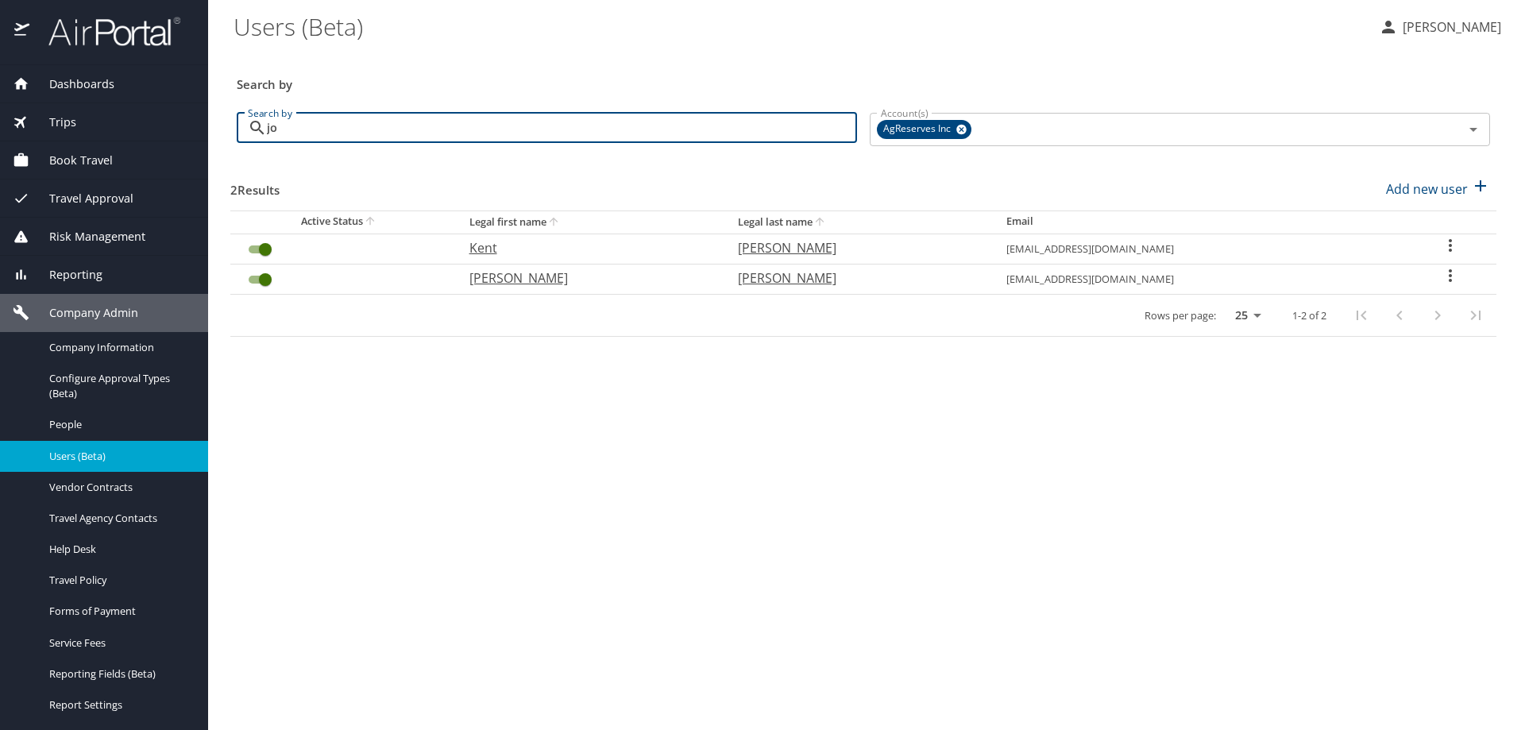
type input "j"
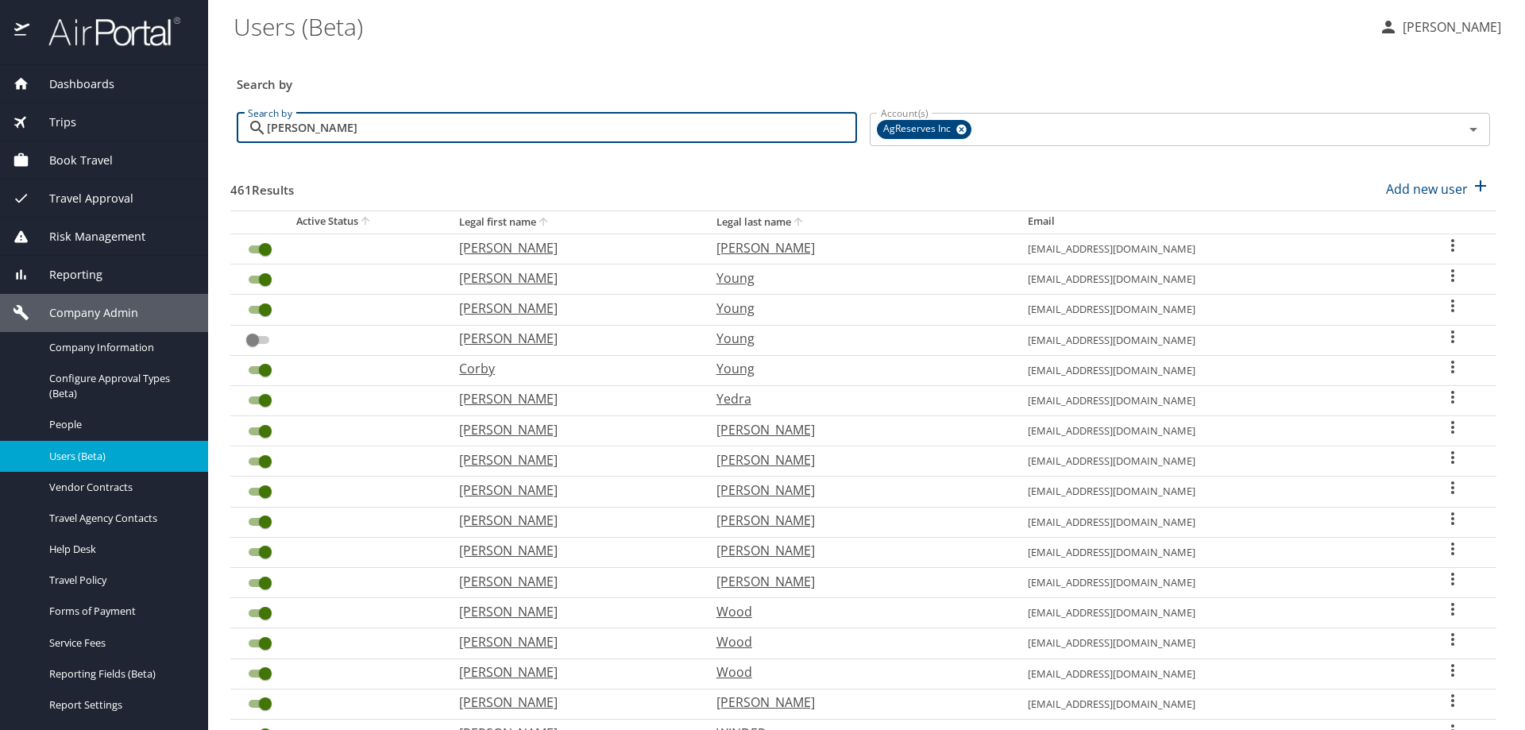
type input "jacobsen"
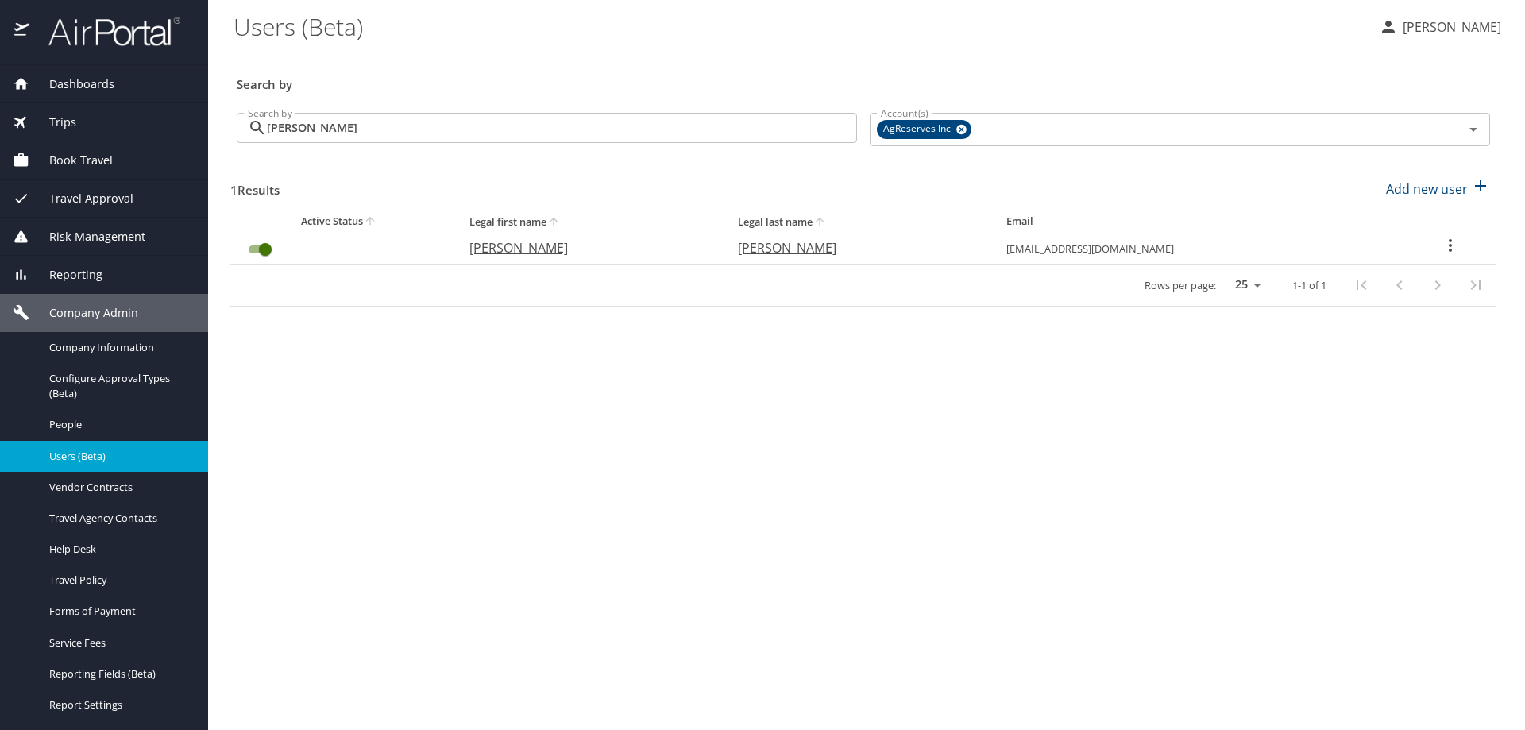
click at [1443, 238] on icon "User Search Table" at bounding box center [1450, 245] width 19 height 19
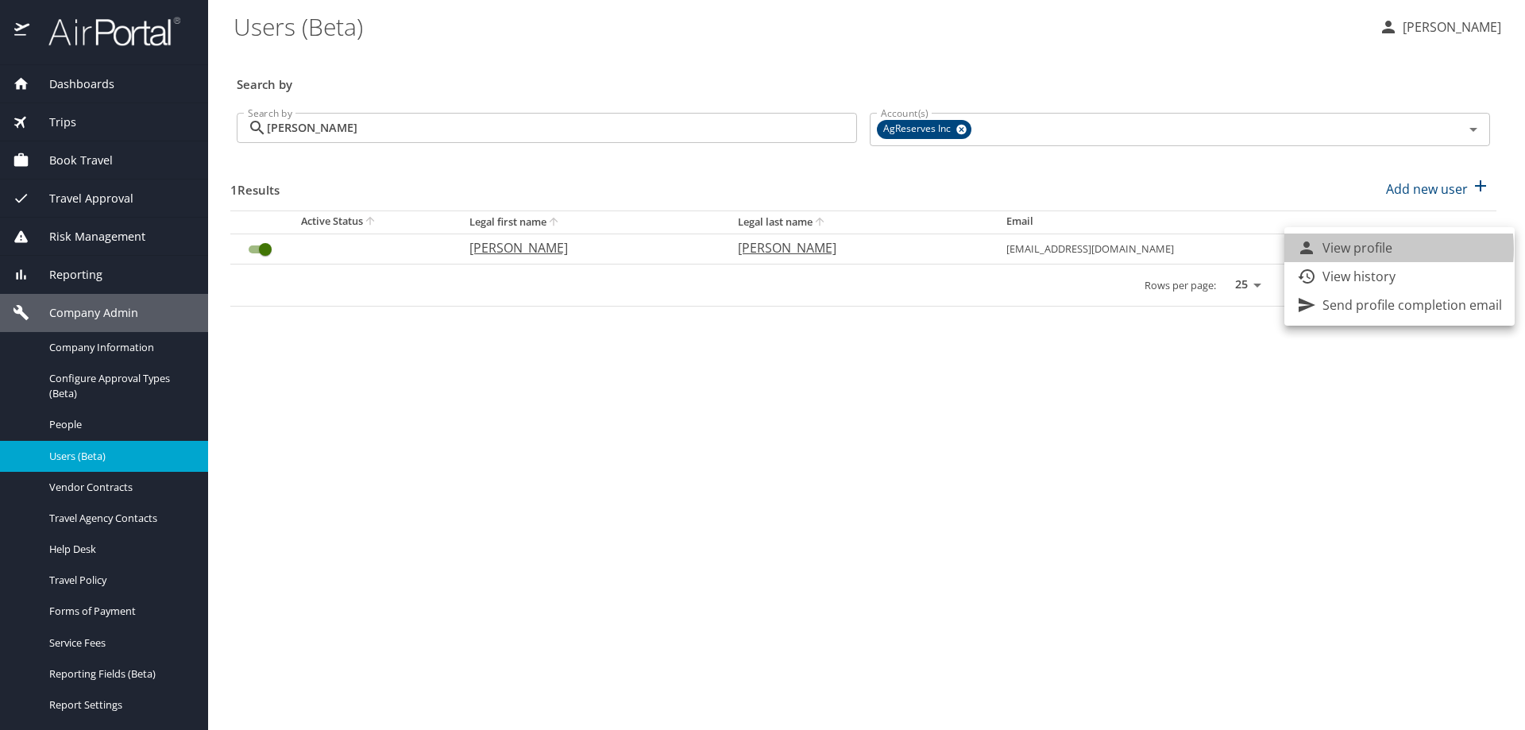
click at [1381, 249] on p "View profile" at bounding box center [1358, 247] width 70 height 19
select select "US"
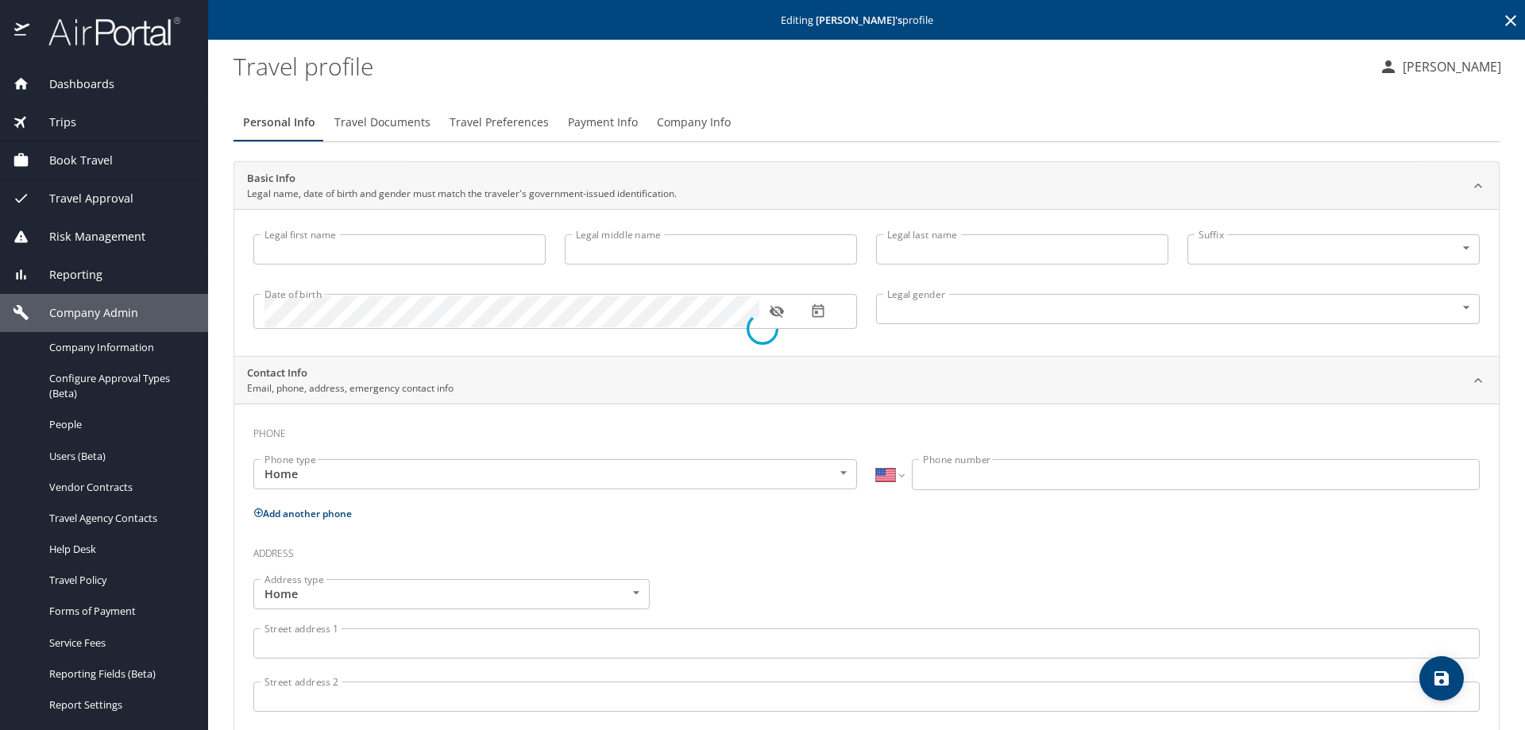
type input "Kenneth"
type input "Erik"
type input "Jacobsen"
type input "Male"
type input "Renee"
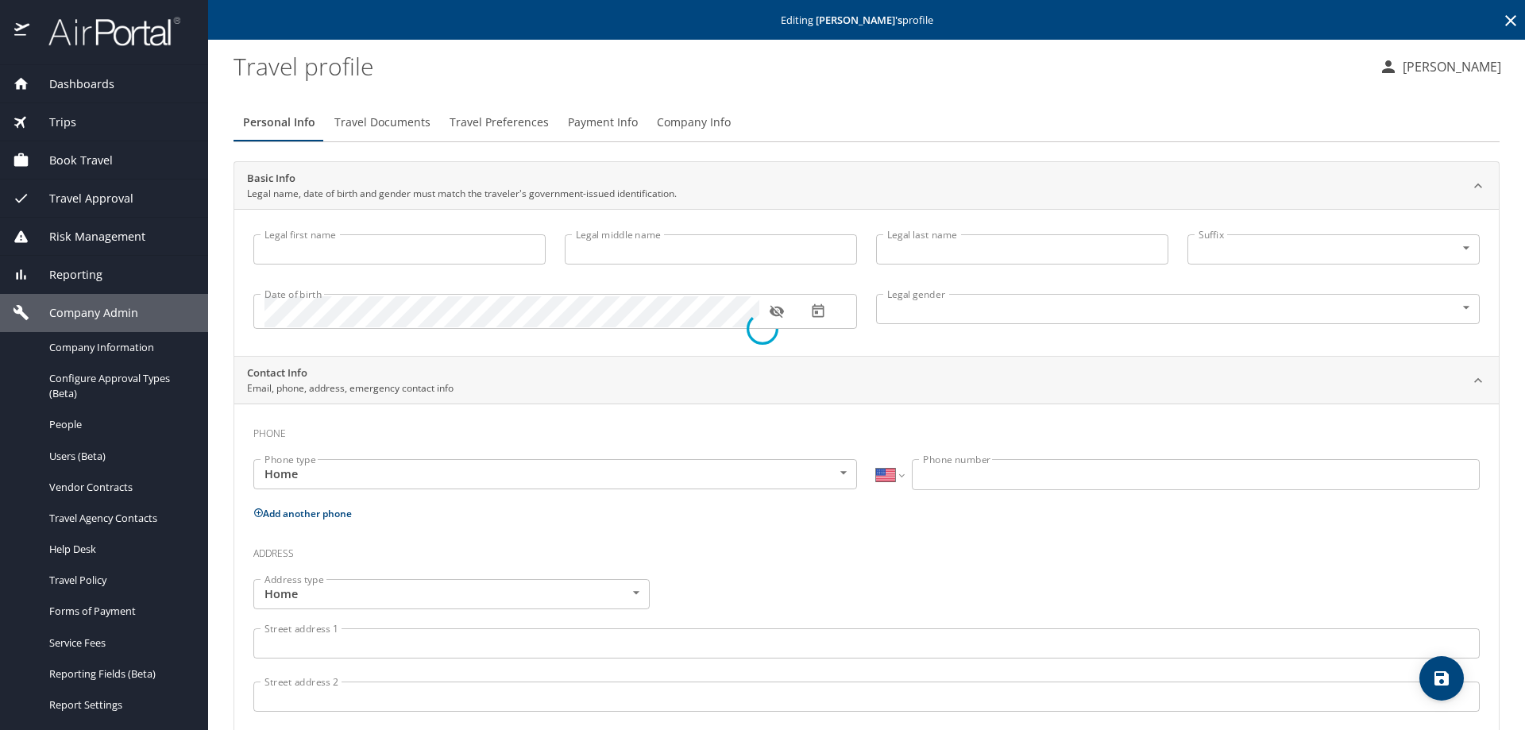
type input "Jacobsen"
type input "(407) 590-3058"
select select "US"
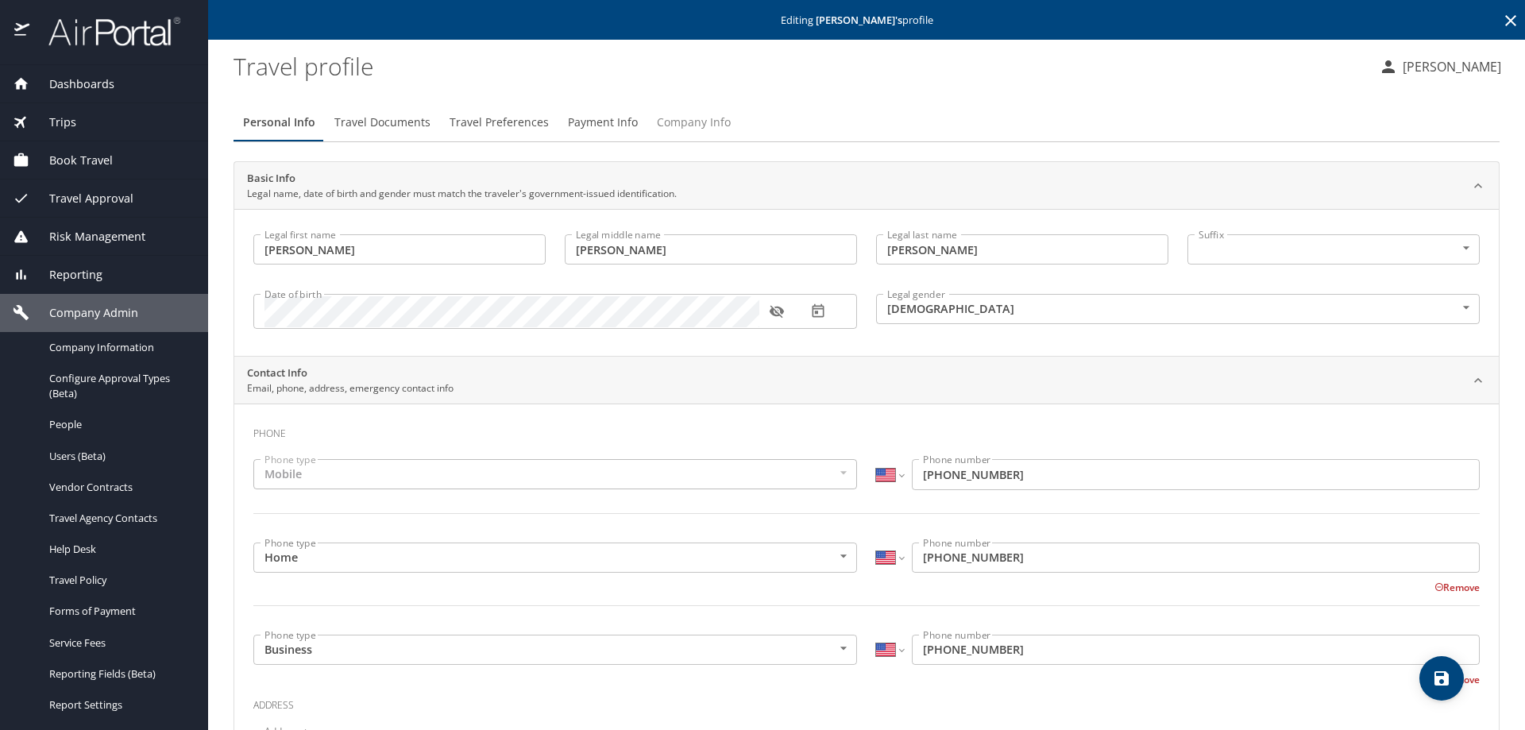
click at [683, 121] on span "Company Info" at bounding box center [694, 123] width 74 height 20
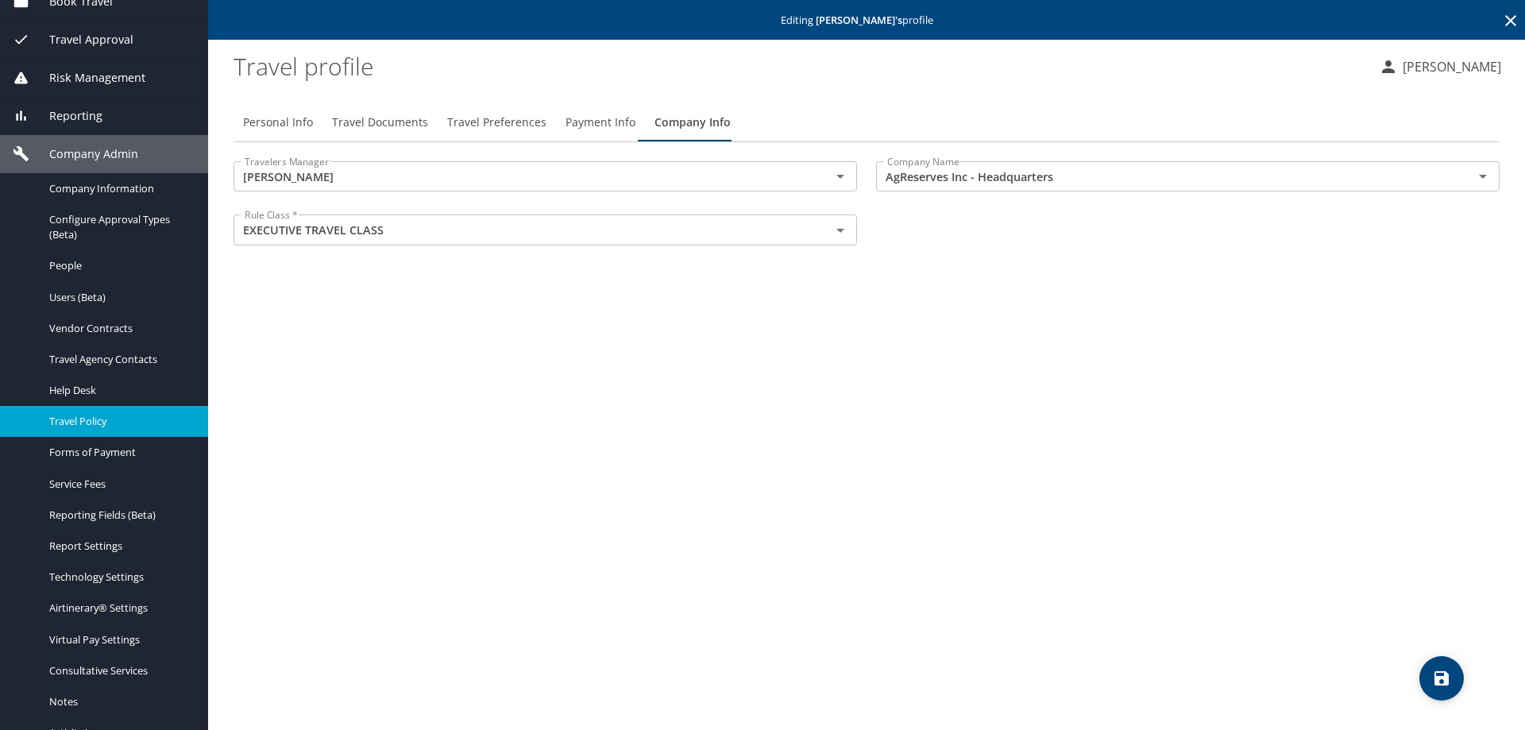
scroll to position [215, 0]
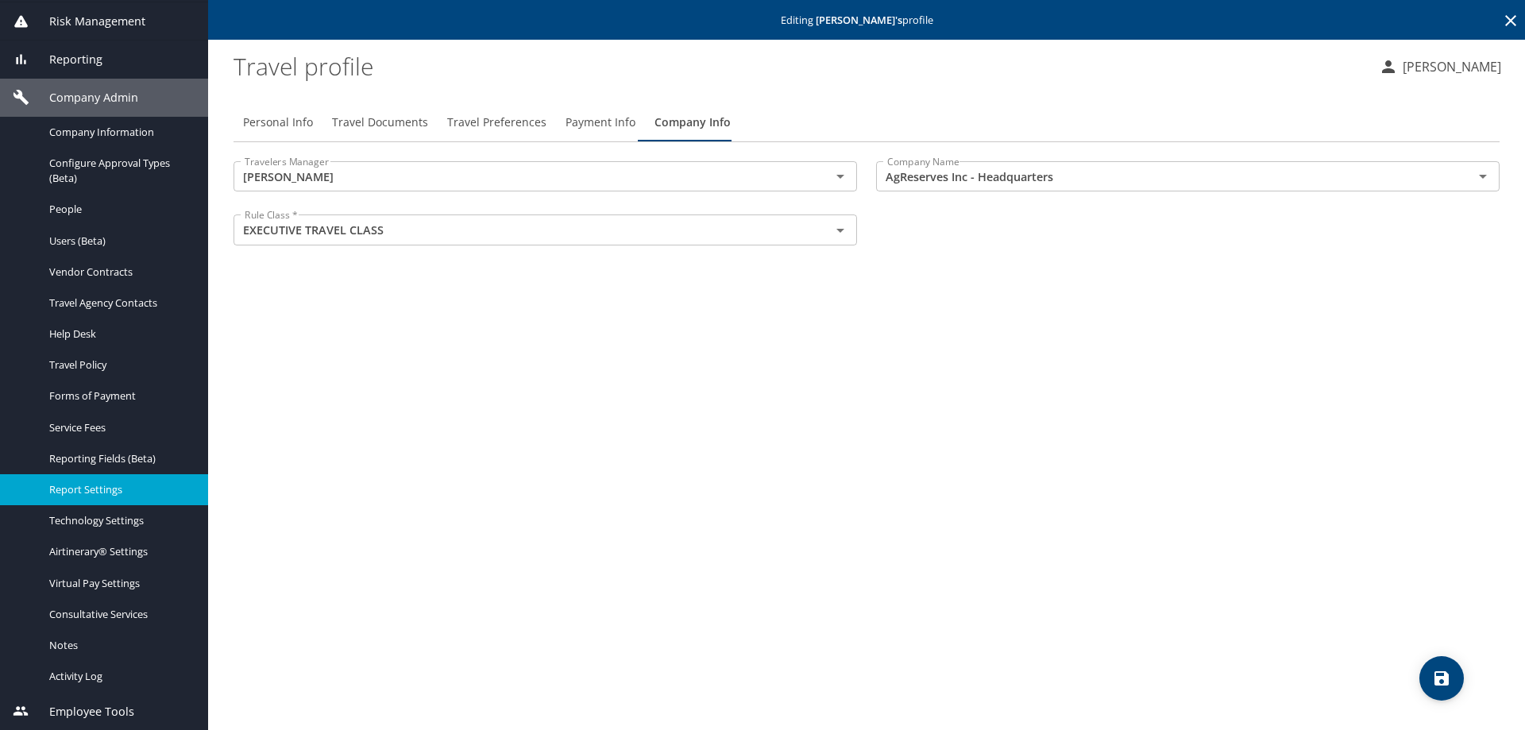
click at [121, 489] on span "Report Settings" at bounding box center [119, 489] width 140 height 15
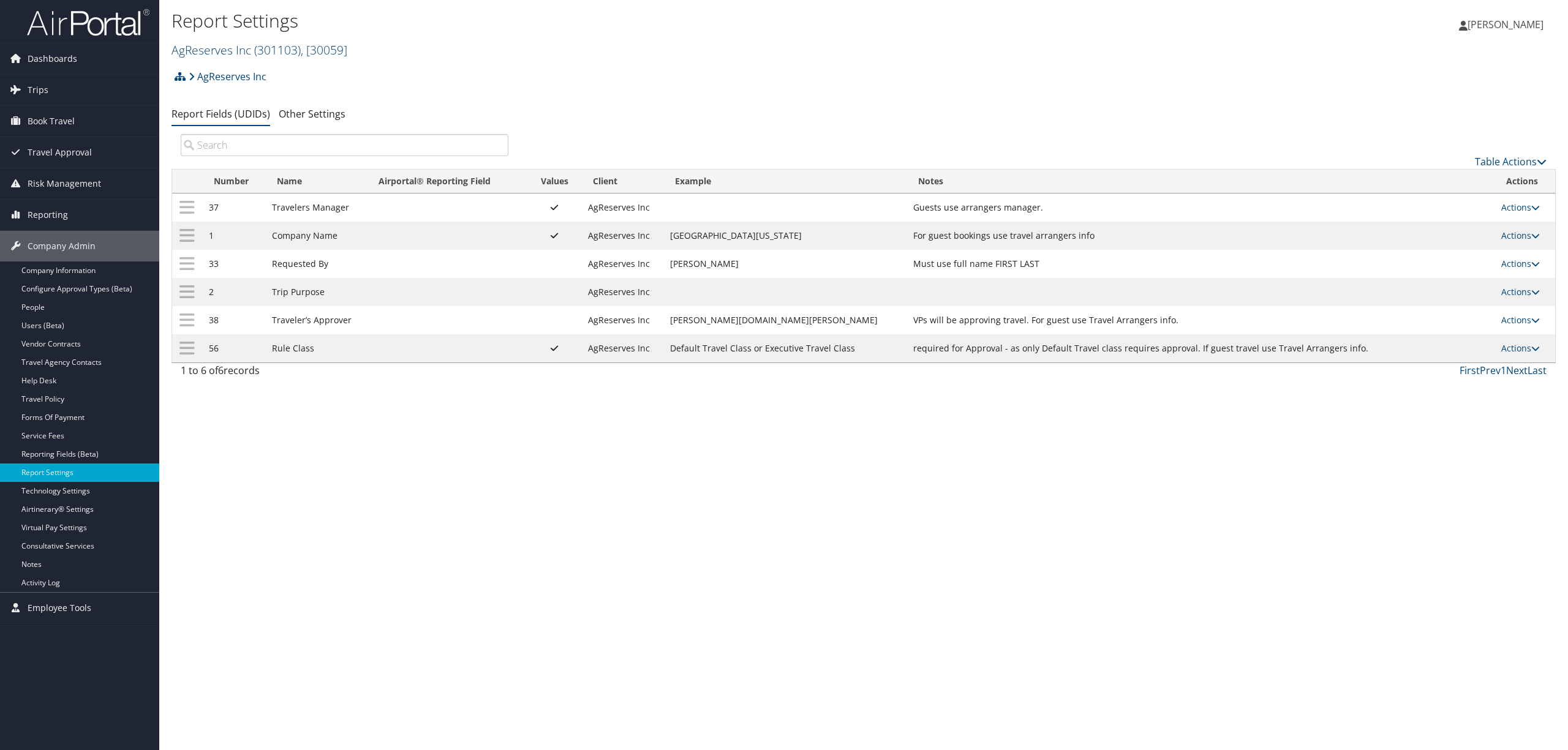
click at [297, 46] on span "( 301103 )" at bounding box center [278, 49] width 46 height 16
click at [235, 76] on input "search" at bounding box center [252, 72] width 161 height 22
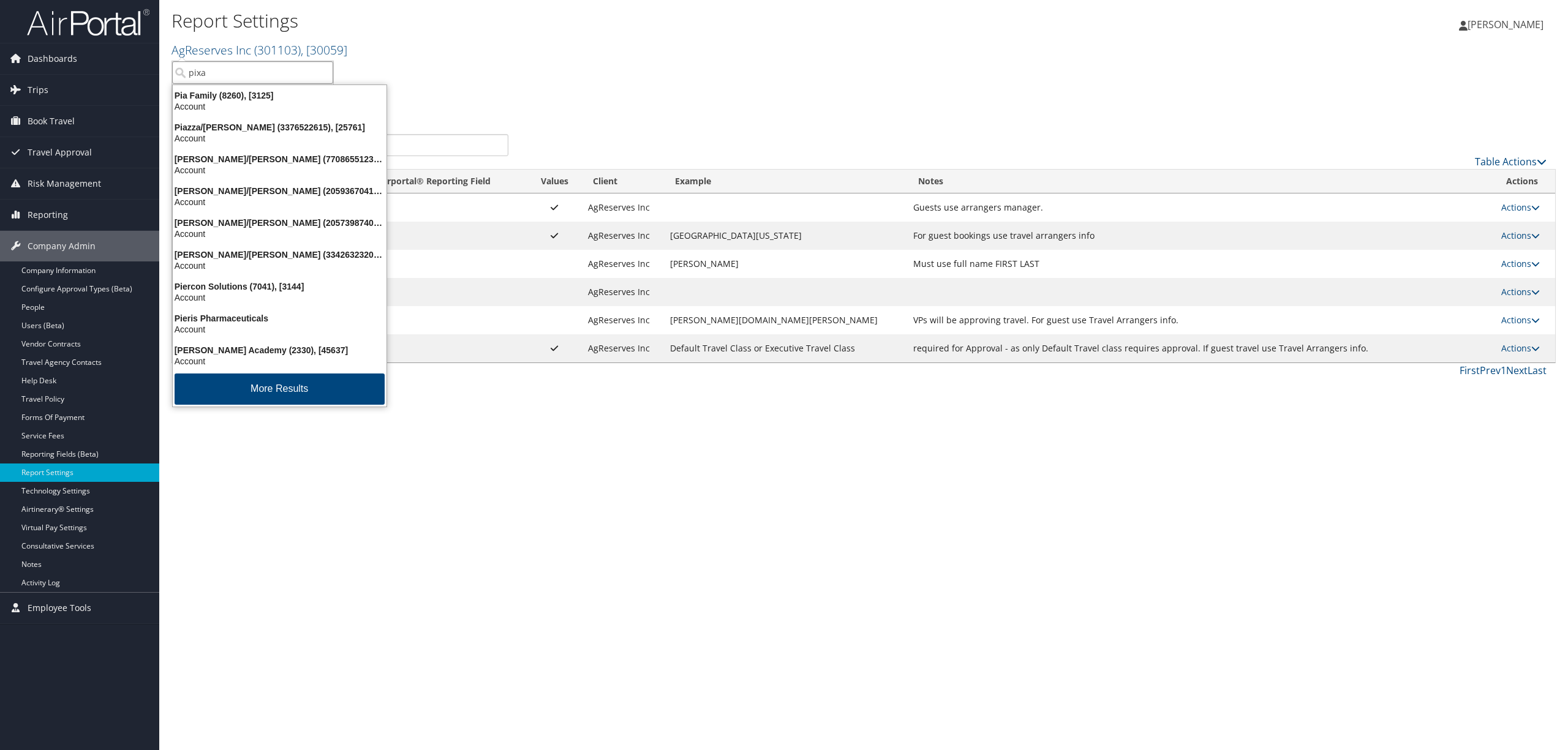
type input "pixar"
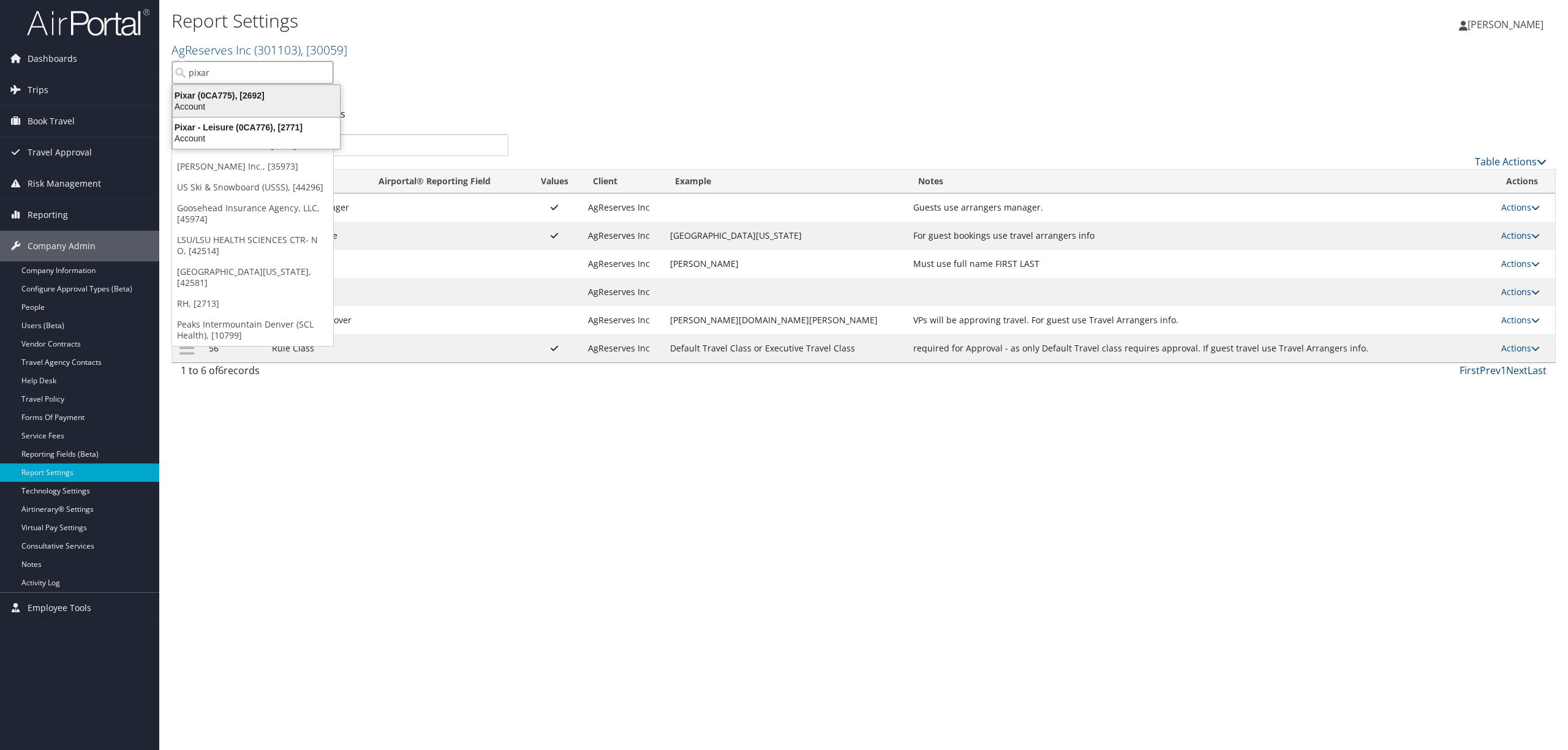
click at [246, 103] on div "Account" at bounding box center [256, 106] width 182 height 11
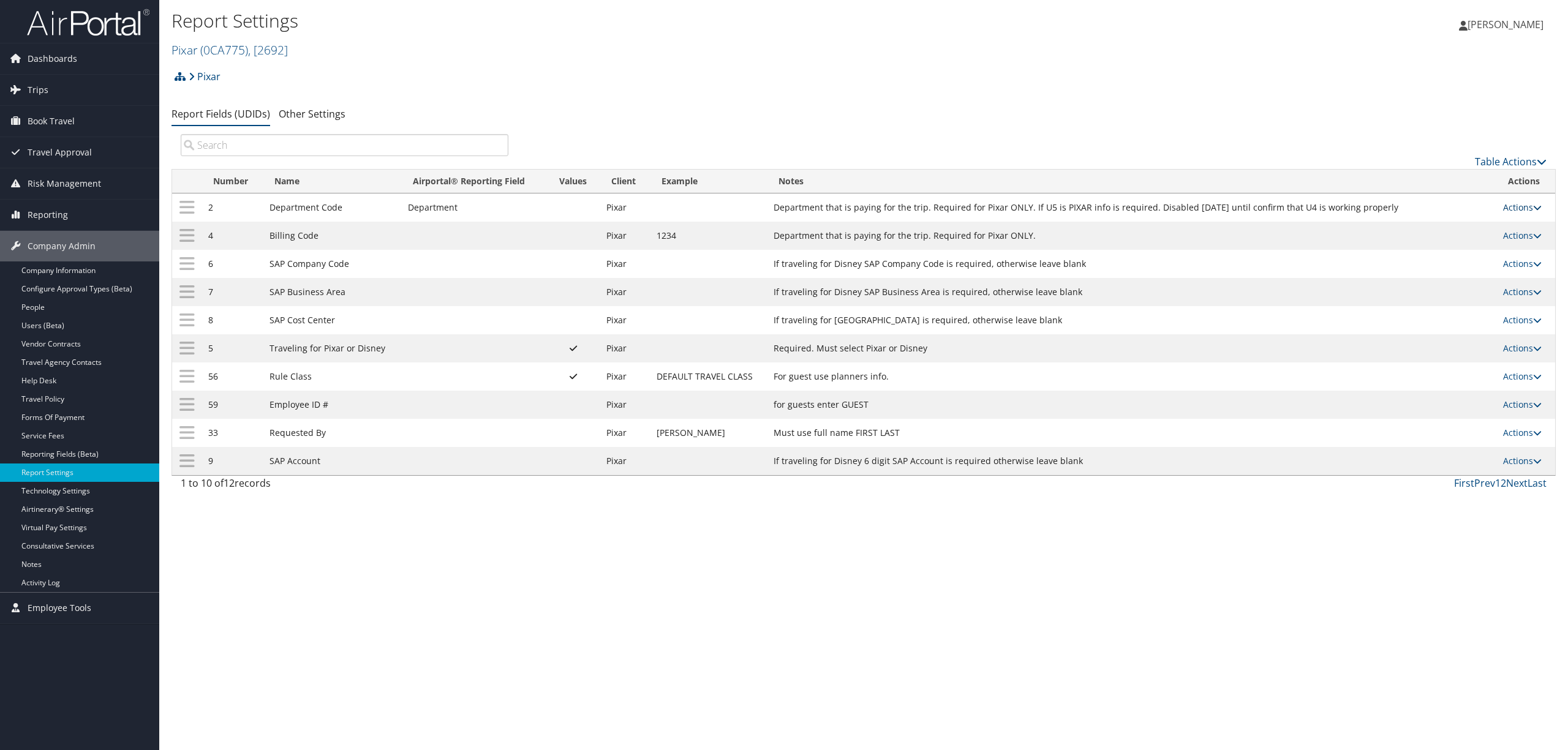
click at [1519, 204] on link "Actions" at bounding box center [1523, 207] width 39 height 12
click at [1438, 273] on link "Edit" at bounding box center [1474, 267] width 133 height 21
select select "5"
select select "1"
select select "both"
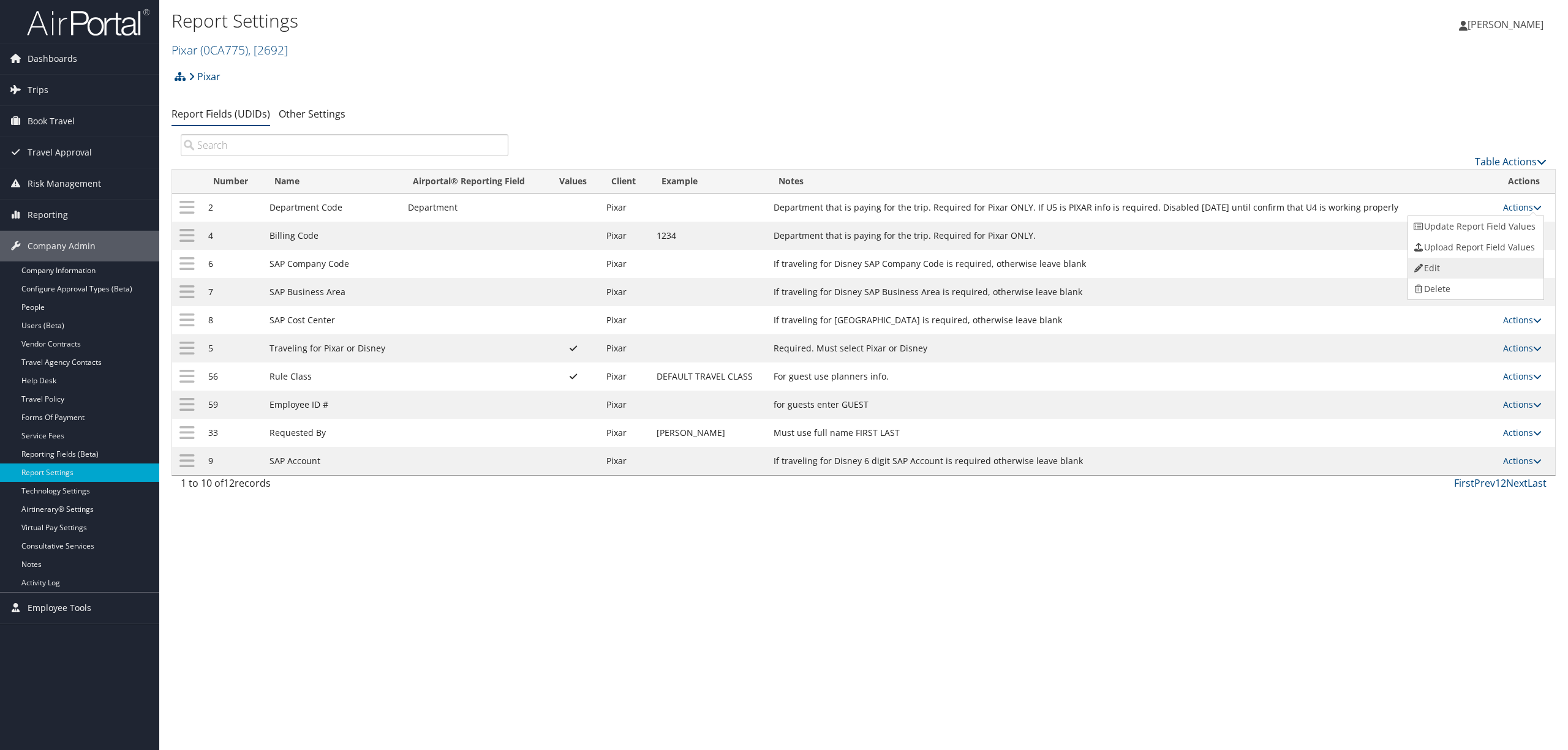
select select "trip"
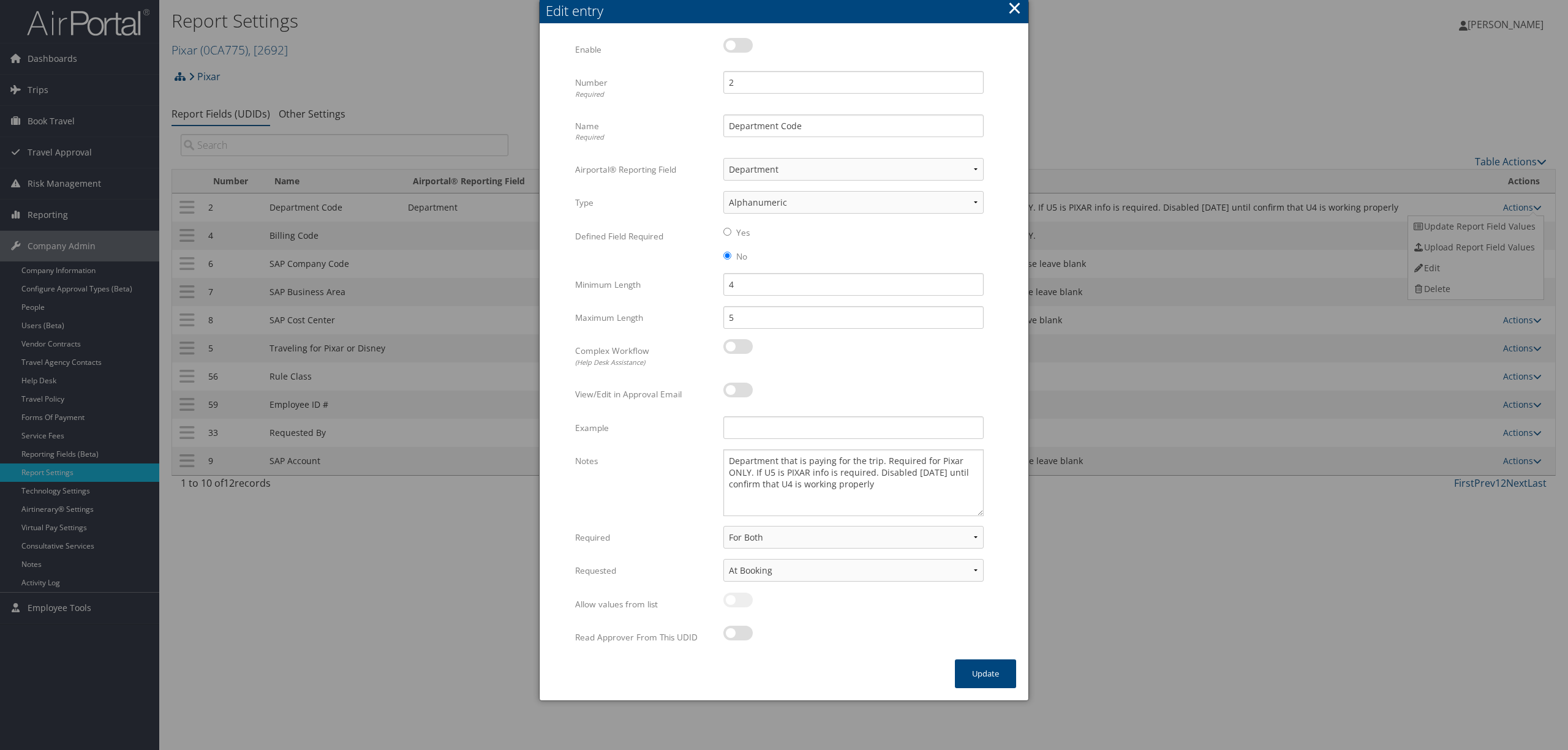
drag, startPoint x: 978, startPoint y: 478, endPoint x: 1003, endPoint y: 515, distance: 44.7
click at [1003, 515] on form "Multiple values The selected items contain different values for this input. To …" at bounding box center [784, 348] width 464 height 621
click at [1011, 8] on button "×" at bounding box center [1014, 8] width 14 height 25
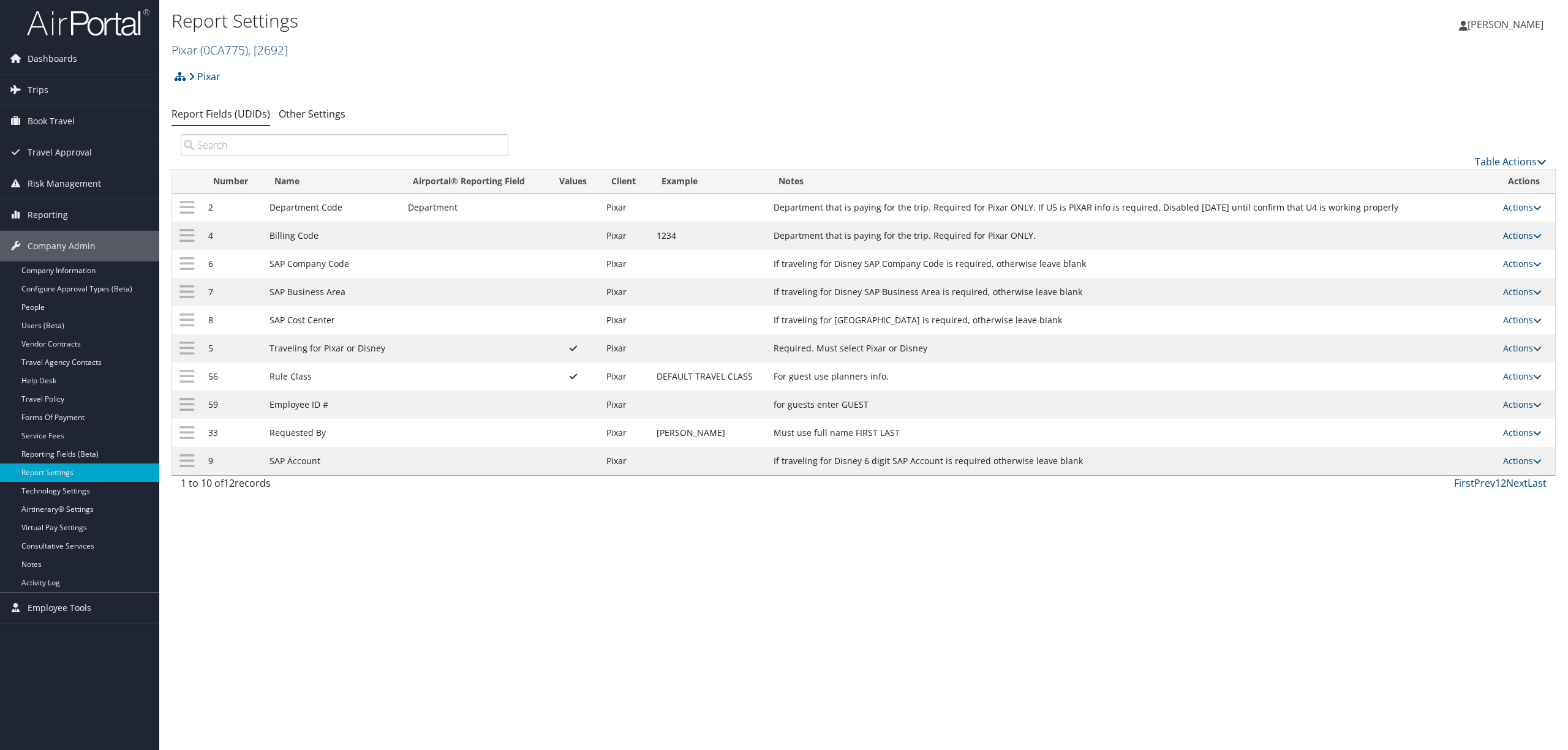
click at [1517, 236] on link "Actions" at bounding box center [1523, 235] width 39 height 12
click at [1437, 297] on link "Edit" at bounding box center [1474, 297] width 133 height 21
select select "2"
select select "both"
select select "trip"
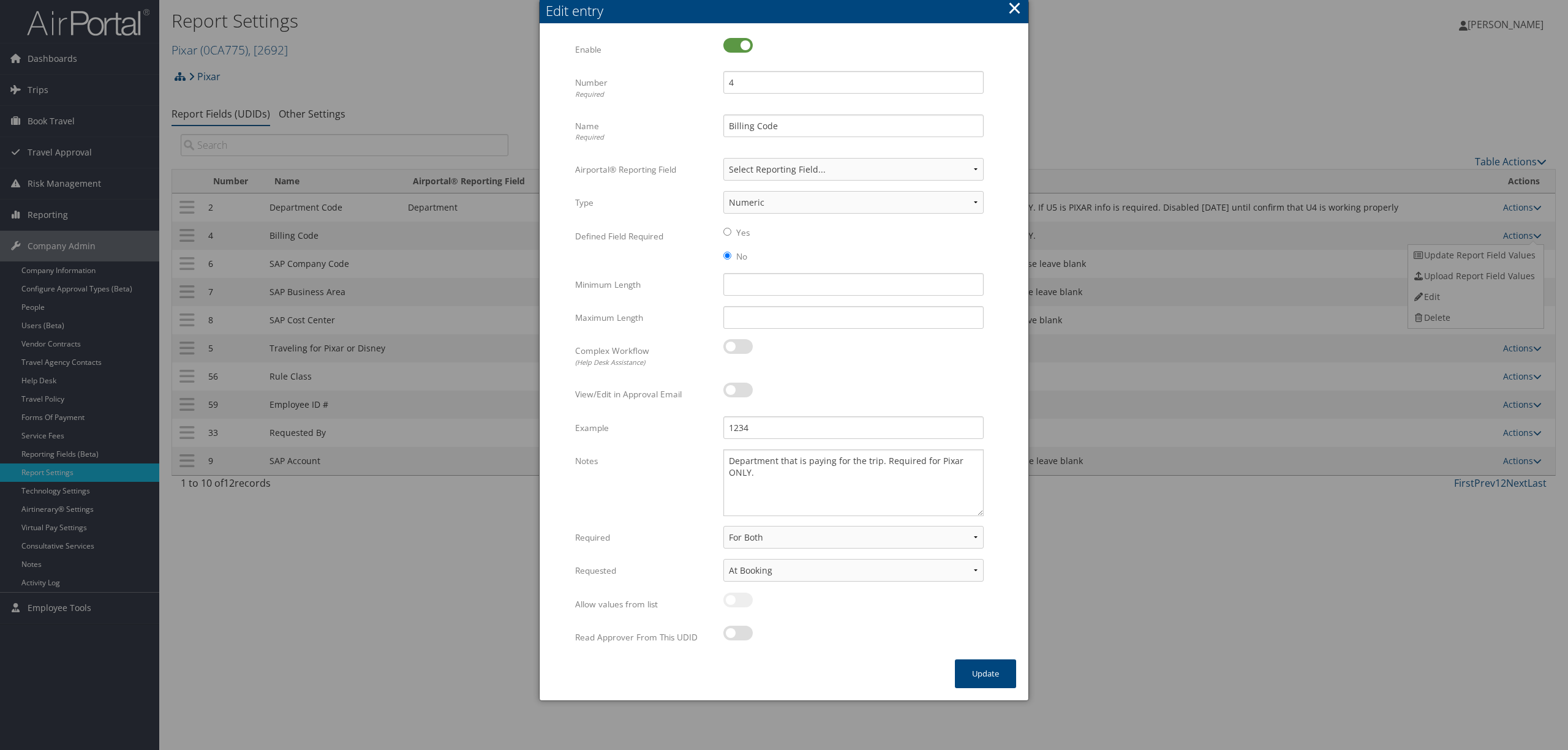
click at [1012, 4] on button "×" at bounding box center [1014, 8] width 14 height 25
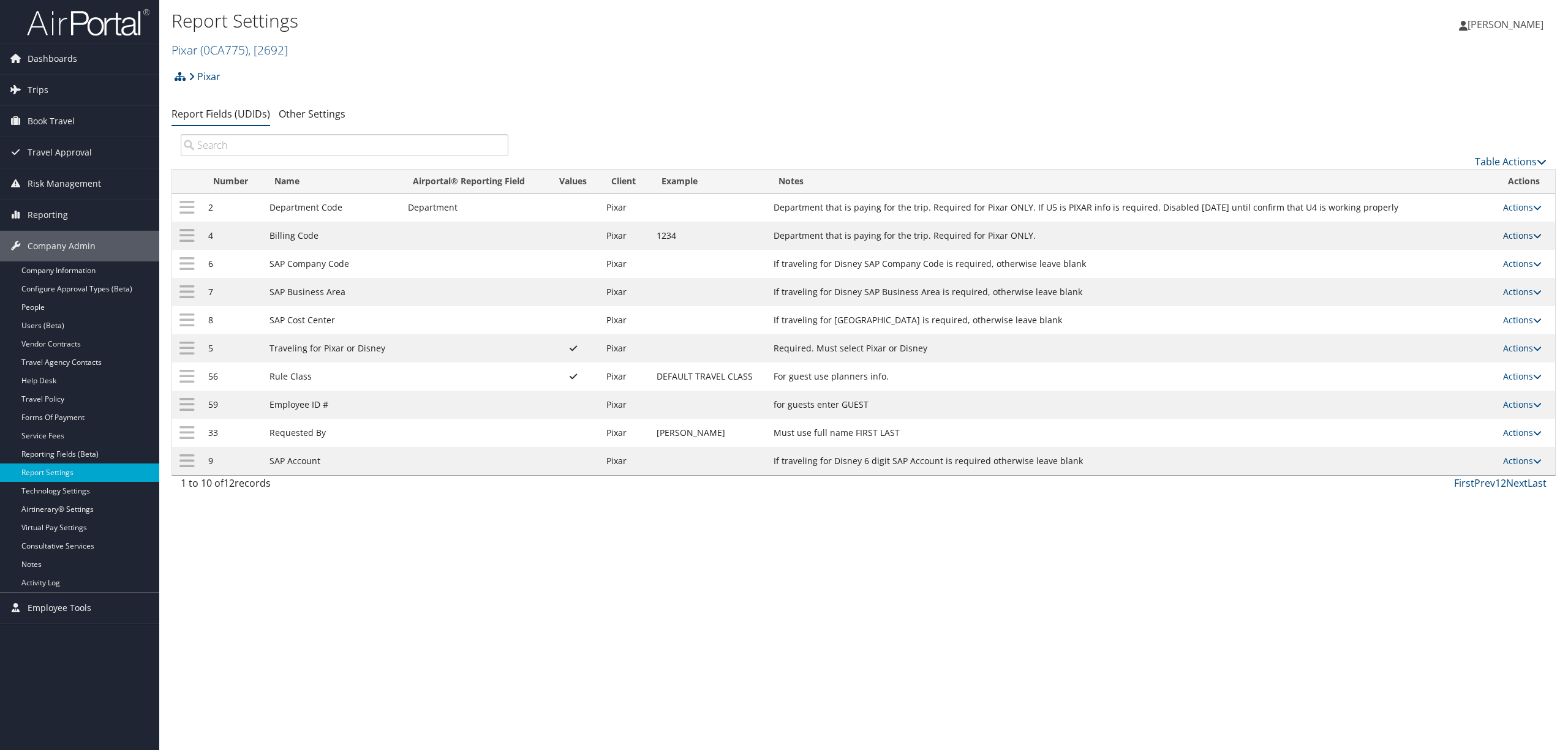
click at [1520, 237] on link "Actions" at bounding box center [1523, 235] width 39 height 12
click at [1445, 300] on link "Edit" at bounding box center [1474, 297] width 133 height 21
select select "2"
select select "both"
select select "trip"
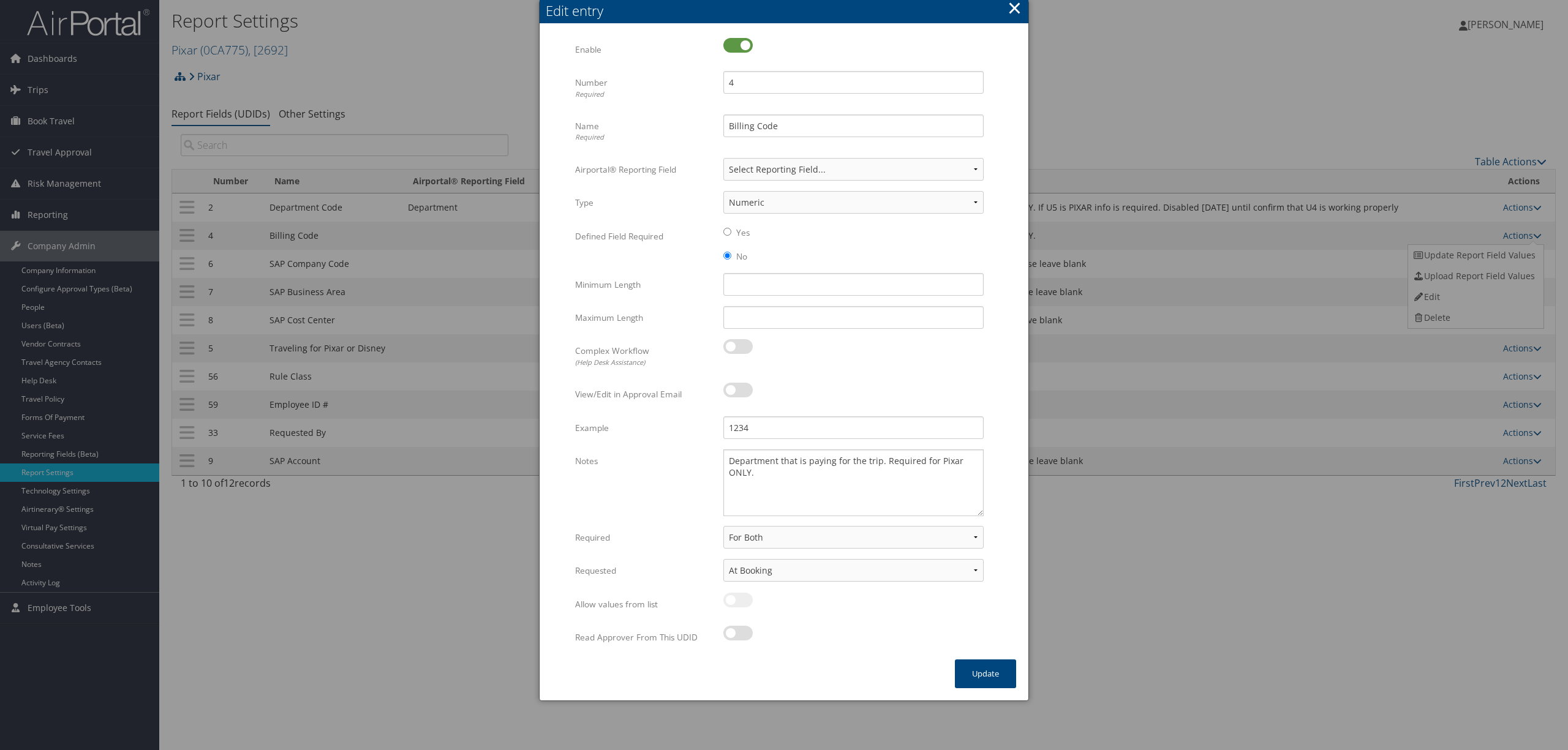
drag, startPoint x: 934, startPoint y: 8, endPoint x: 940, endPoint y: 11, distance: 6.7
click at [940, 11] on div "Edit entry" at bounding box center [787, 11] width 483 height 19
click at [865, 495] on textarea "Department that is paying for the trip. Required for Pixar ONLY." at bounding box center [853, 483] width 261 height 67
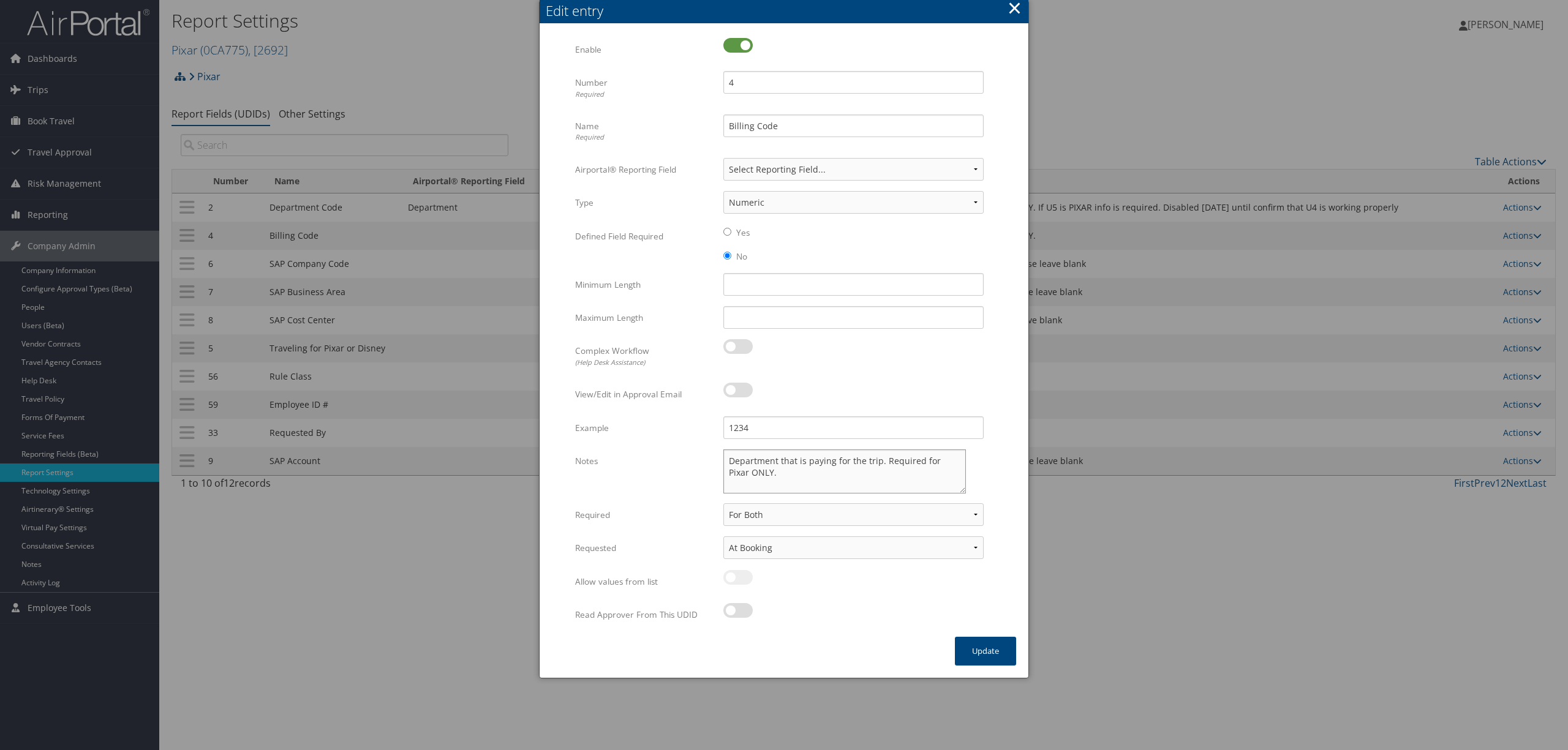
drag, startPoint x: 977, startPoint y: 513, endPoint x: 961, endPoint y: 491, distance: 27.2
click at [961, 491] on textarea "Department that is paying for the trip. Required for Pixar ONLY." at bounding box center [844, 471] width 243 height 44
click at [809, 624] on div at bounding box center [853, 617] width 261 height 29
click at [1015, 5] on button "×" at bounding box center [1014, 8] width 14 height 25
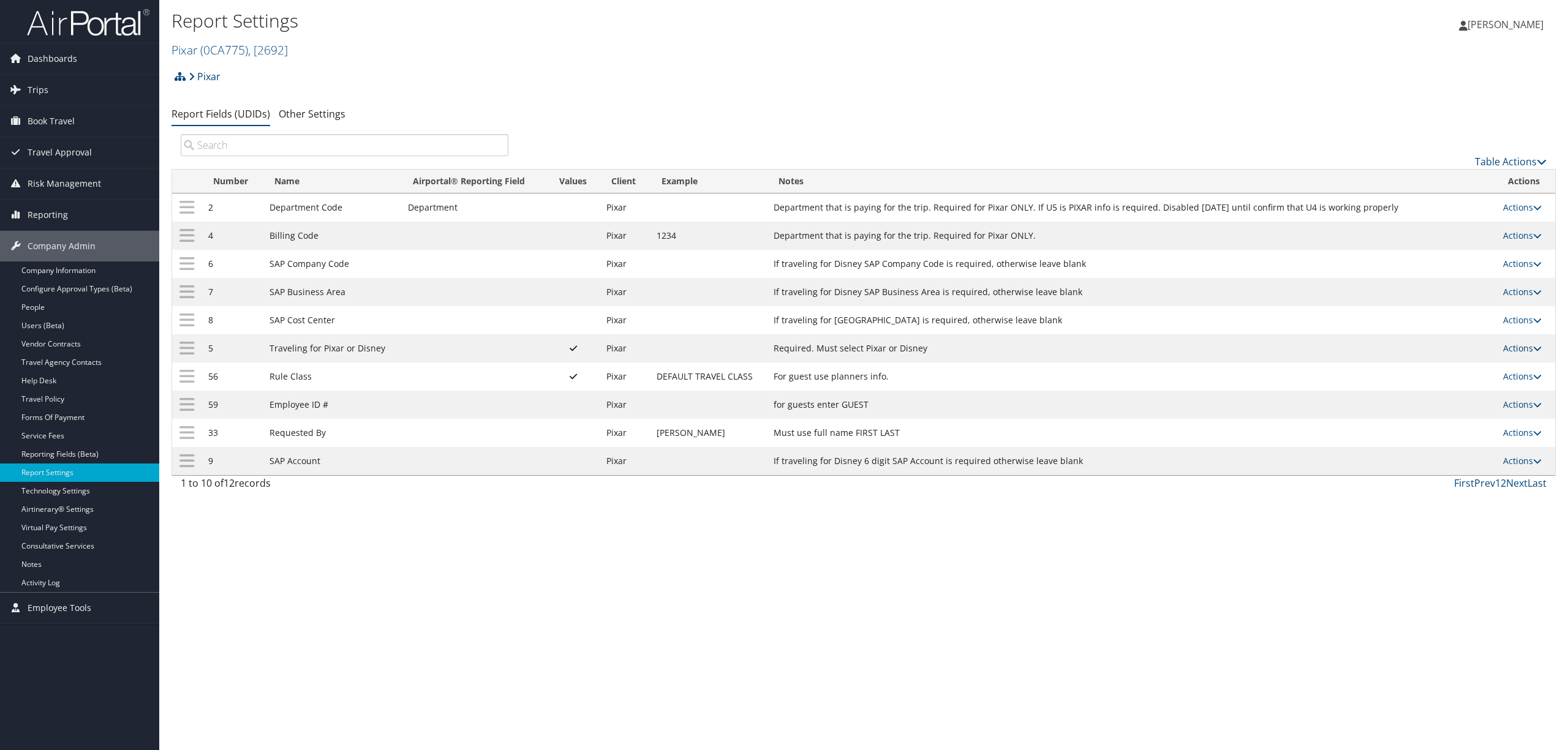
click at [1526, 351] on link "Actions" at bounding box center [1523, 348] width 39 height 12
click at [728, 246] on td "1234" at bounding box center [709, 236] width 117 height 29
click at [1516, 233] on link "Actions" at bounding box center [1523, 235] width 39 height 12
click at [1425, 297] on link "Edit" at bounding box center [1474, 297] width 133 height 21
select select "2"
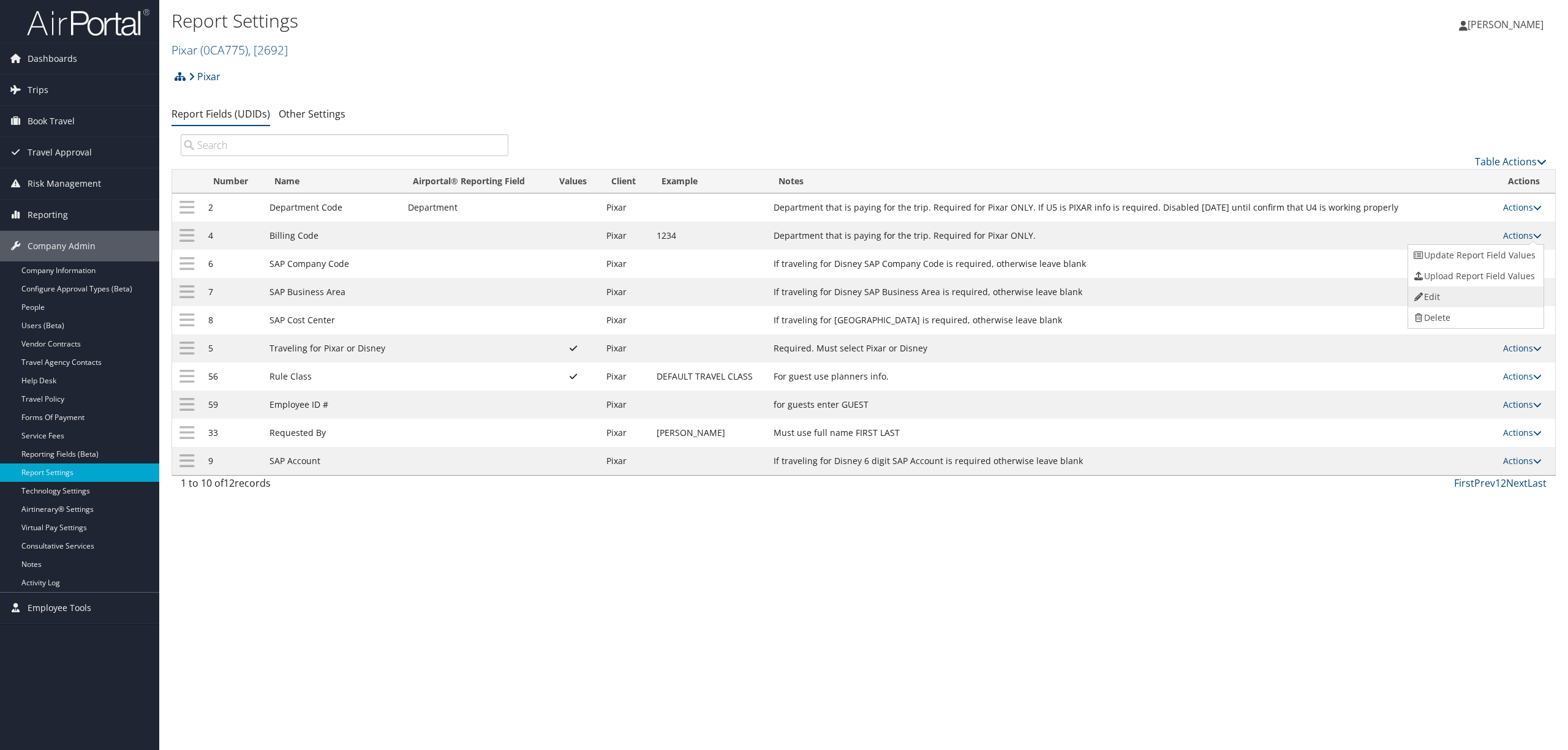
select select "both"
select select "trip"
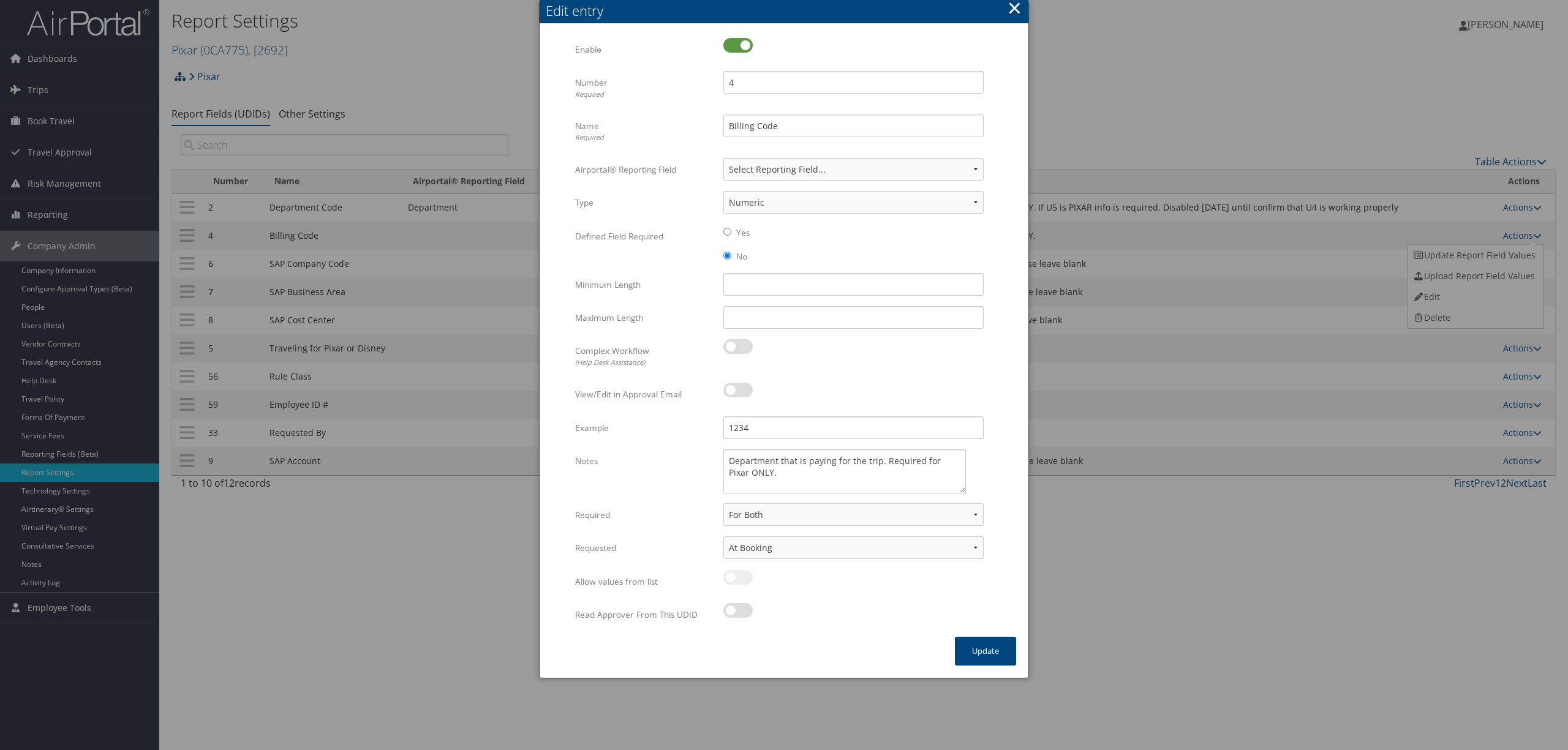
click at [1014, 10] on button "×" at bounding box center [1014, 8] width 14 height 25
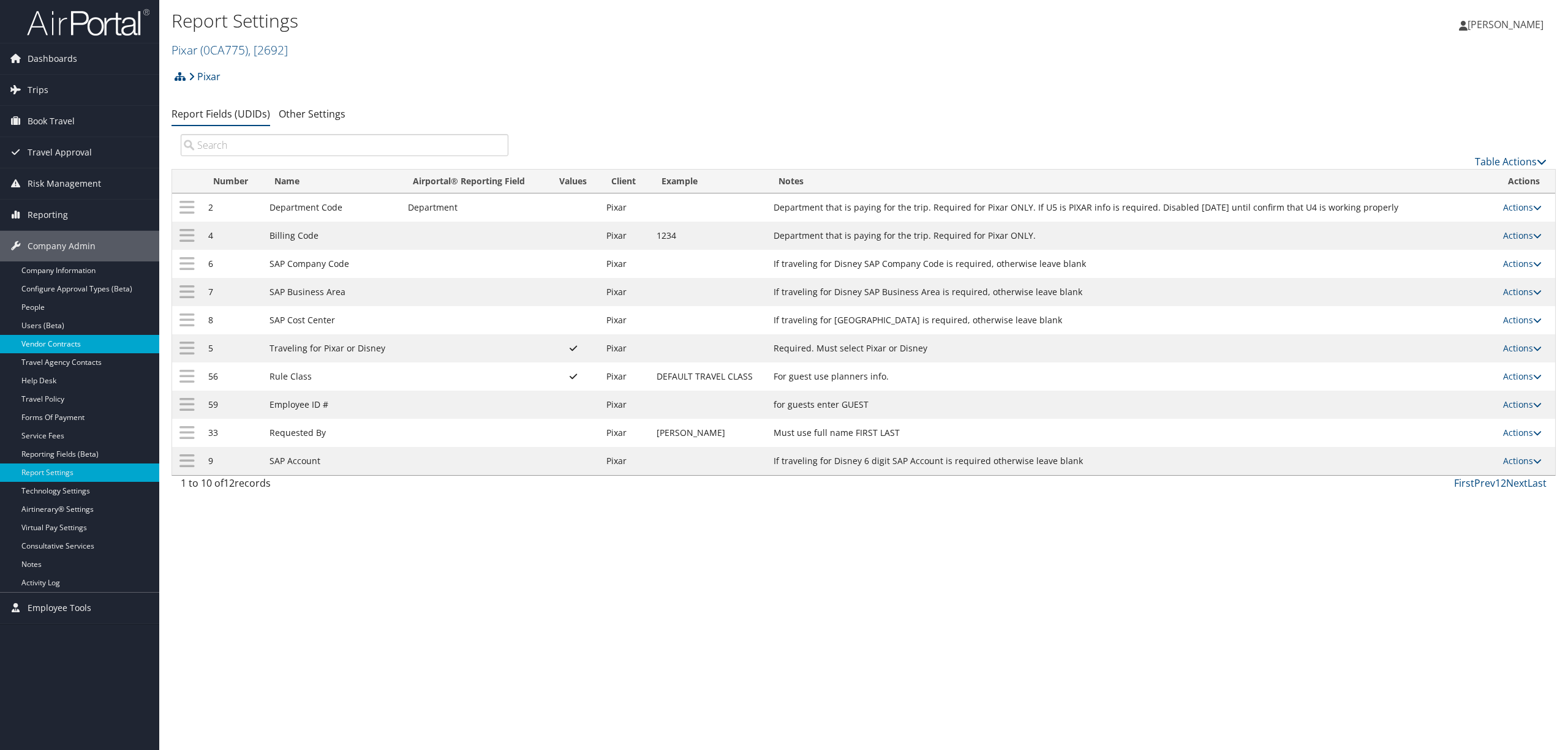
click at [59, 344] on link "Vendor Contracts" at bounding box center [79, 345] width 160 height 18
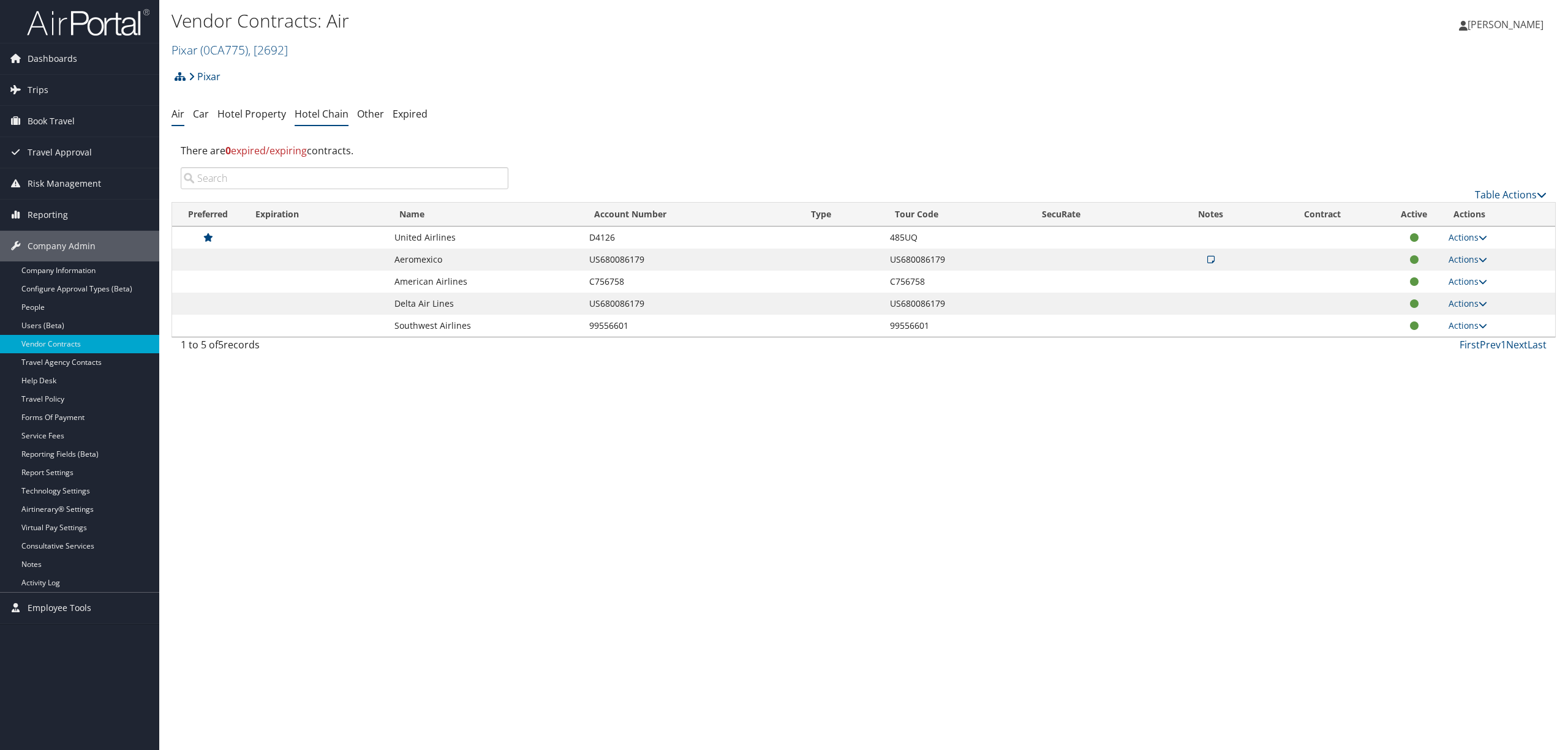
click at [306, 113] on link "Hotel Chain" at bounding box center [321, 113] width 54 height 13
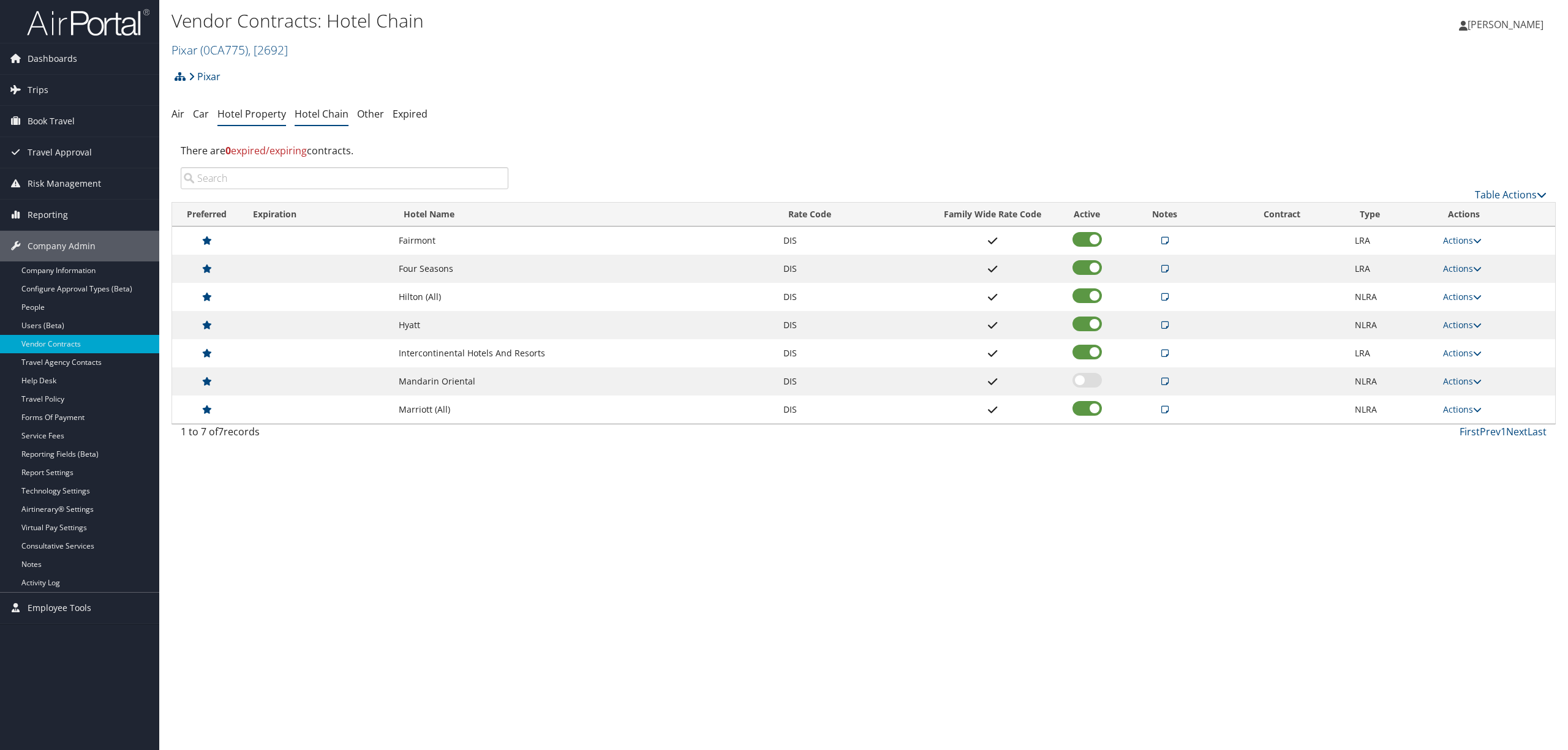
click at [252, 112] on link "Hotel Property" at bounding box center [251, 113] width 69 height 13
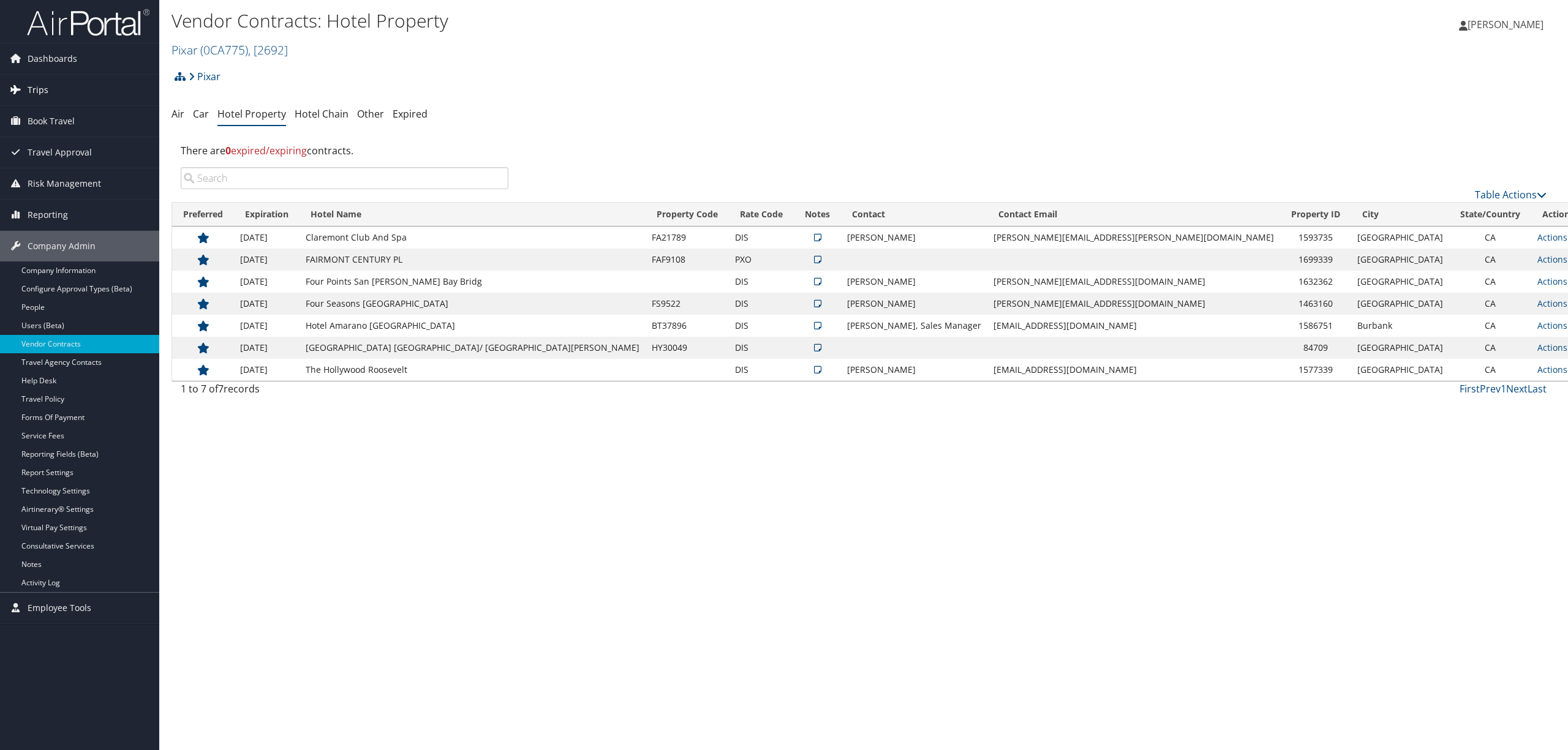
click at [45, 79] on span "Trips" at bounding box center [38, 90] width 21 height 31
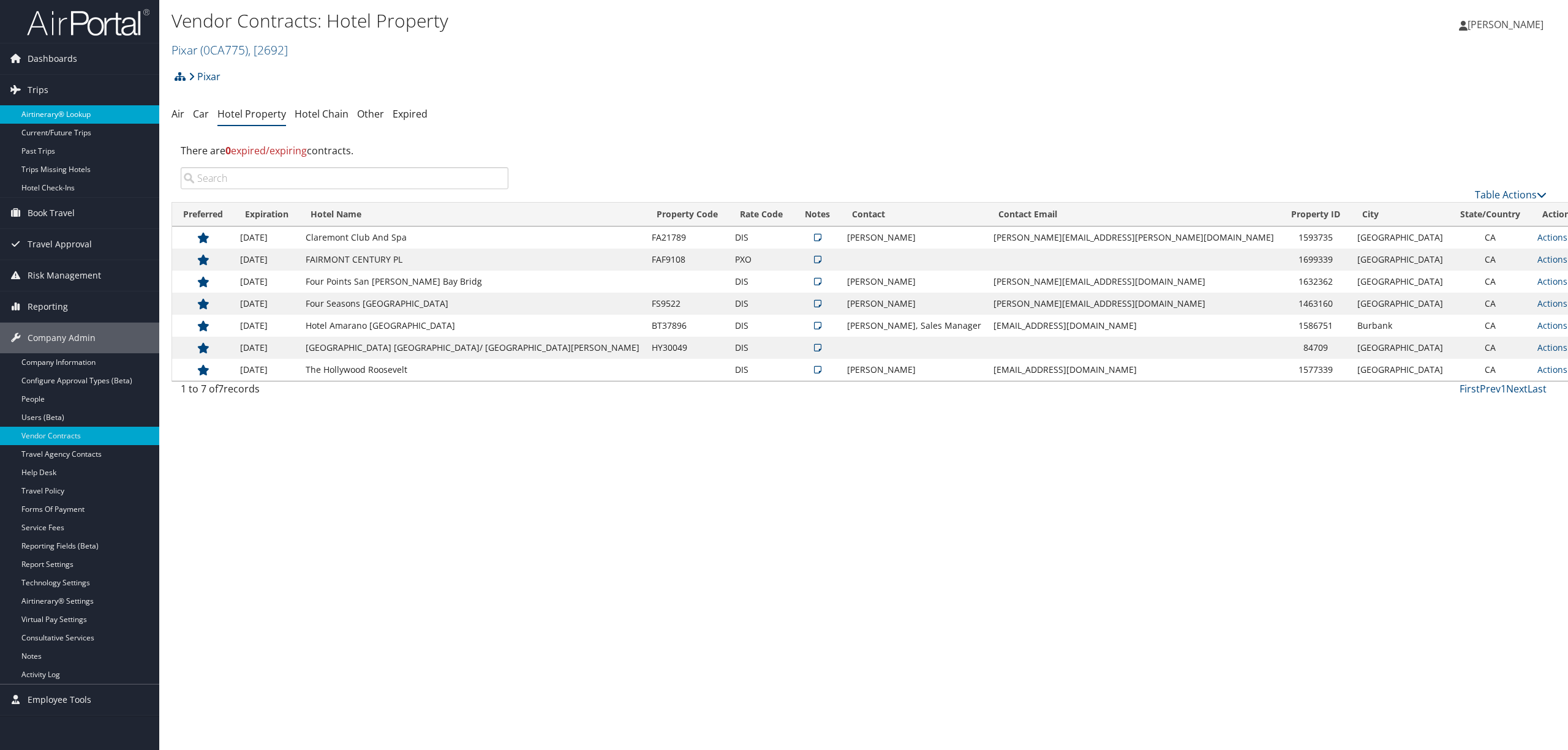
click at [62, 113] on link "Airtinerary® Lookup" at bounding box center [79, 115] width 160 height 18
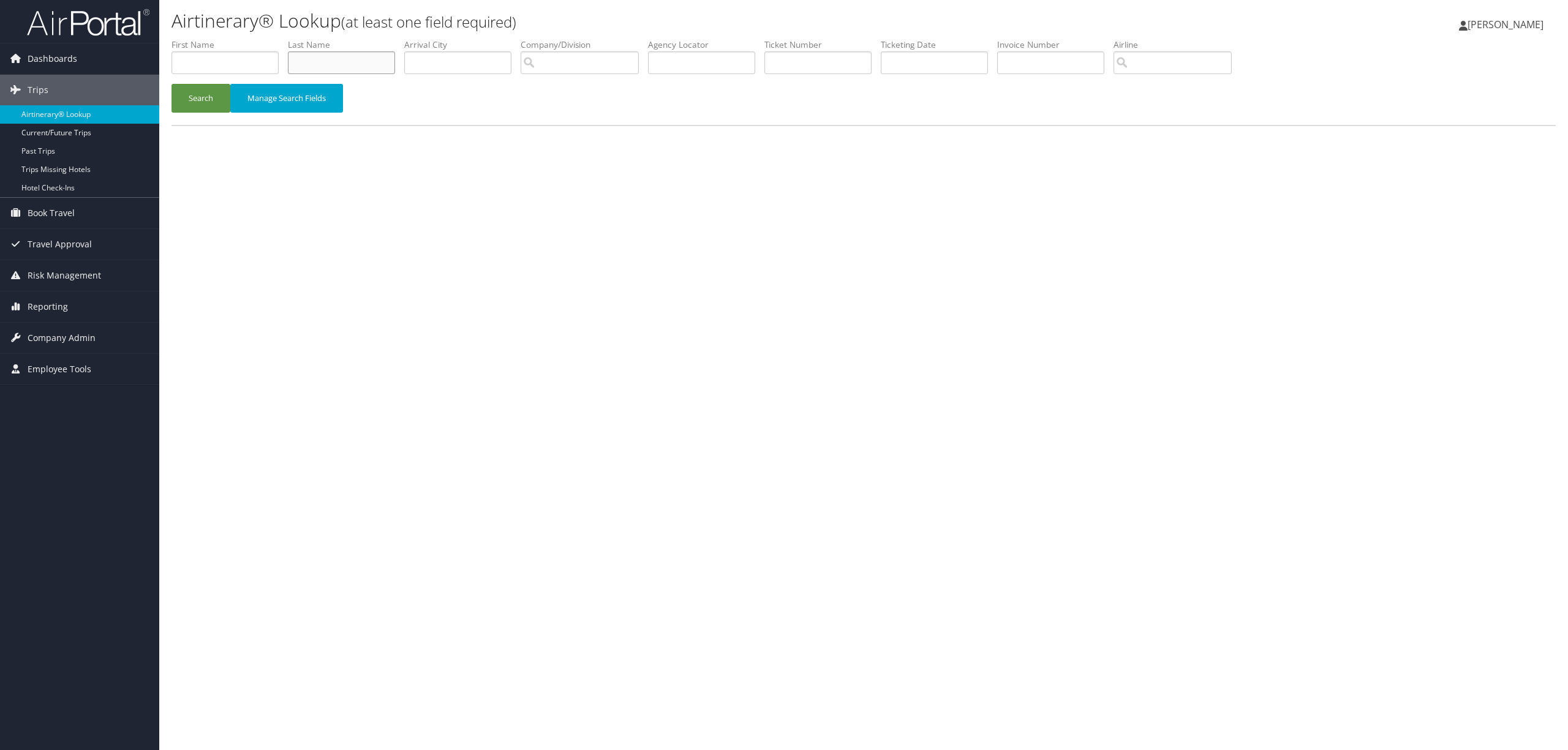
click at [362, 60] on input "text" at bounding box center [341, 62] width 107 height 22
type input "[PERSON_NAME]"
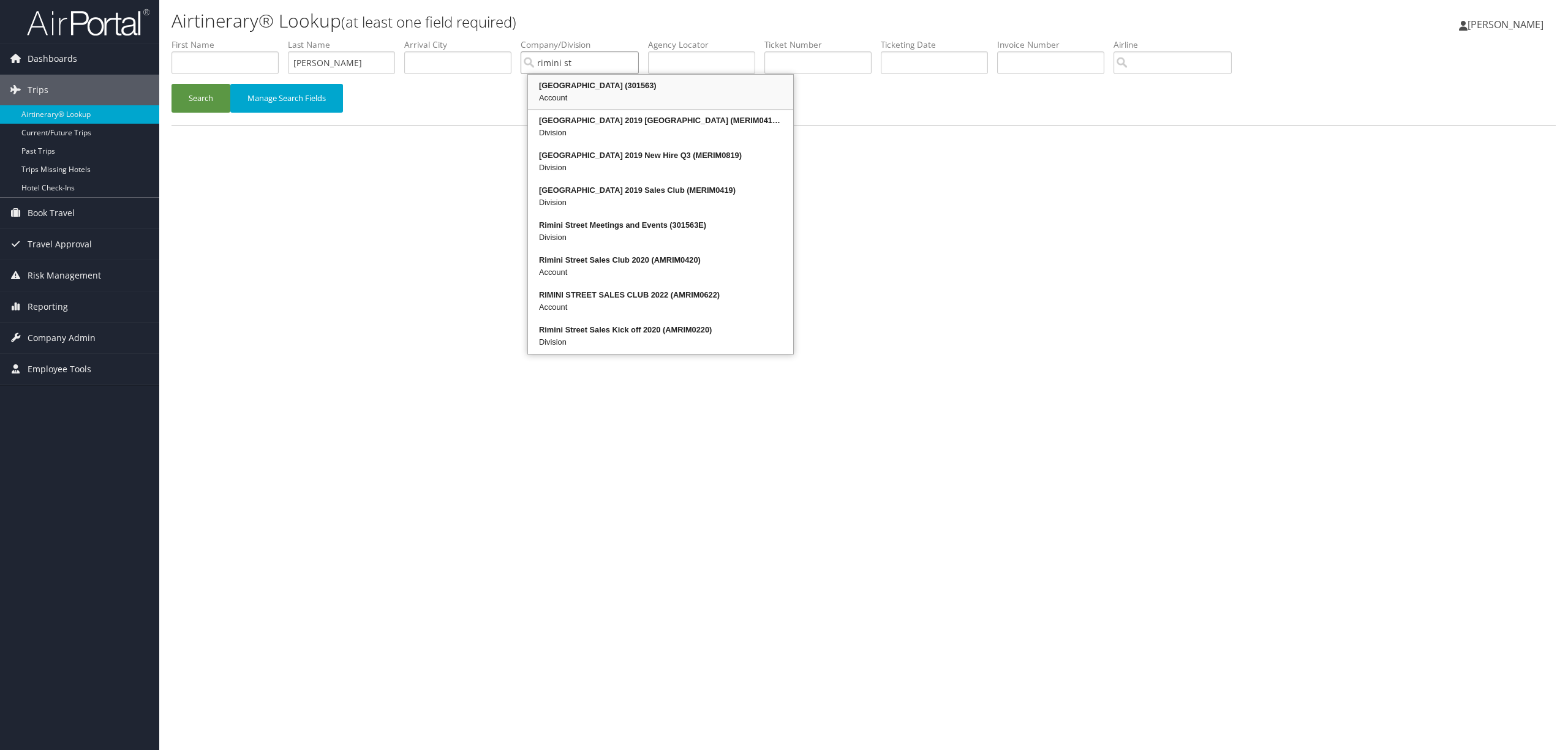
click at [581, 88] on div "Rimini Street (301563)" at bounding box center [660, 86] width 261 height 12
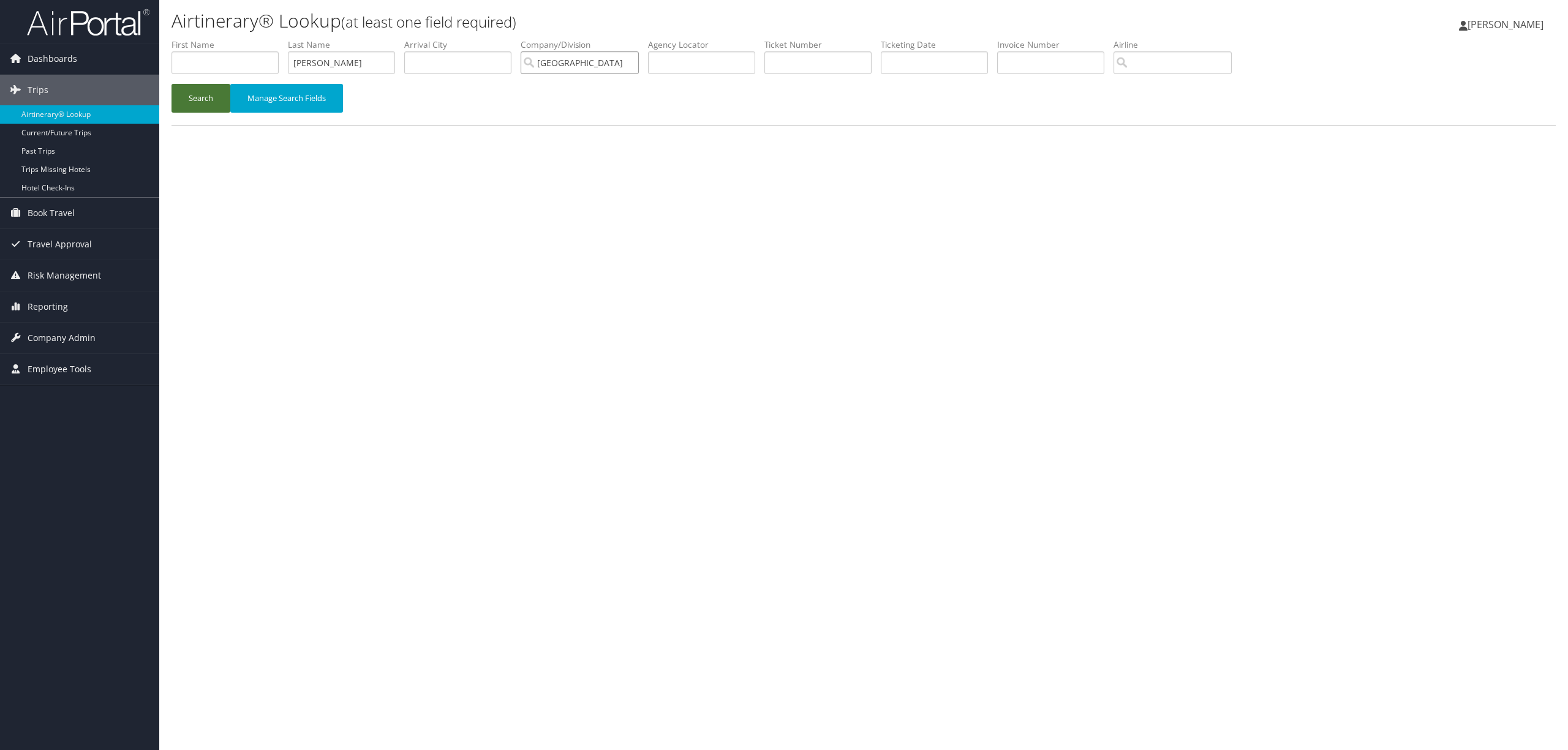
type input "Rimini Street"
click at [199, 103] on button "Search" at bounding box center [200, 98] width 59 height 29
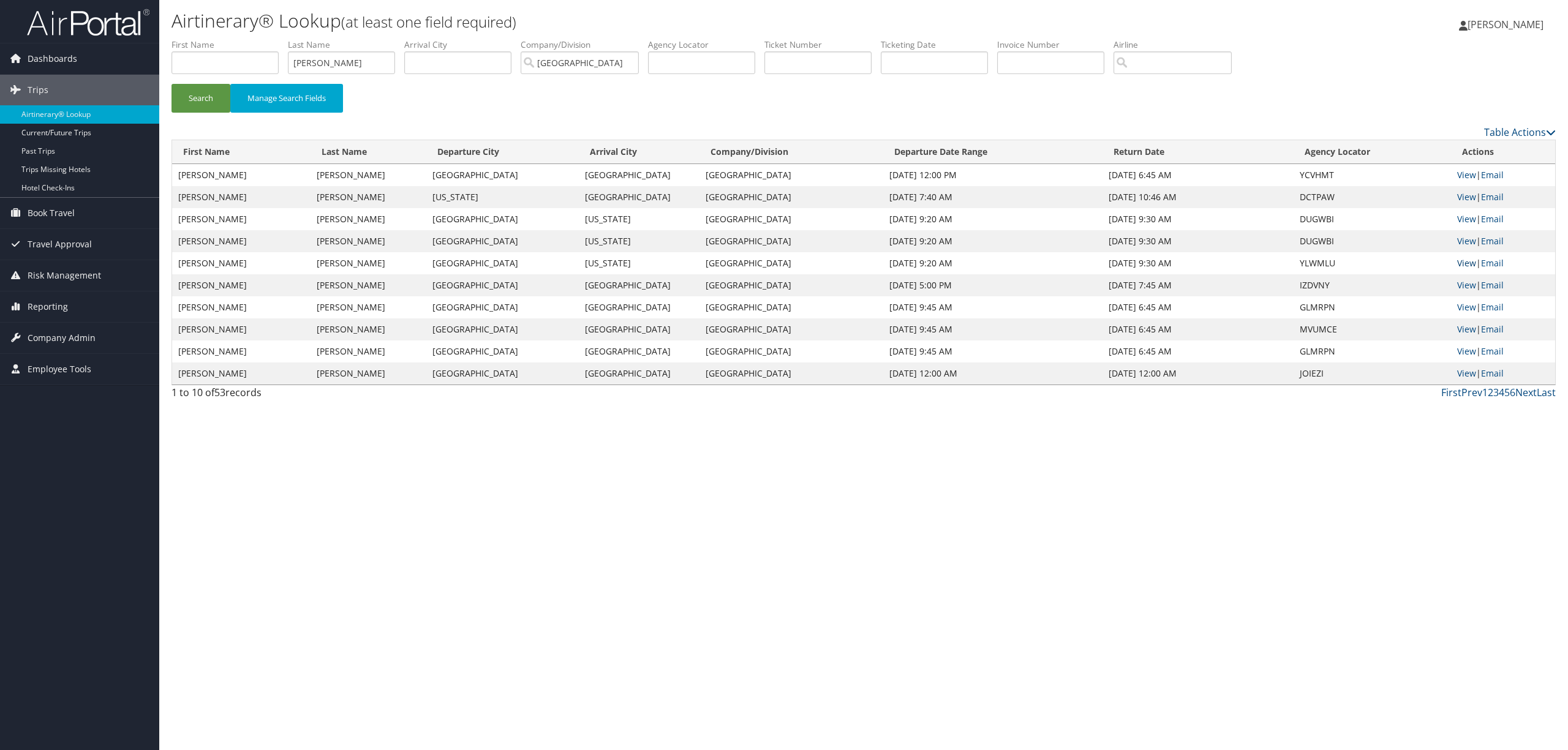
click at [1472, 257] on link "View" at bounding box center [1466, 263] width 19 height 12
click at [1465, 173] on link "View" at bounding box center [1466, 174] width 19 height 12
click at [1469, 192] on link "View" at bounding box center [1466, 197] width 19 height 12
click at [1466, 348] on link "View" at bounding box center [1466, 351] width 19 height 12
click at [1467, 345] on link "View" at bounding box center [1466, 351] width 19 height 12
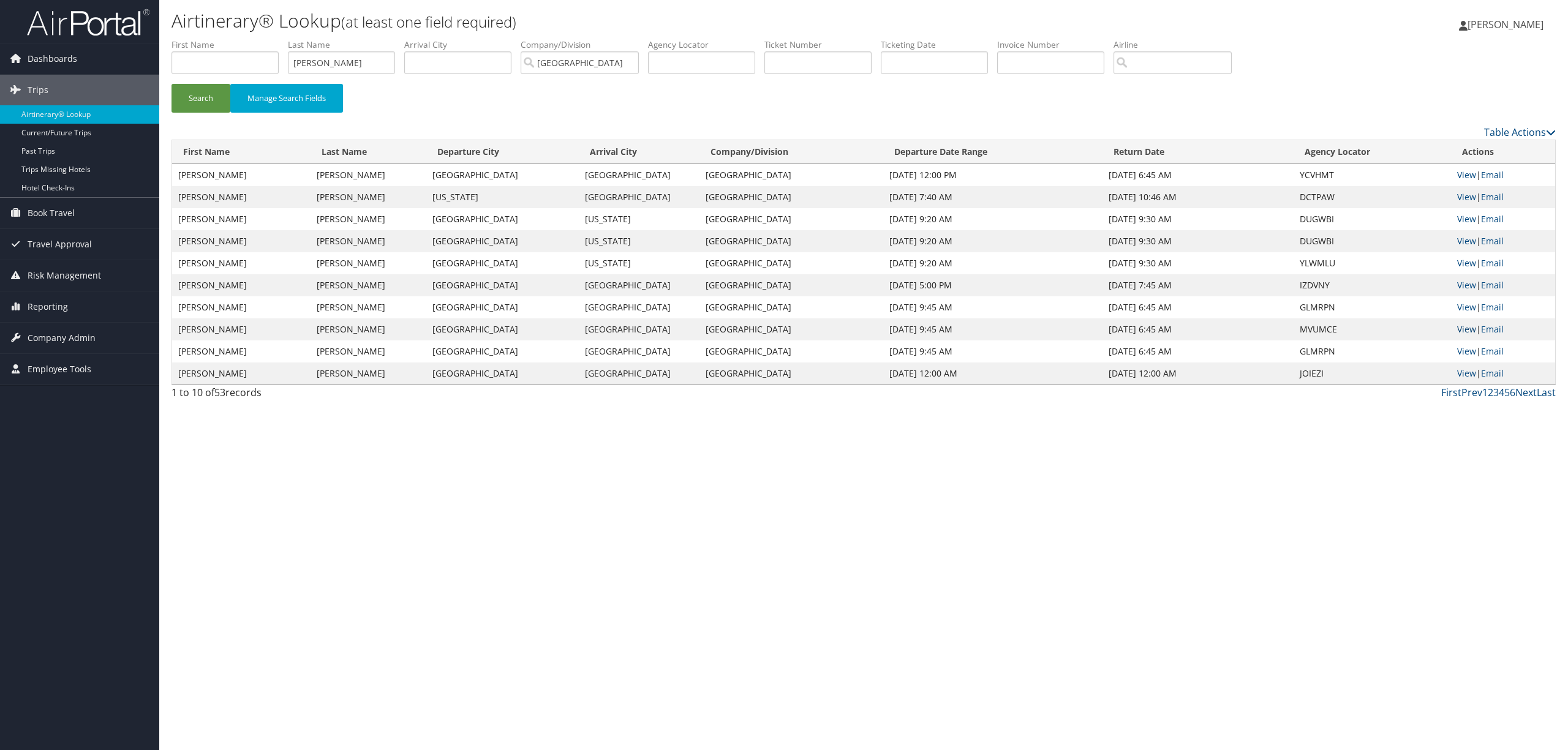
click at [1469, 325] on link "View" at bounding box center [1466, 328] width 19 height 12
click at [1464, 260] on link "View" at bounding box center [1466, 263] width 19 height 12
click at [1506, 25] on span "[PERSON_NAME]" at bounding box center [1505, 24] width 76 height 13
click at [1449, 219] on link "Sign Out" at bounding box center [1474, 220] width 136 height 21
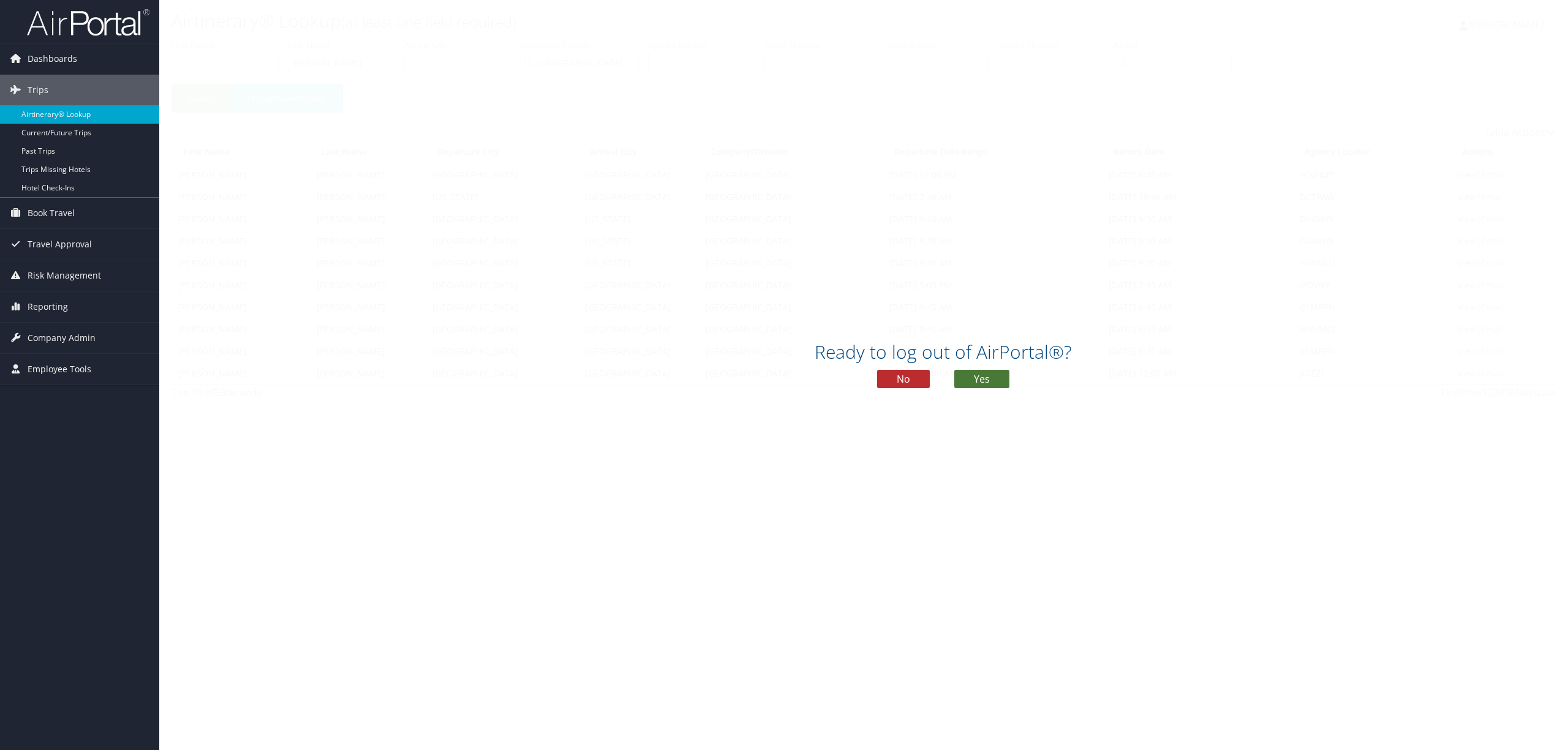
click at [977, 380] on button "Yes" at bounding box center [981, 379] width 55 height 18
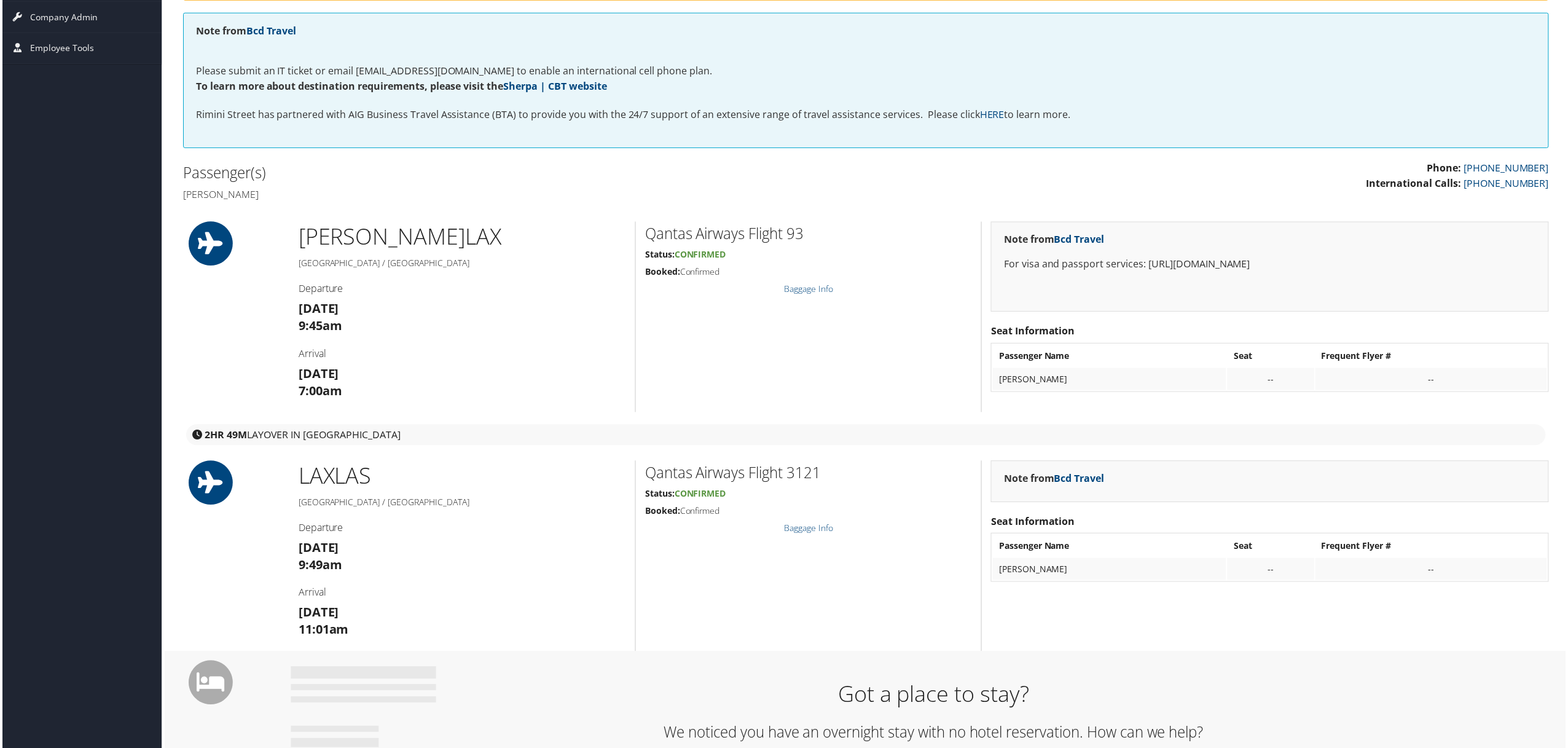
scroll to position [246, 0]
